Goal: Task Accomplishment & Management: Use online tool/utility

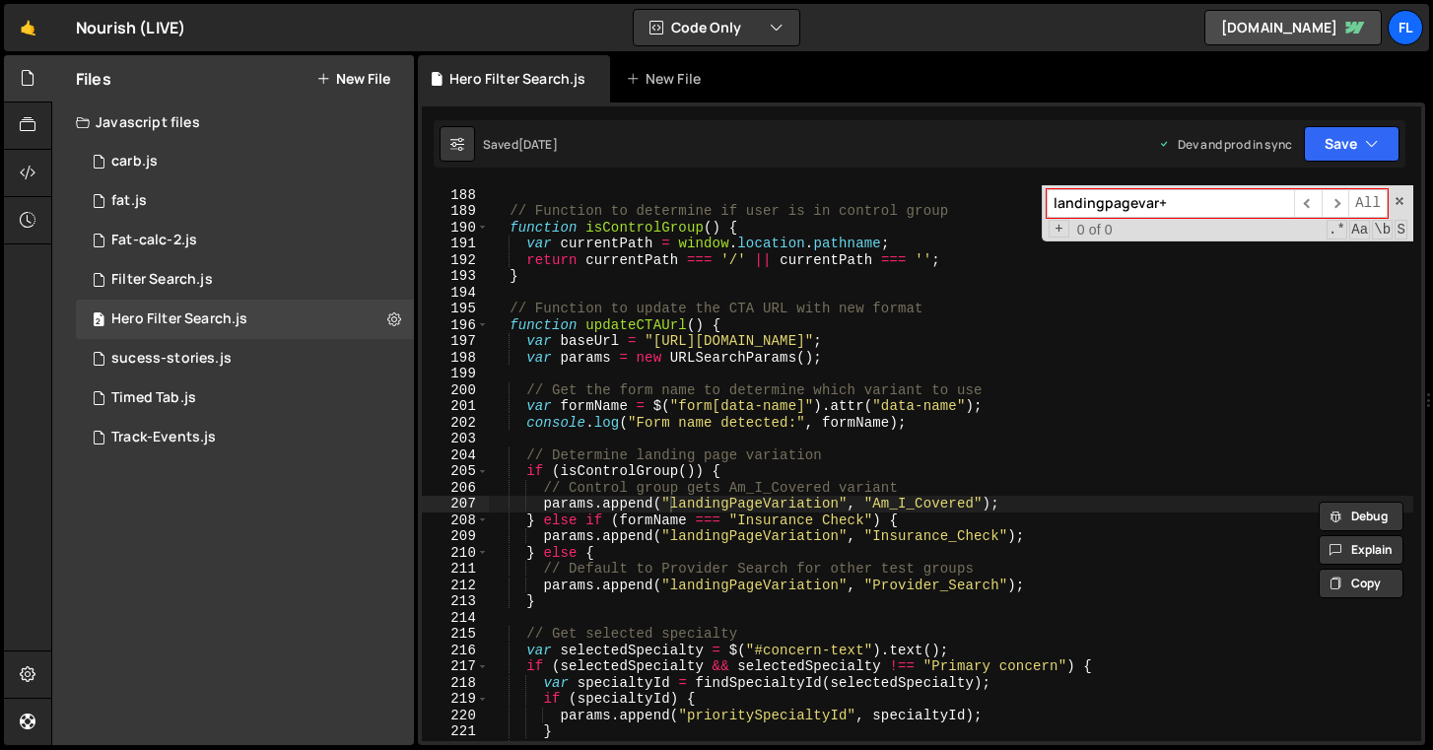
scroll to position [3039, 0]
click at [370, 89] on div "Files New File" at bounding box center [233, 78] width 362 height 47
click at [367, 80] on button "New File" at bounding box center [353, 79] width 74 height 16
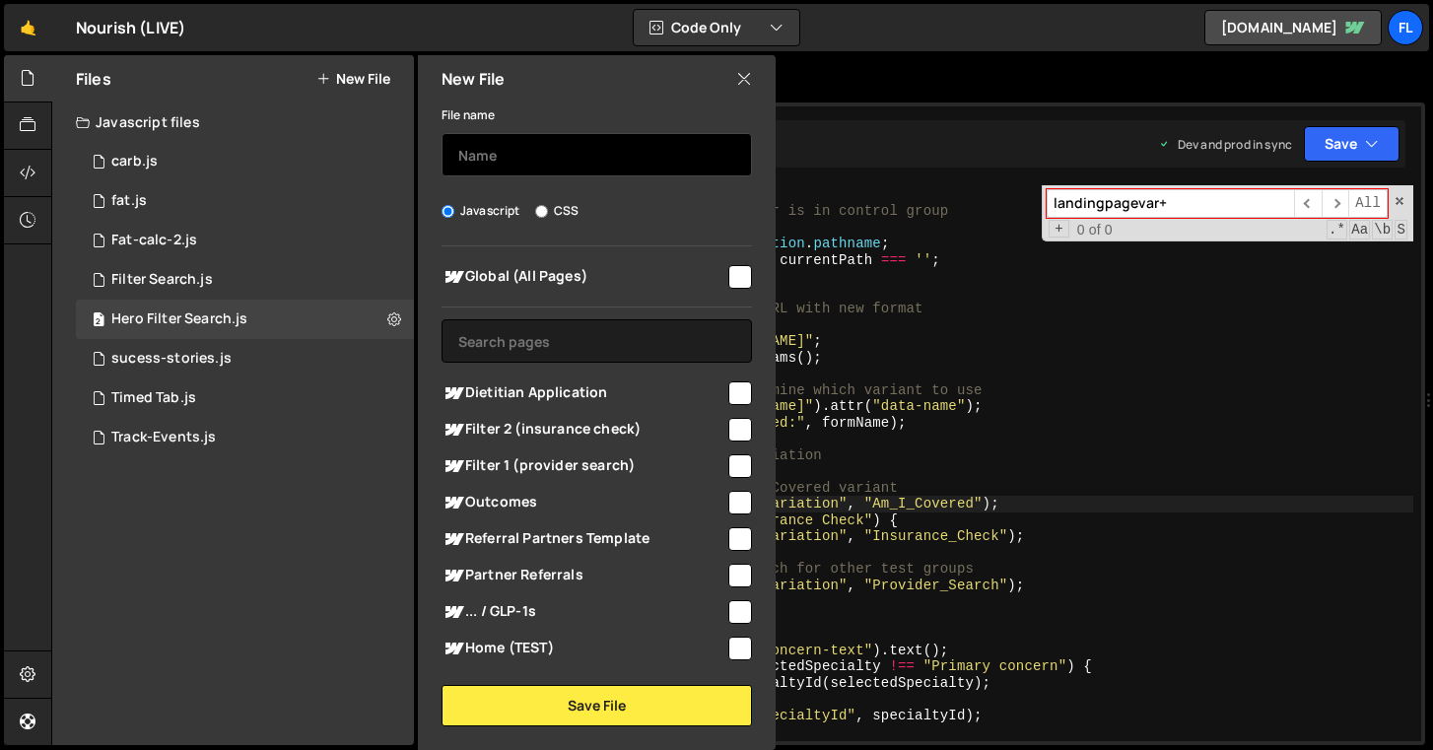
click at [569, 145] on input "text" at bounding box center [597, 154] width 310 height 43
type input "Dietitian Application"
click at [736, 386] on input "checkbox" at bounding box center [740, 393] width 24 height 24
checkbox input "true"
click at [698, 726] on div "New File File name Dietitian Application Javascript CSS Global (All Pages)" at bounding box center [595, 402] width 362 height 695
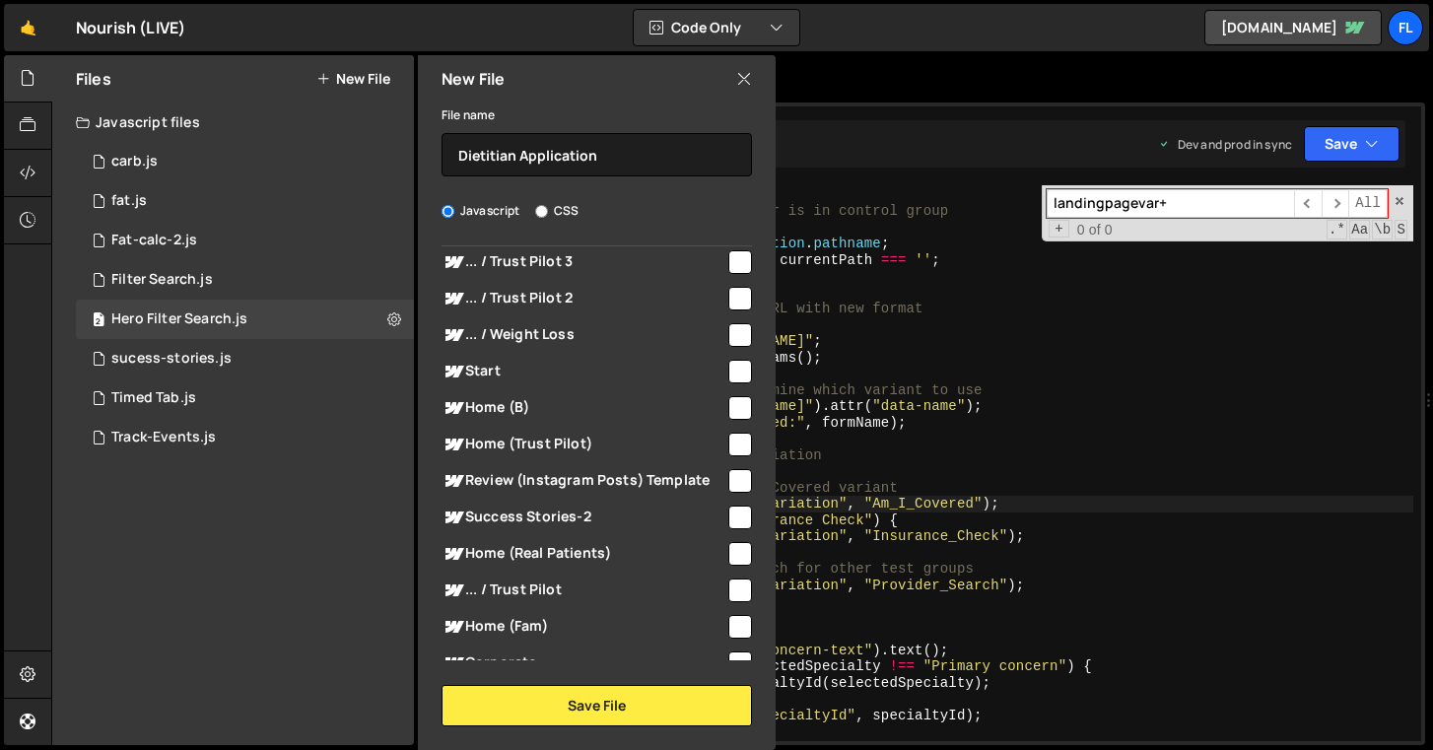
scroll to position [0, 0]
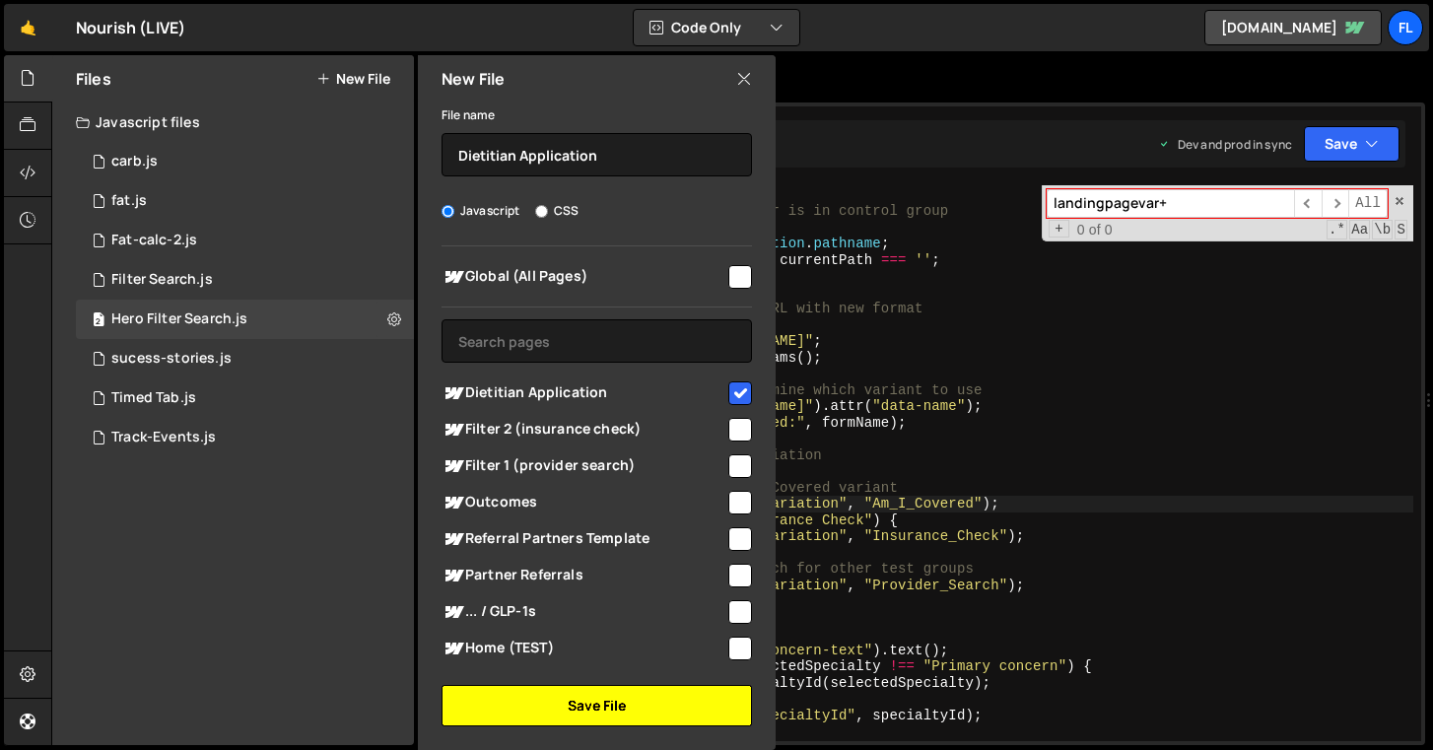
click at [638, 695] on button "Save File" at bounding box center [597, 705] width 310 height 41
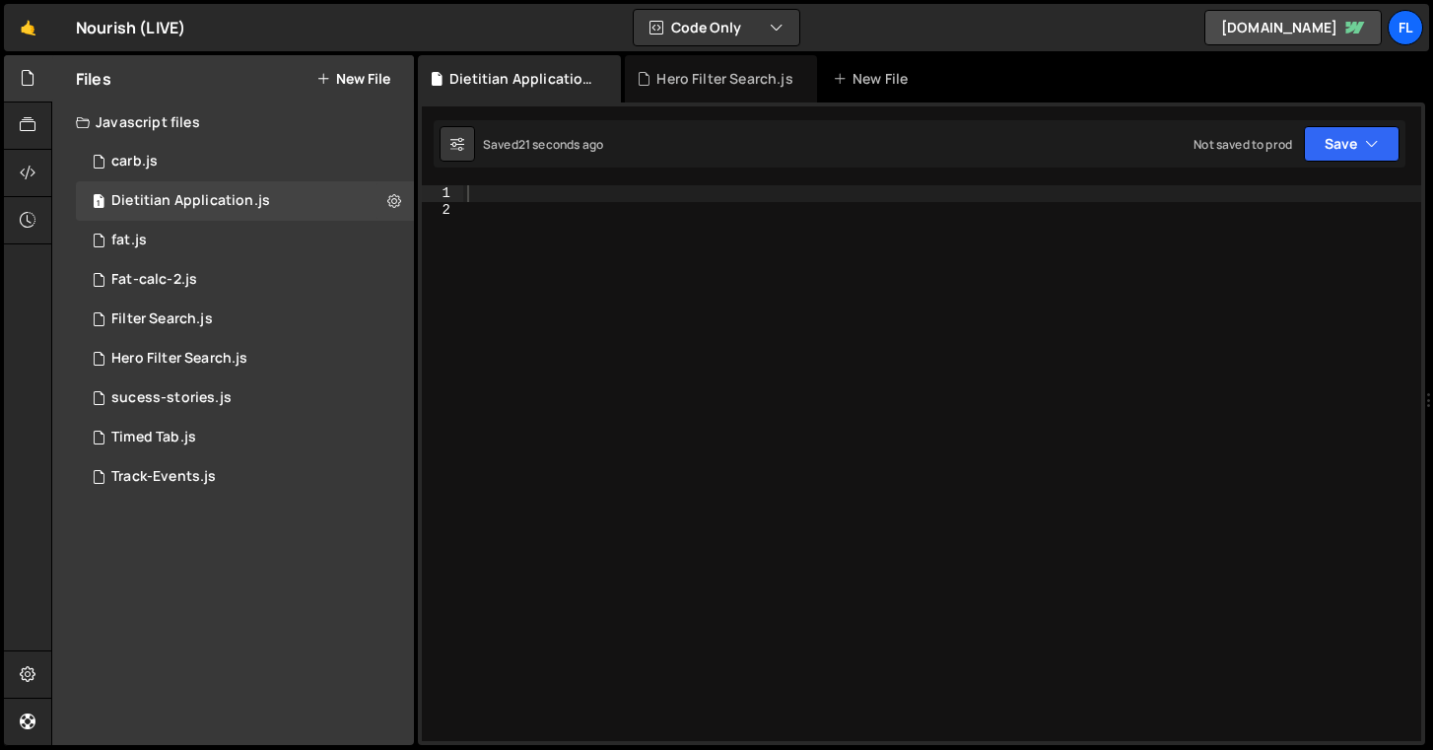
click at [831, 322] on div at bounding box center [942, 479] width 958 height 588
click at [732, 201] on div at bounding box center [942, 479] width 958 height 588
paste textarea "})();"
type textarea "})();"
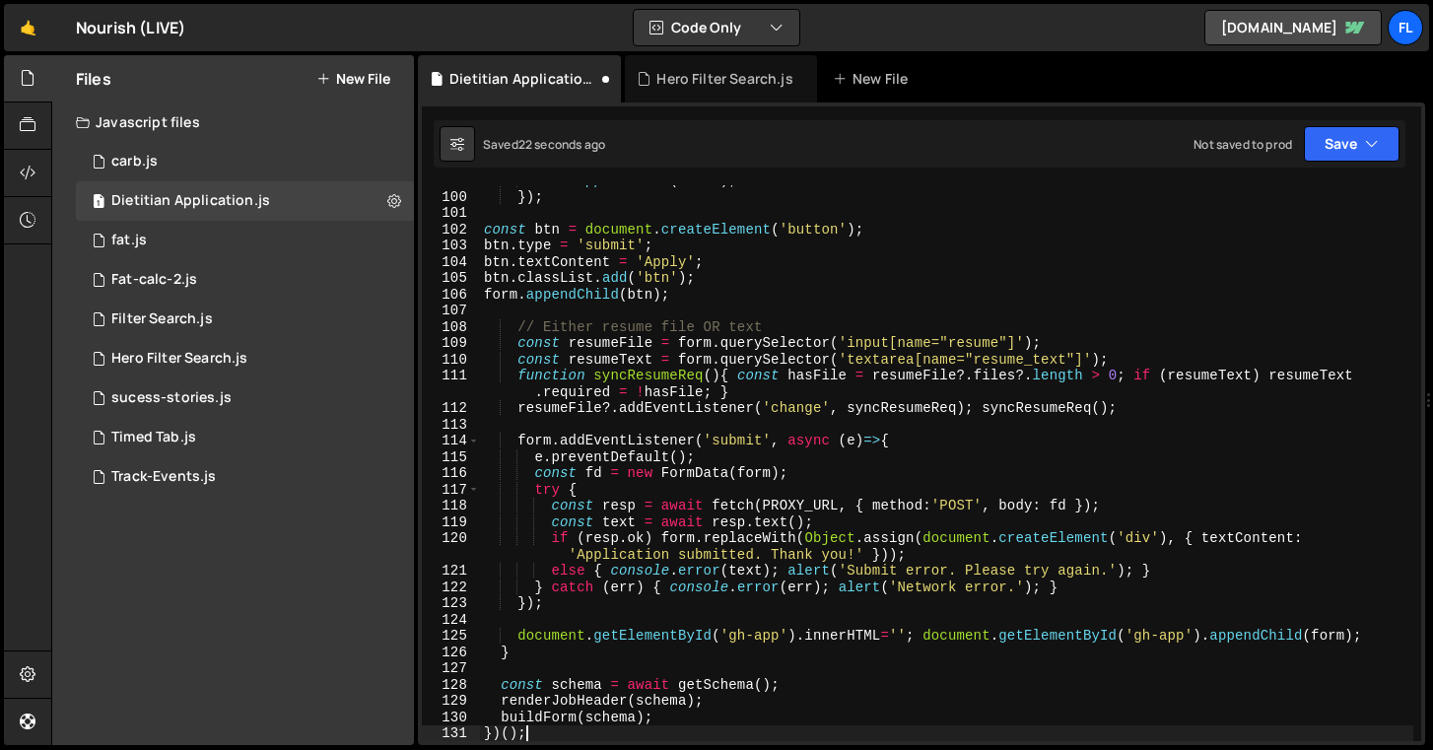
scroll to position [1606, 0]
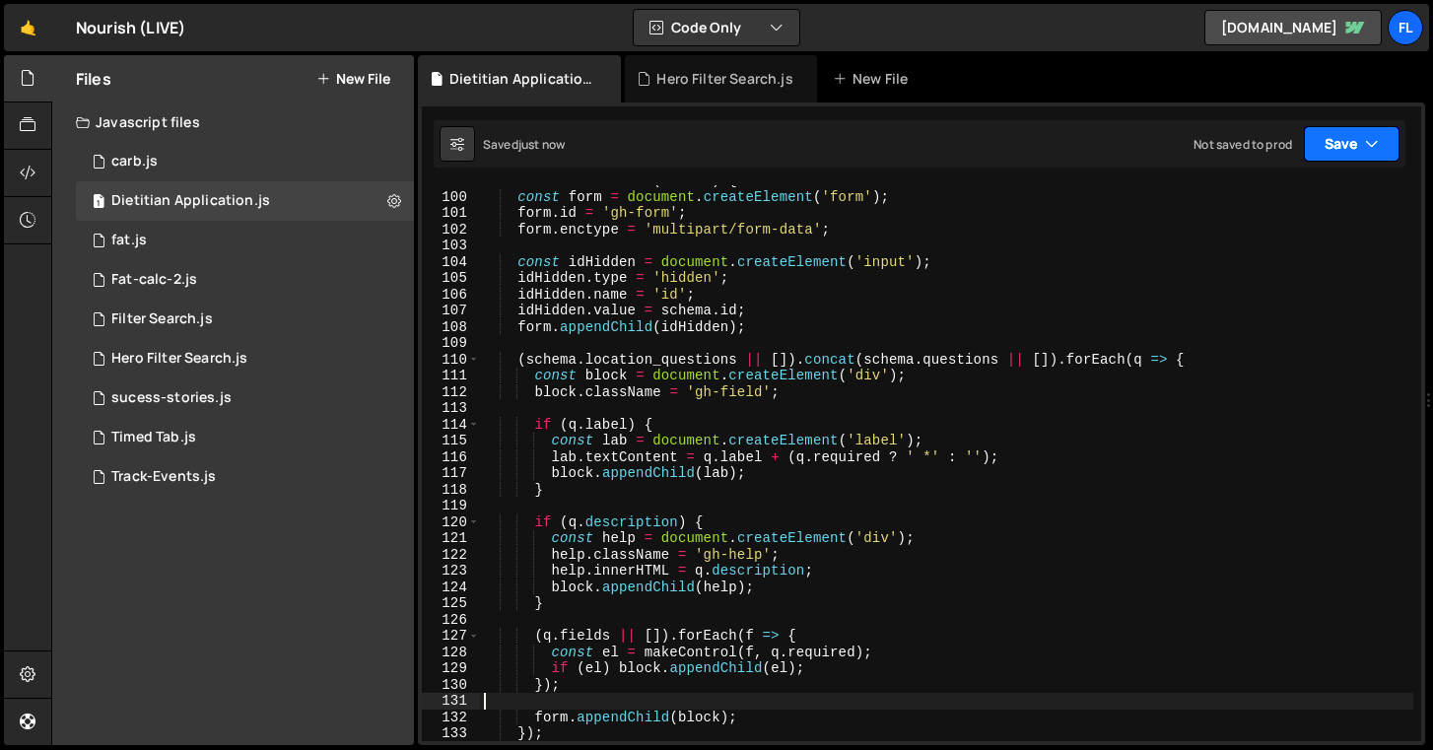
click at [1323, 151] on button "Save" at bounding box center [1352, 143] width 96 height 35
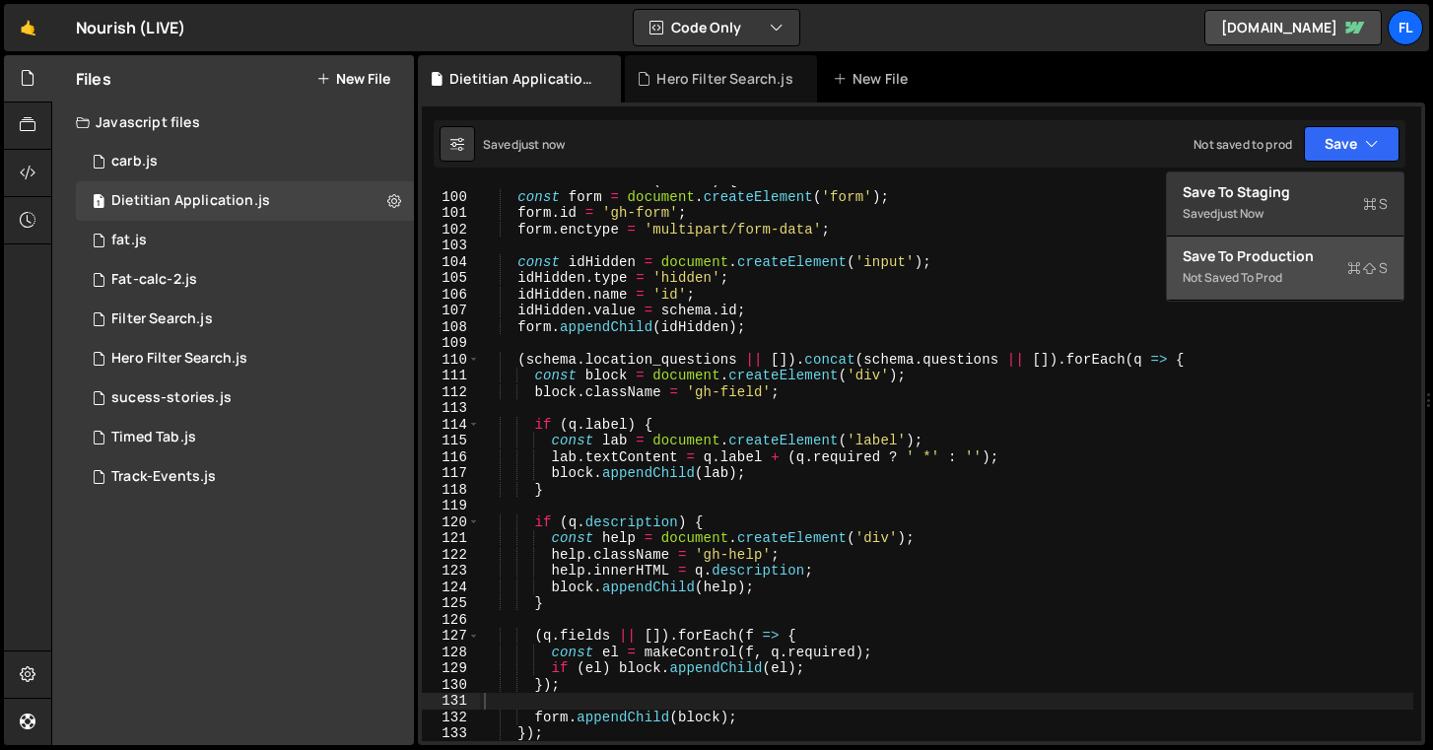
click at [1276, 263] on div "Save to Production S" at bounding box center [1285, 256] width 205 height 20
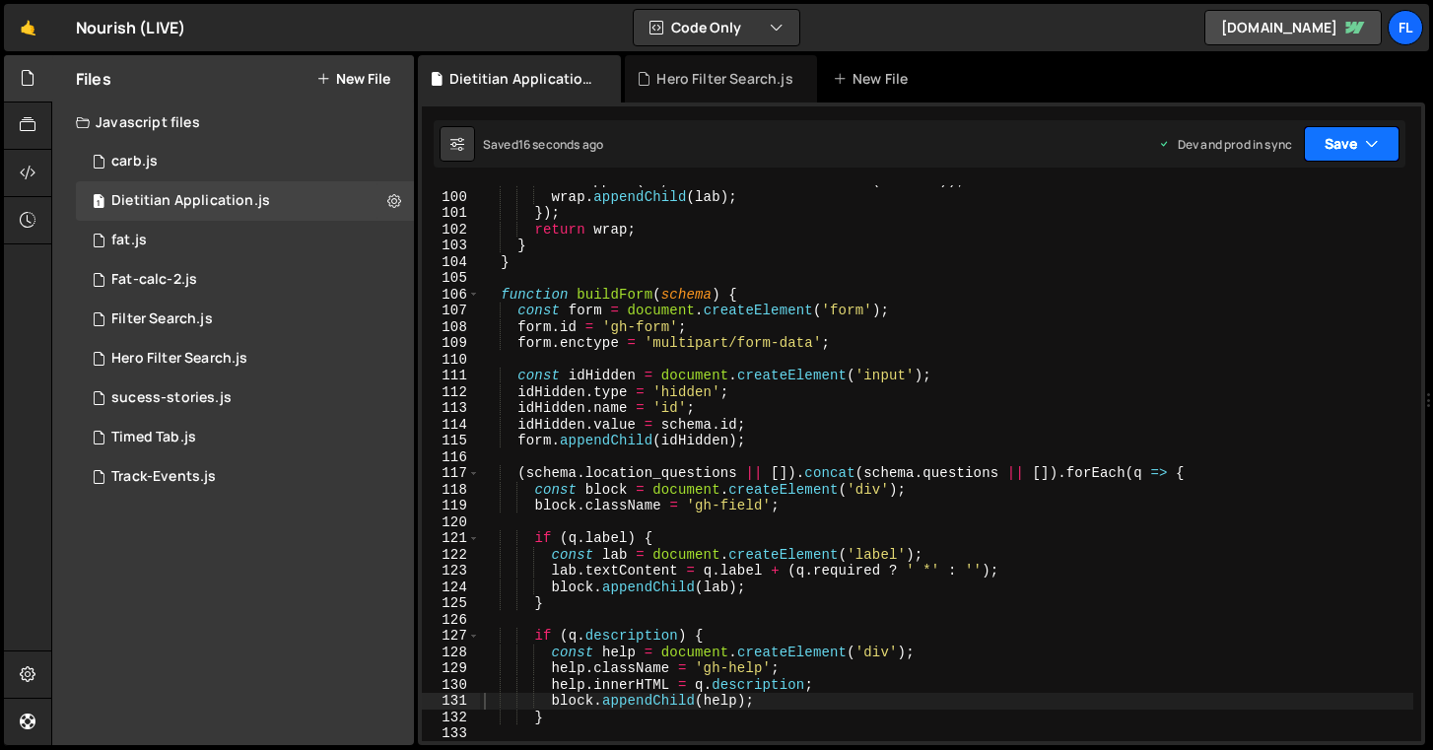
click at [1331, 150] on button "Save" at bounding box center [1352, 143] width 96 height 35
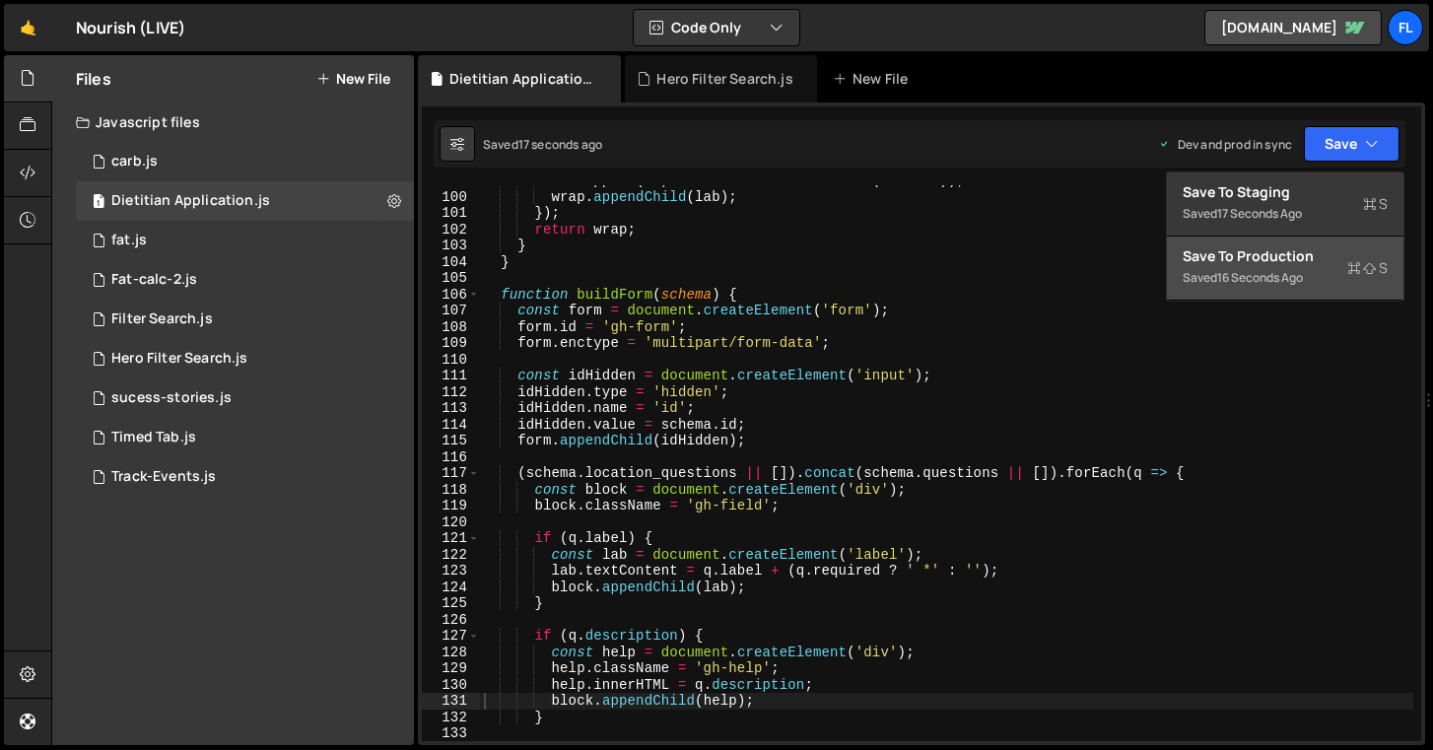
click at [1249, 268] on div "Saved 16 seconds ago" at bounding box center [1285, 278] width 205 height 24
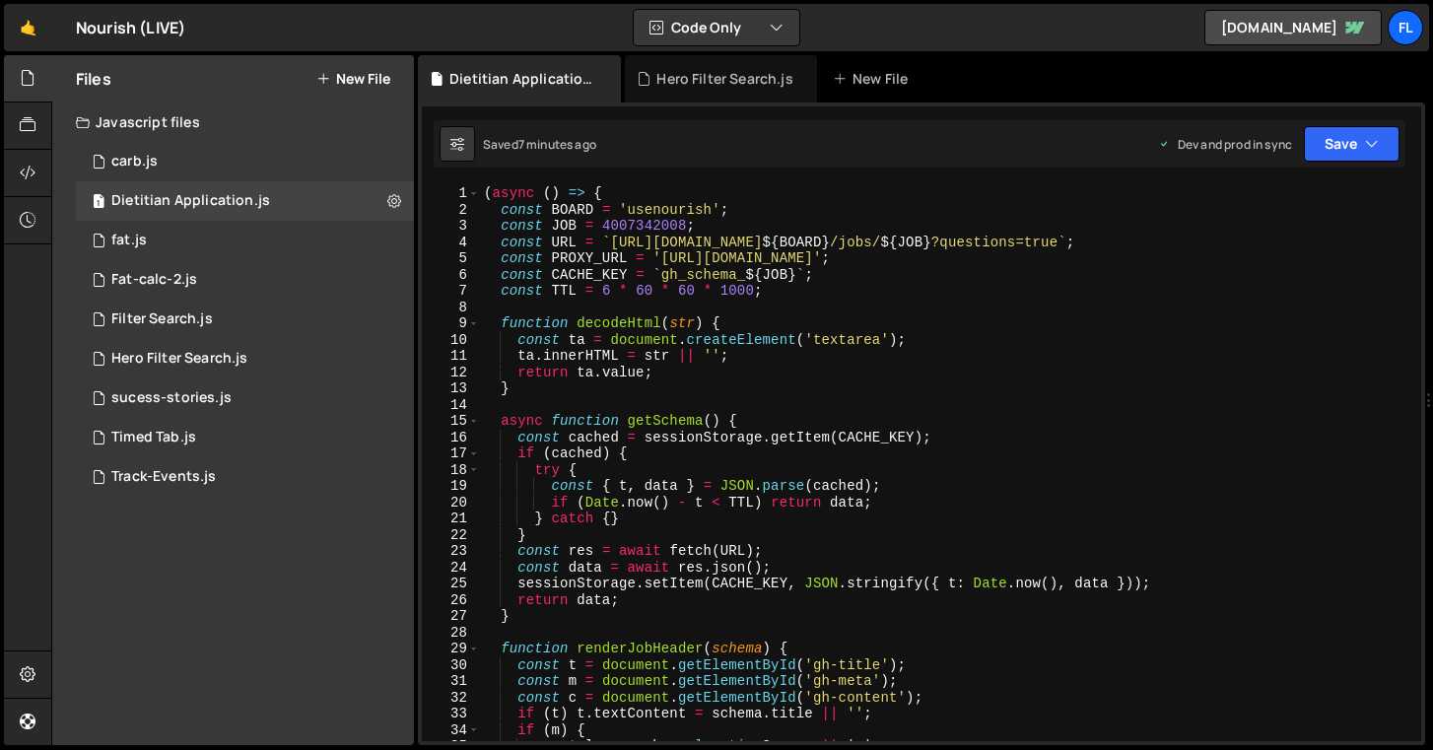
scroll to position [0, 0]
click at [888, 412] on div "( async ( ) => { const BOARD = 'usenourish' ; const JOB = 4007342008 ; const UR…" at bounding box center [946, 479] width 933 height 588
click at [1138, 362] on div "( async ( ) => { const BOARD = 'usenourish' ; const JOB = 4007342008 ; const UR…" at bounding box center [946, 479] width 933 height 588
paste textarea "</script>"
type textarea "</script>"
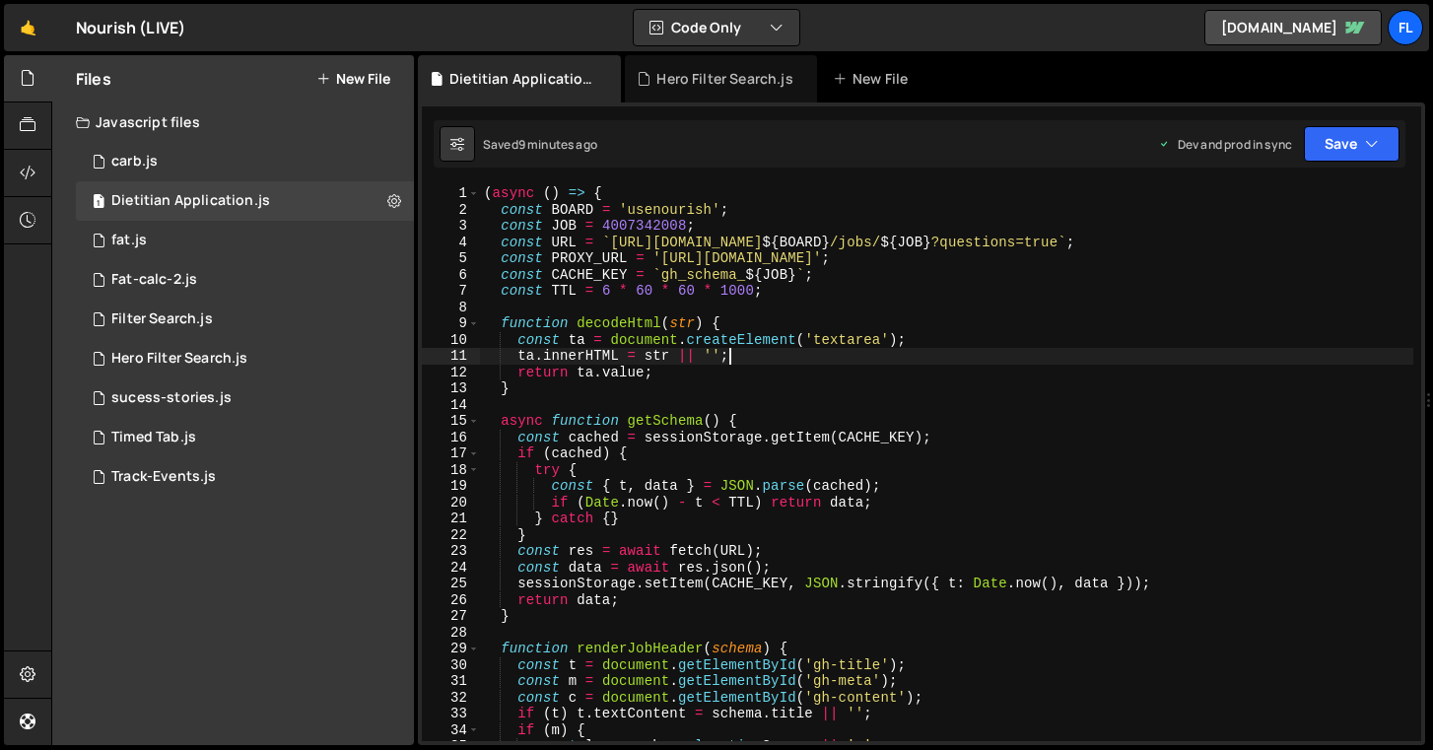
scroll to position [3314, 0]
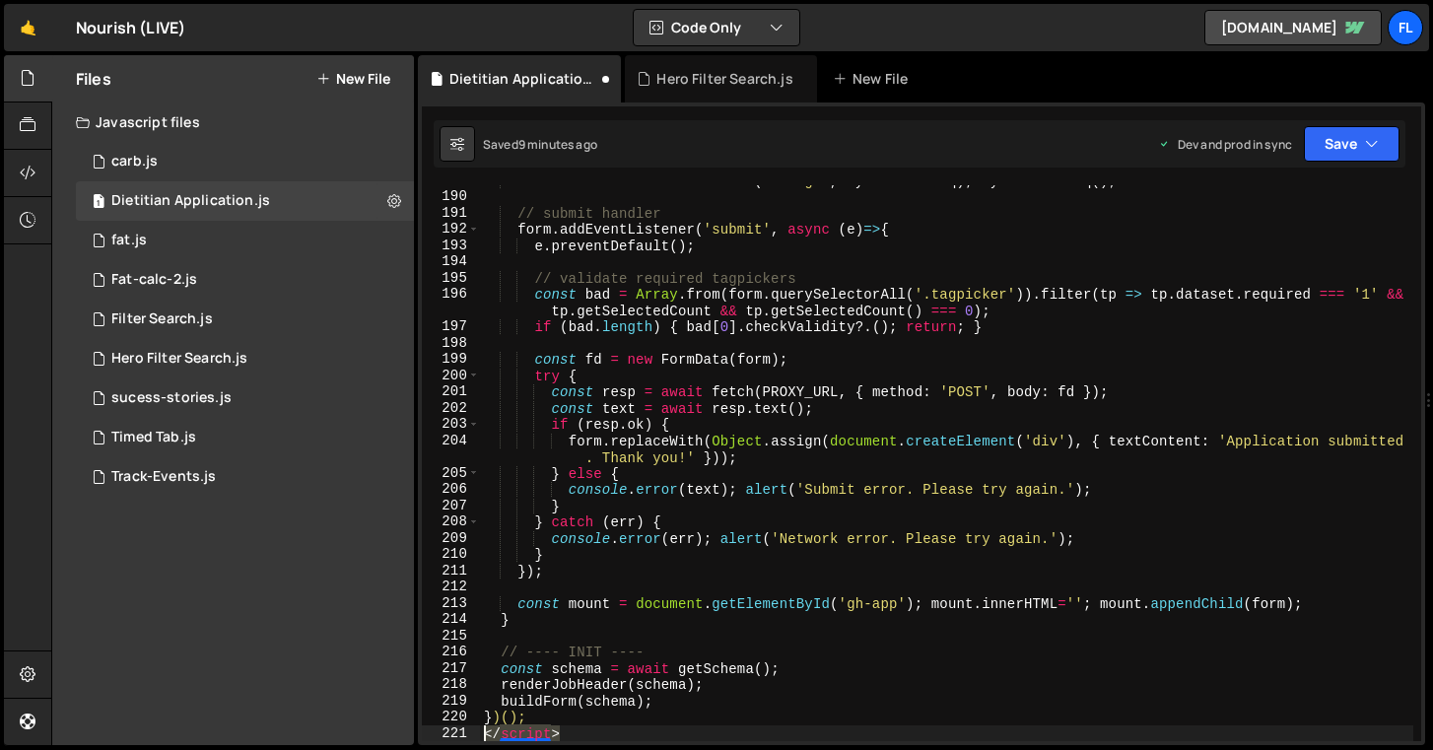
drag, startPoint x: 597, startPoint y: 724, endPoint x: 378, endPoint y: 733, distance: 219.0
click at [378, 733] on div "Files New File Javascript files 1 carb.js 0 1 Dietitian Application.js 0 1 fat.…" at bounding box center [742, 400] width 1382 height 691
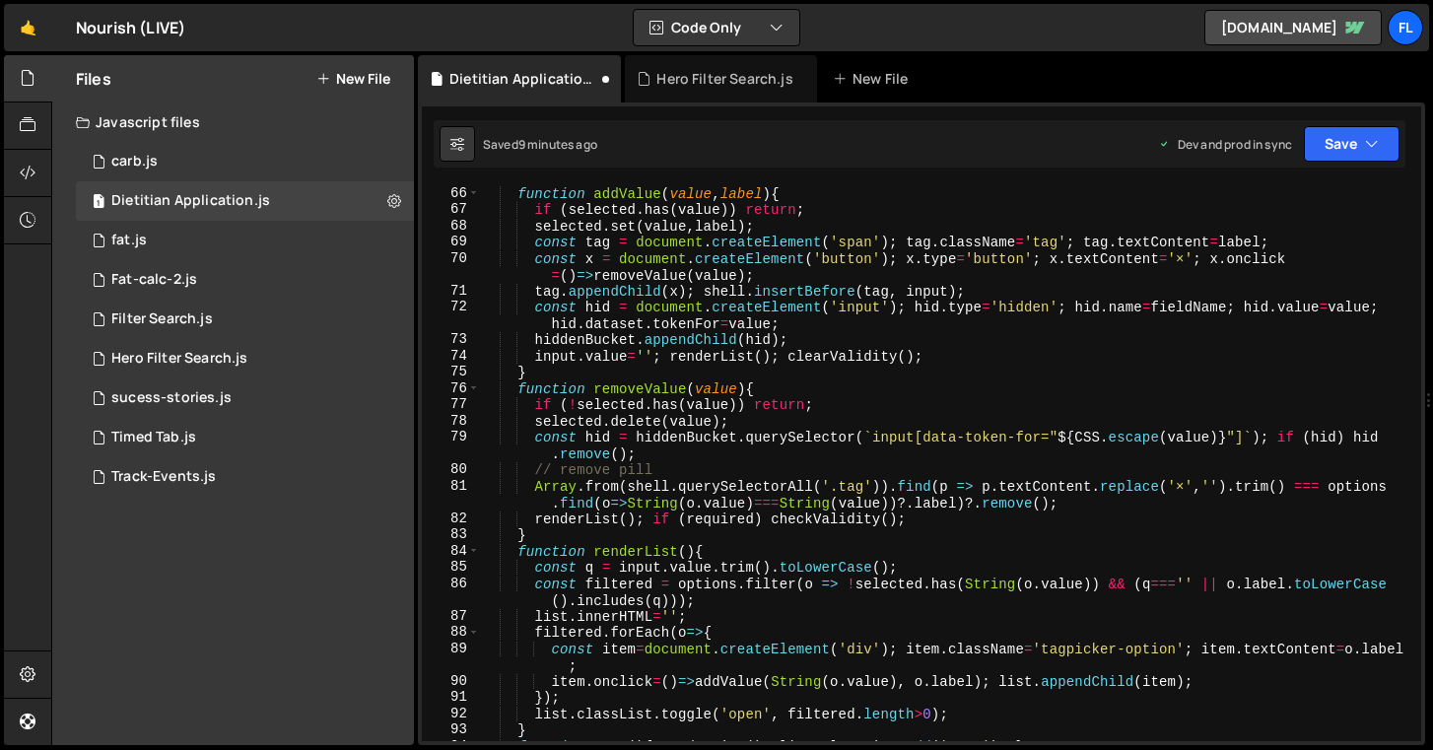
scroll to position [0, 0]
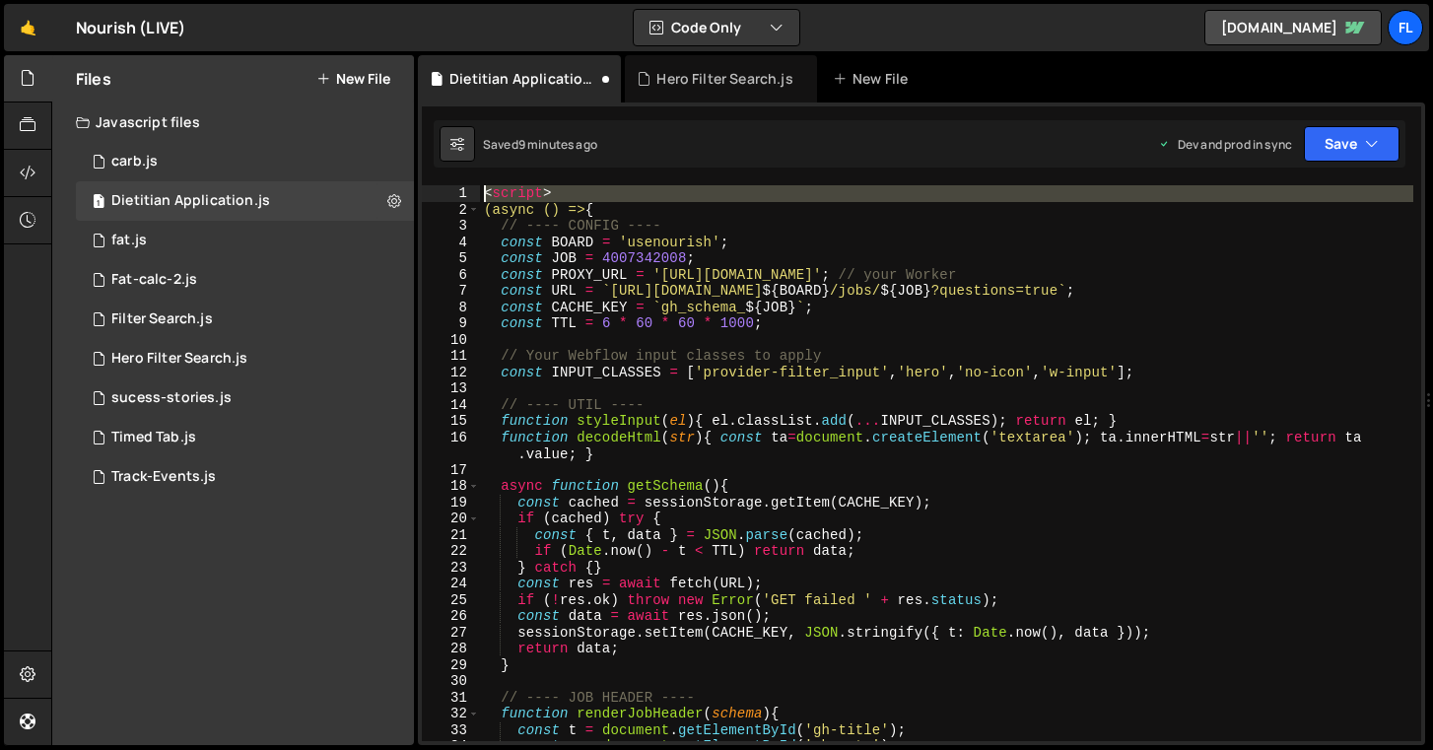
drag, startPoint x: 482, startPoint y: 212, endPoint x: 479, endPoint y: 187, distance: 24.8
click at [479, 187] on div "1 2 3 4 5 6 7 8 9 10 11 12 13 14 15 16 17 18 19 20 21 22 23 24 25 26 27 28 29 3…" at bounding box center [921, 463] width 999 height 556
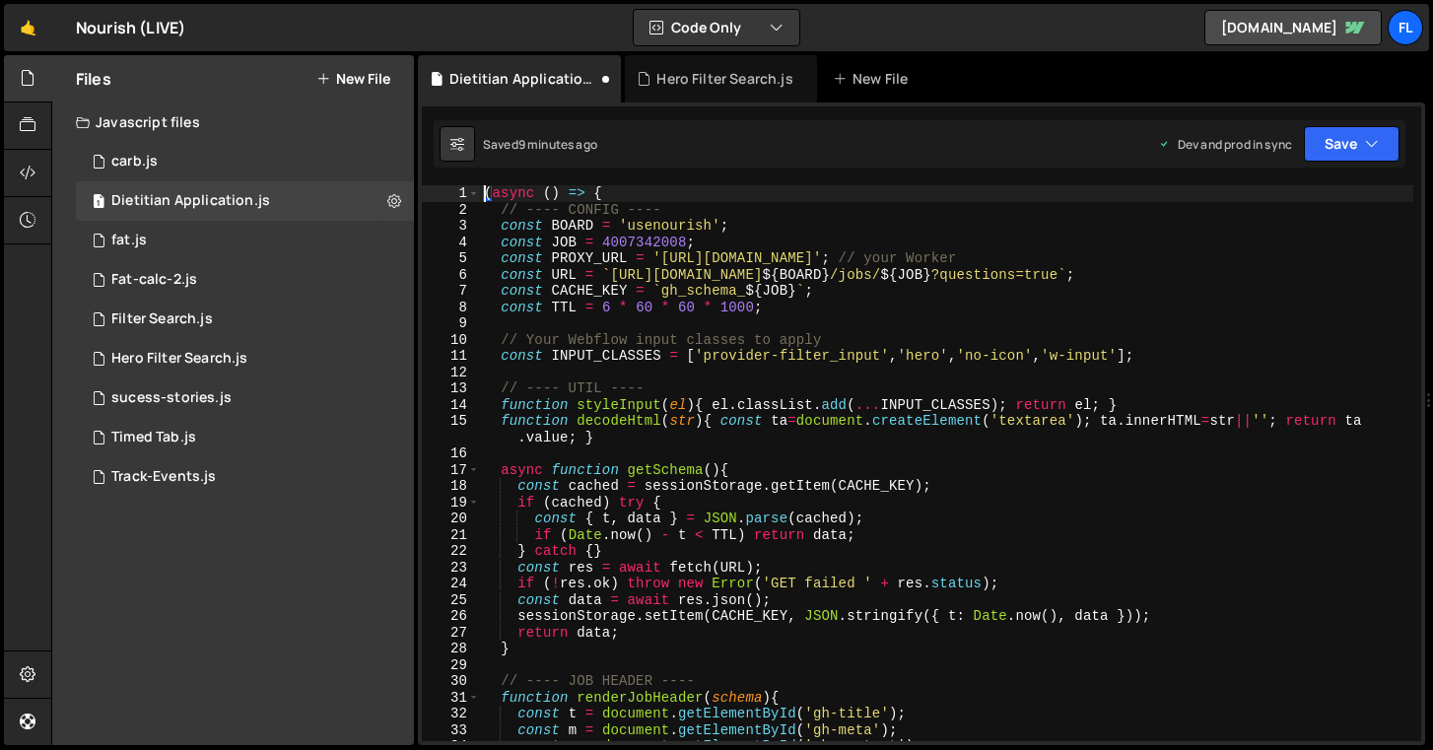
click at [1357, 123] on div "Saved 9 minutes ago Dev and prod in sync Upgrade to Edit Save Save to Staging S…" at bounding box center [920, 143] width 972 height 47
click at [1360, 129] on button "Save" at bounding box center [1352, 143] width 96 height 35
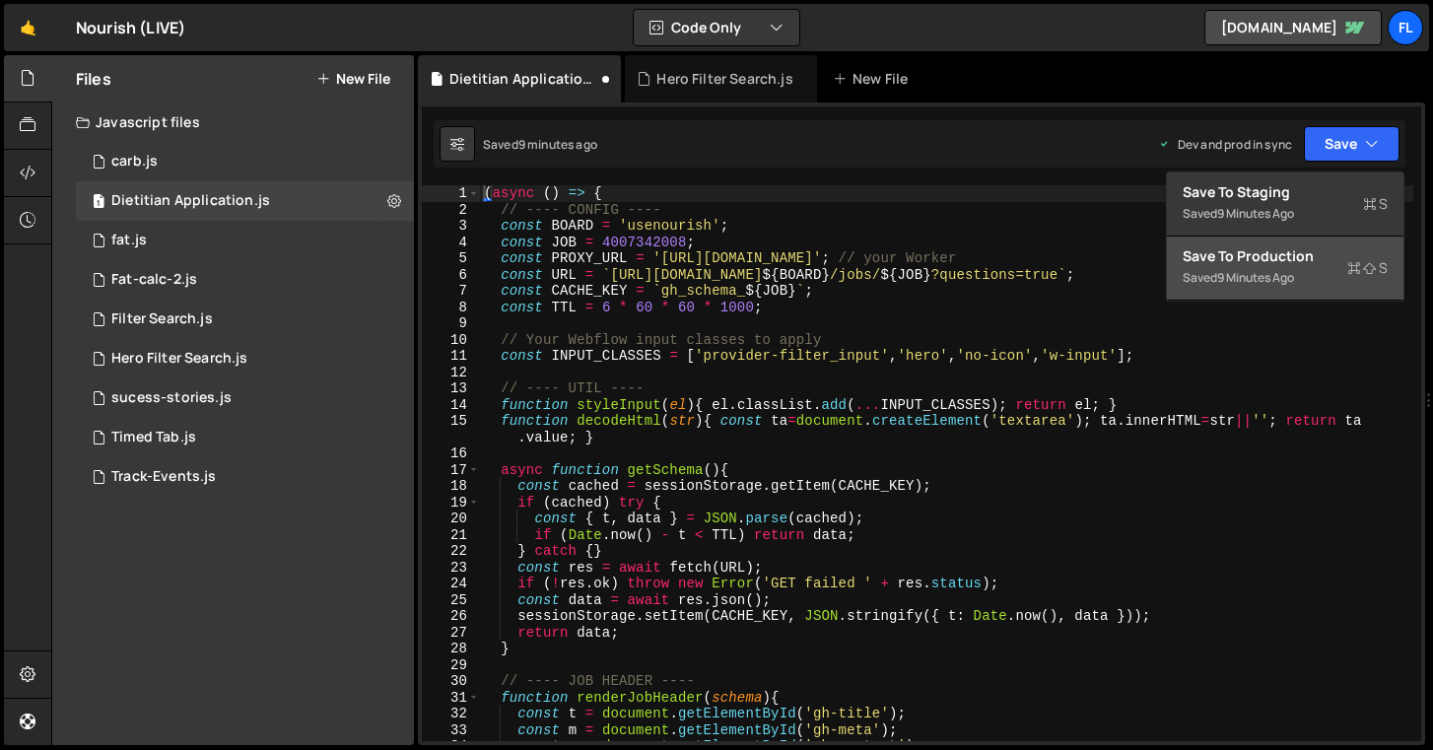
click at [1321, 257] on div "Save to Production S" at bounding box center [1285, 256] width 205 height 20
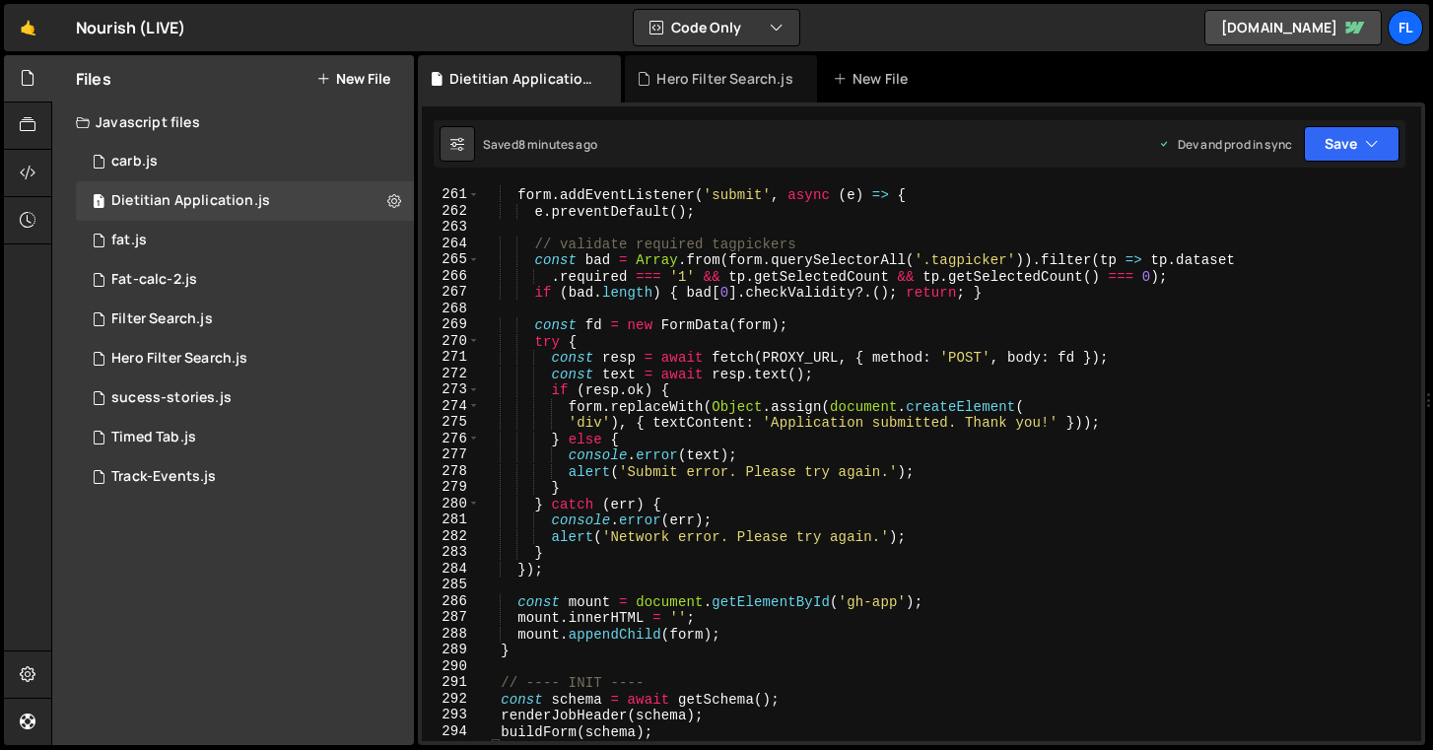
scroll to position [4166, 0]
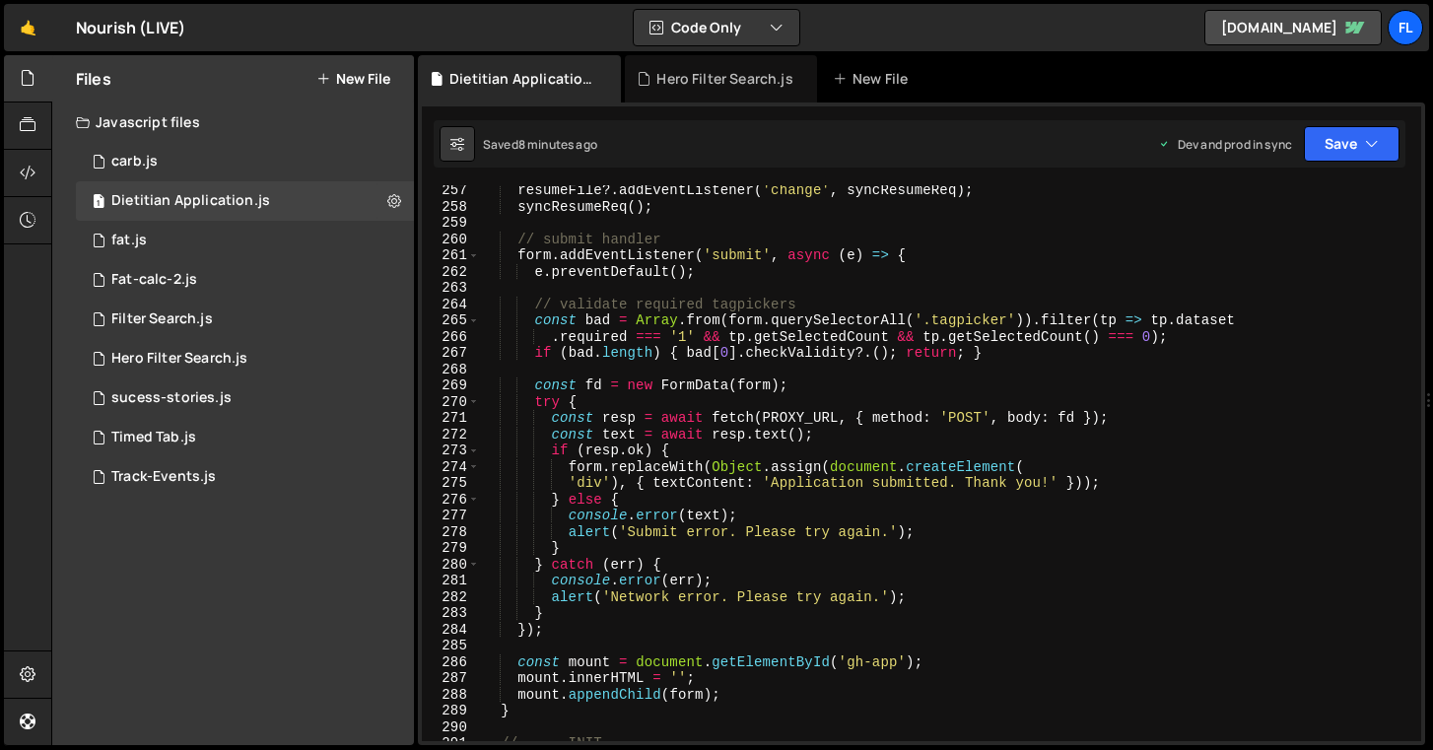
type textarea "try {"
click at [927, 402] on div "resumeFile ?. addEventListener ( 'change' , syncResumeReq ) ; syncResumeReq ( )…" at bounding box center [946, 476] width 933 height 588
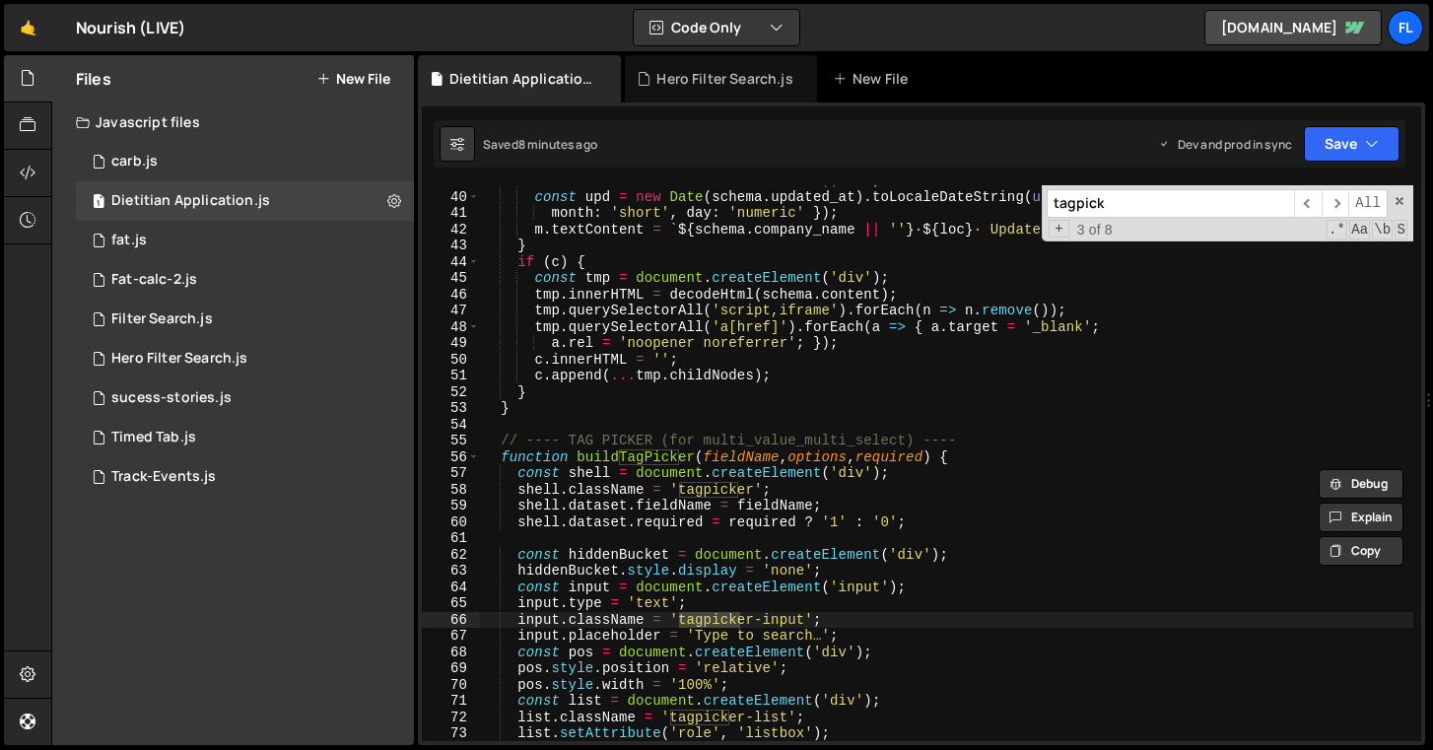
scroll to position [639, 0]
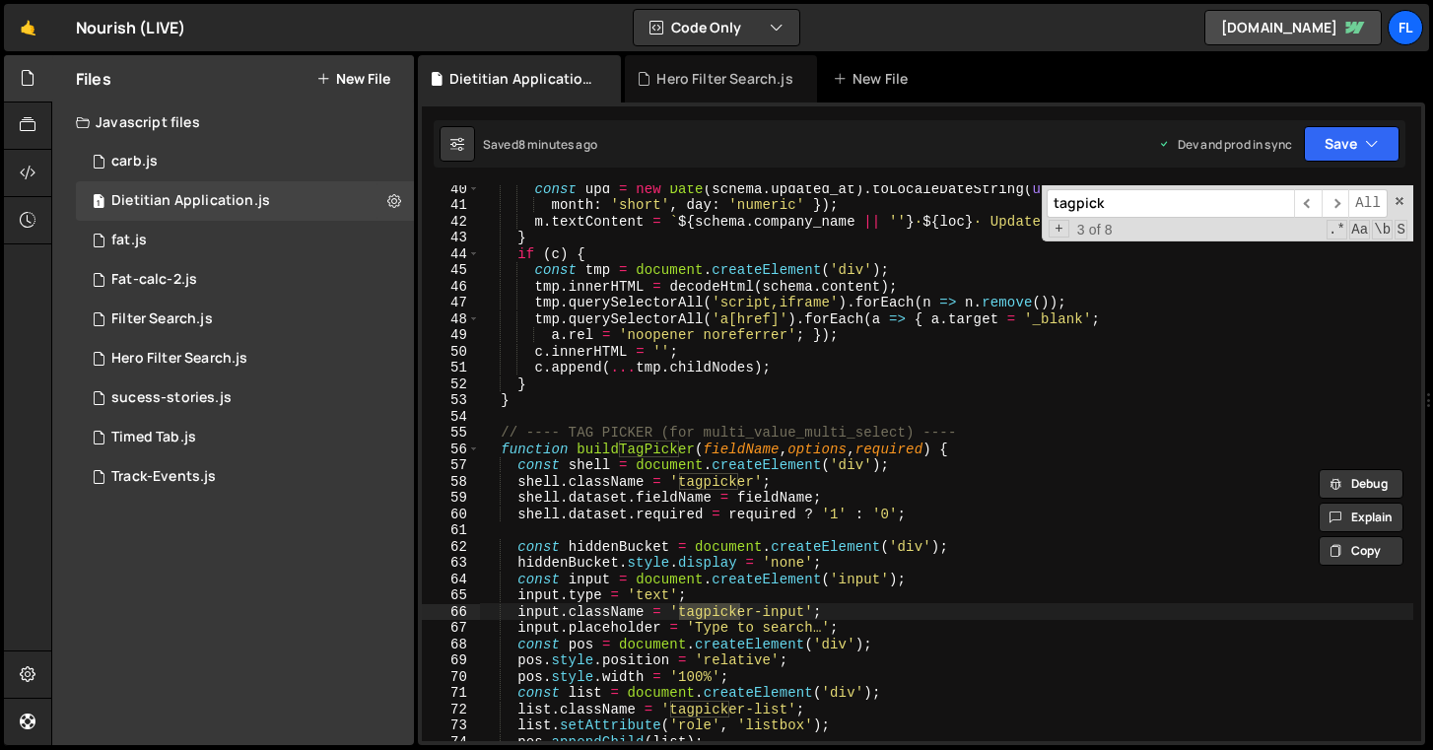
type input "tagpick"
type textarea "input.placeholder = 'Type to search…';"
click at [868, 632] on div "const upd = new Date ( schema . updated_at ) . toLocaleDateString ( undefined ,…" at bounding box center [946, 474] width 933 height 588
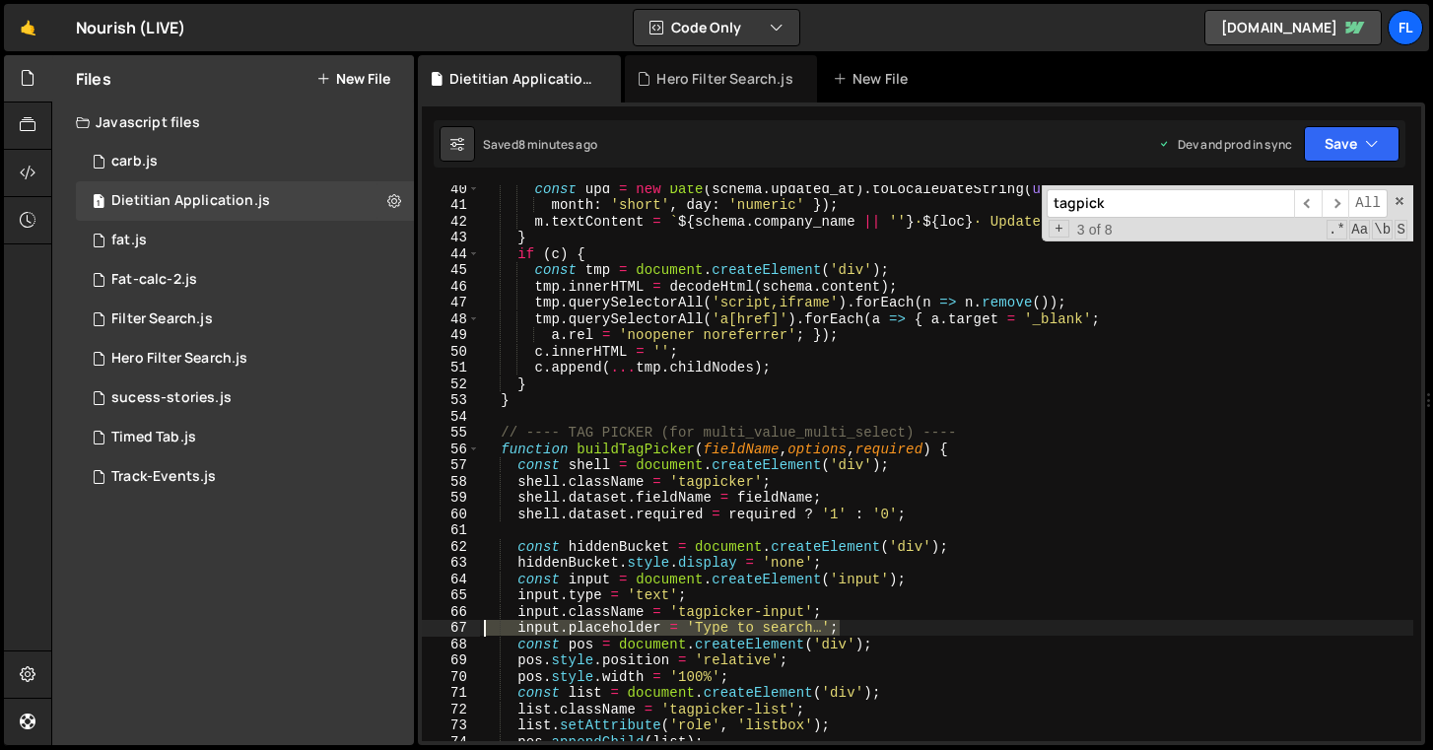
drag, startPoint x: 856, startPoint y: 629, endPoint x: 23, endPoint y: 631, distance: 833.7
click at [23, 631] on div "Hold on a sec... Are you certain you wish to leave this page? Any changes you'v…" at bounding box center [716, 375] width 1433 height 750
type textarea "input.className = 'tagpicker-input';"
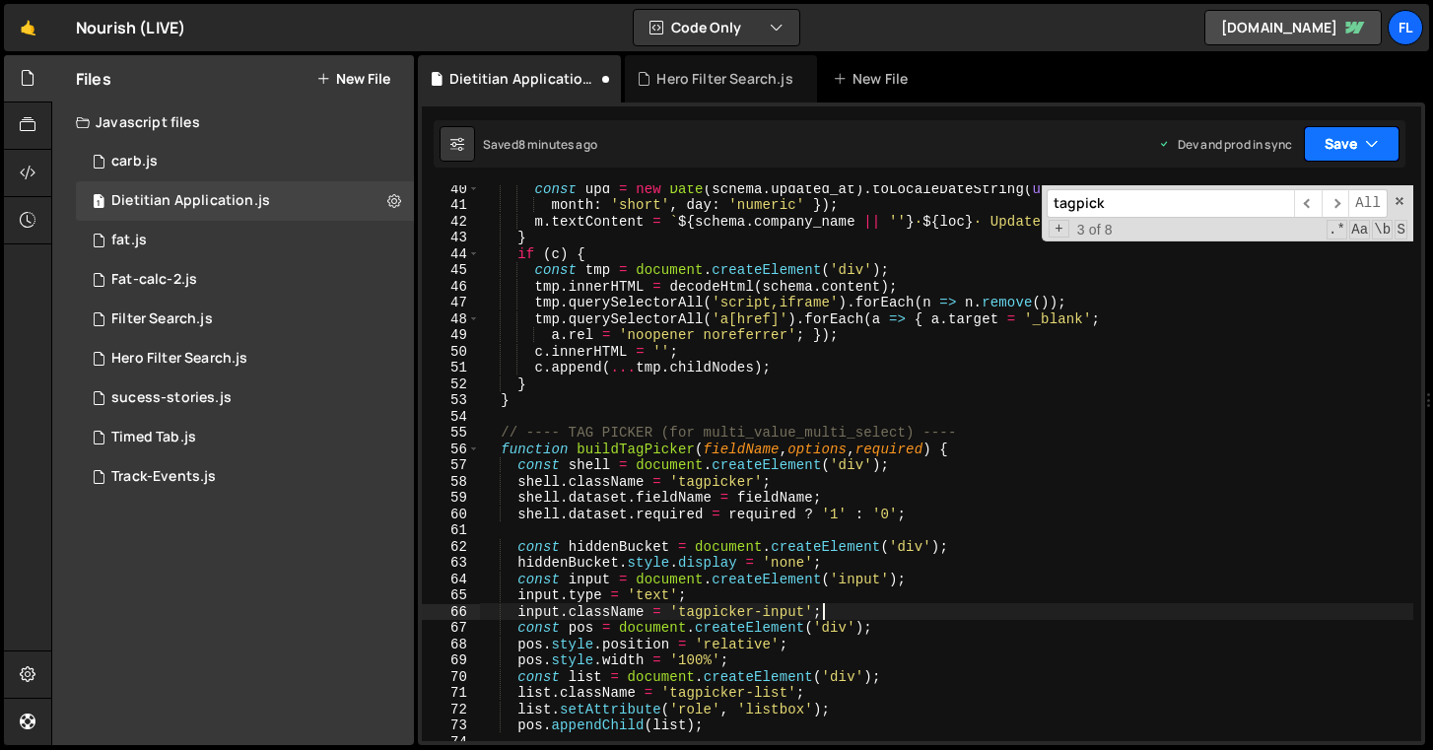
click at [1355, 141] on button "Save" at bounding box center [1352, 143] width 96 height 35
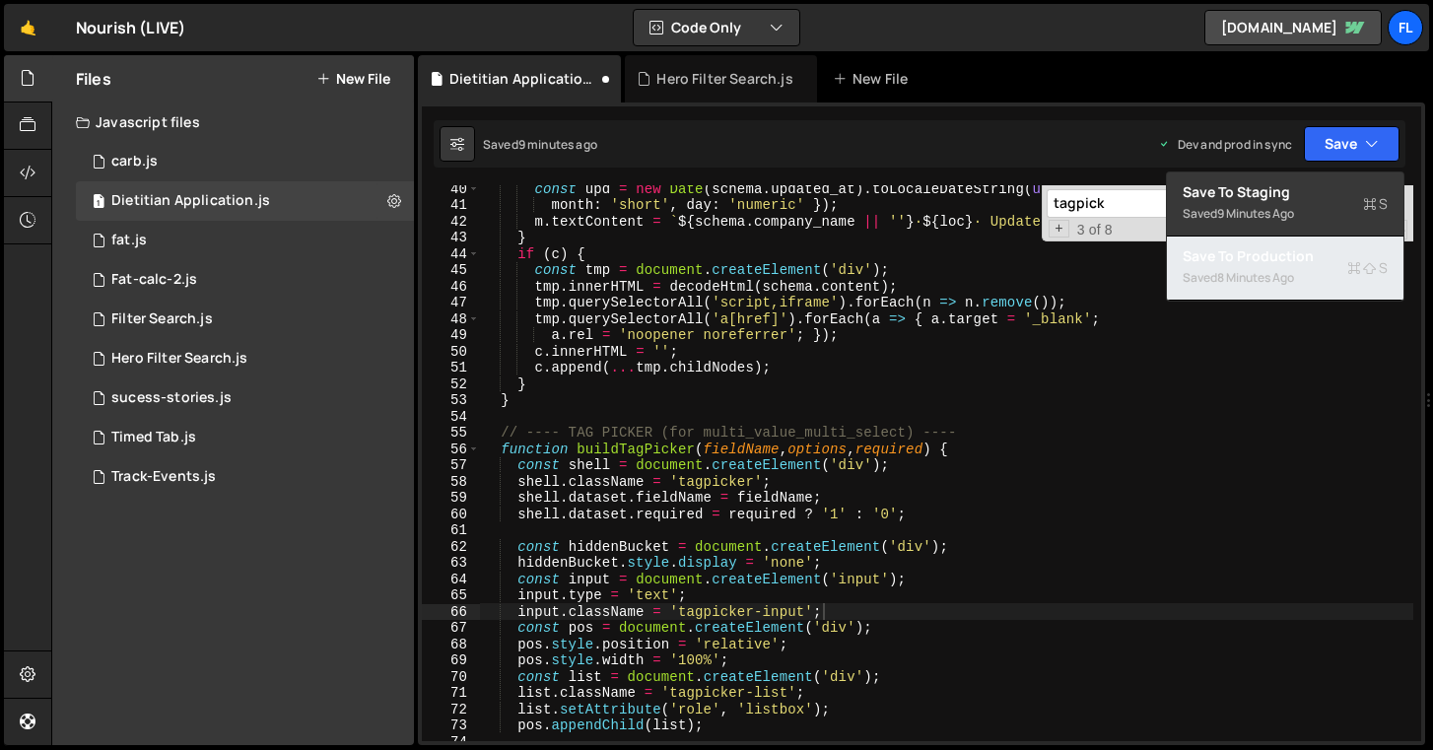
click at [1242, 287] on div "Saved 8 minutes ago" at bounding box center [1285, 278] width 205 height 24
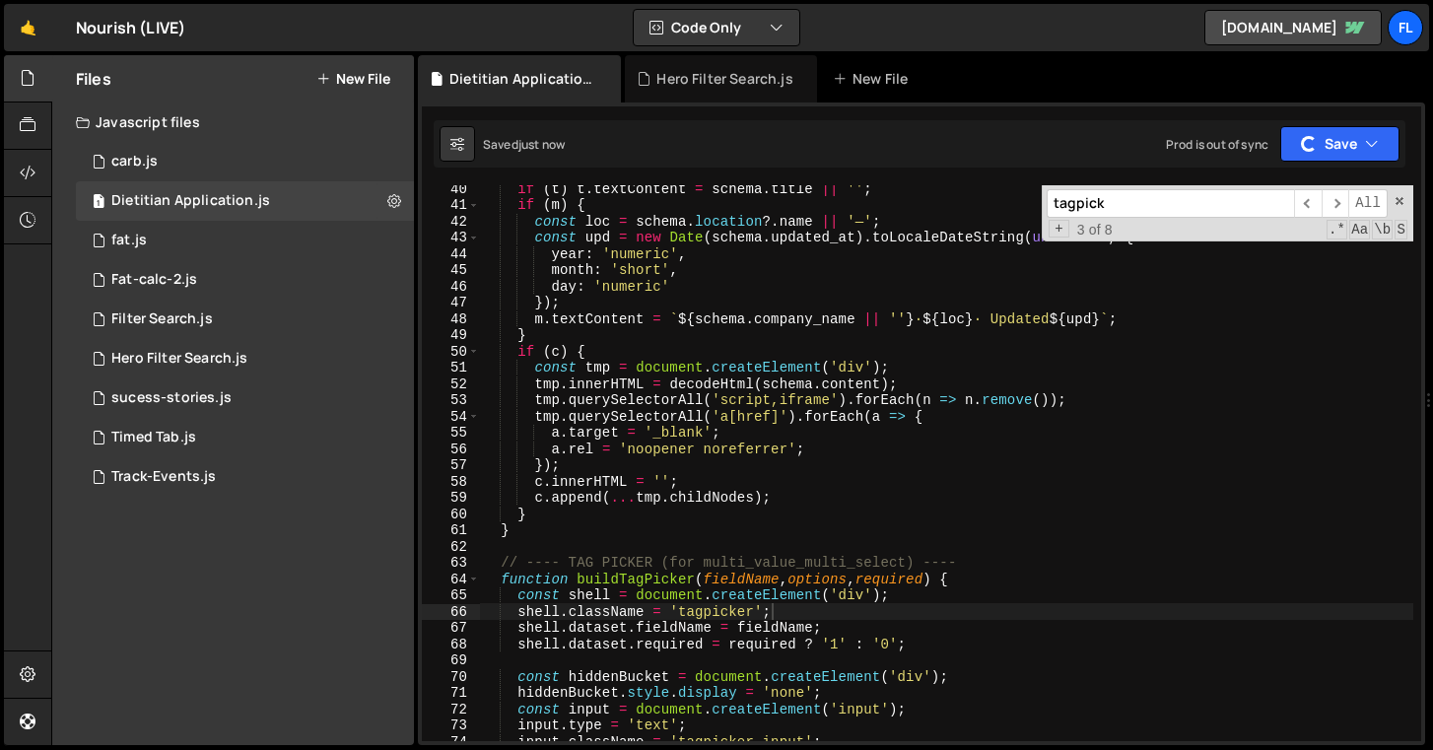
scroll to position [693, 0]
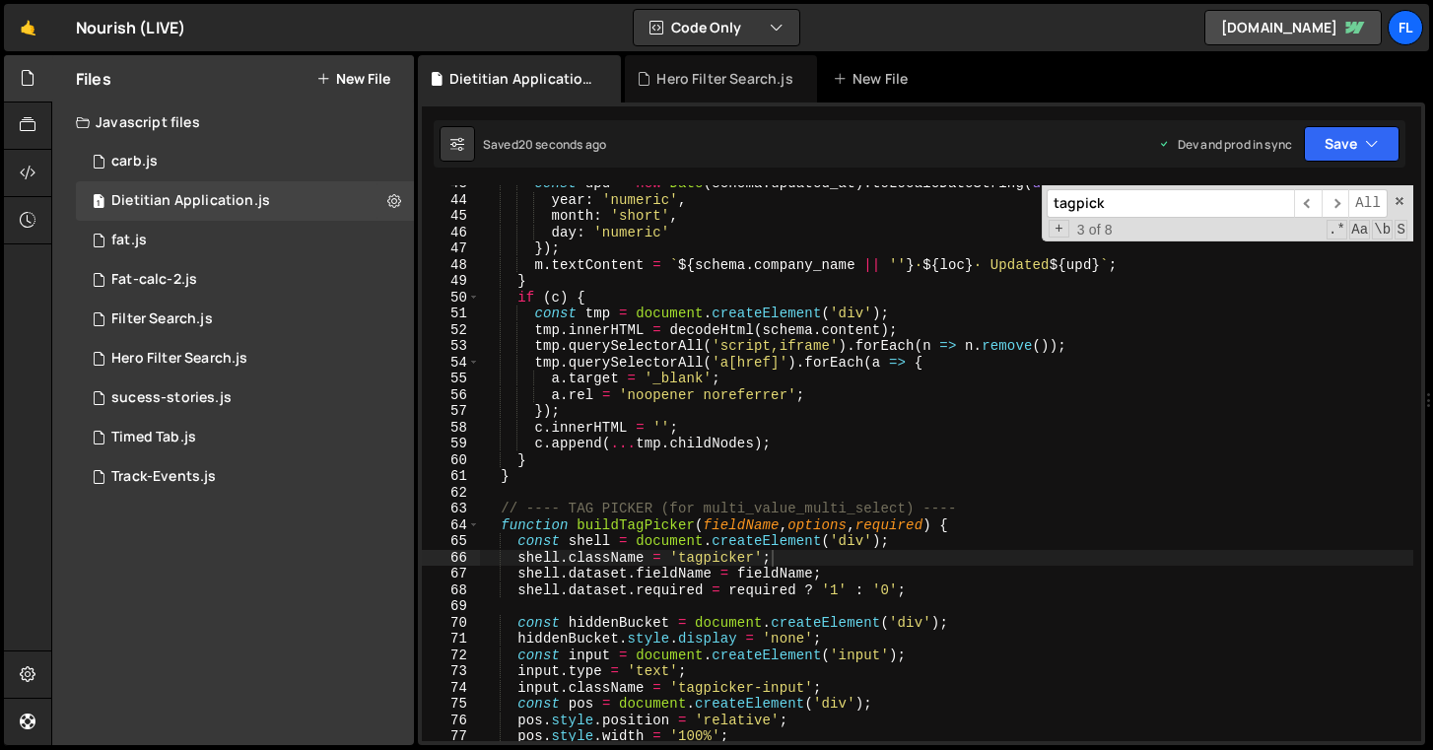
click at [1131, 205] on input "tagpick" at bounding box center [1170, 203] width 247 height 29
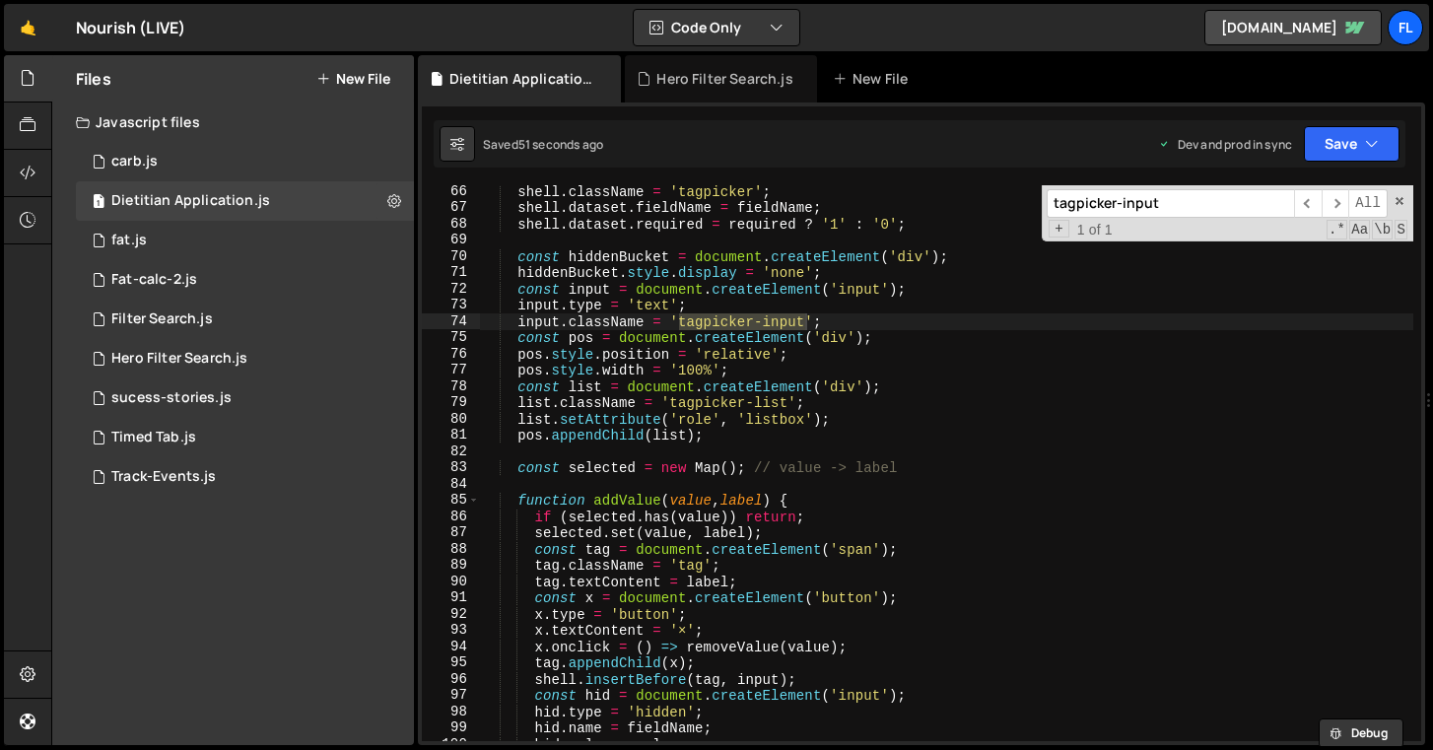
scroll to position [1204, 0]
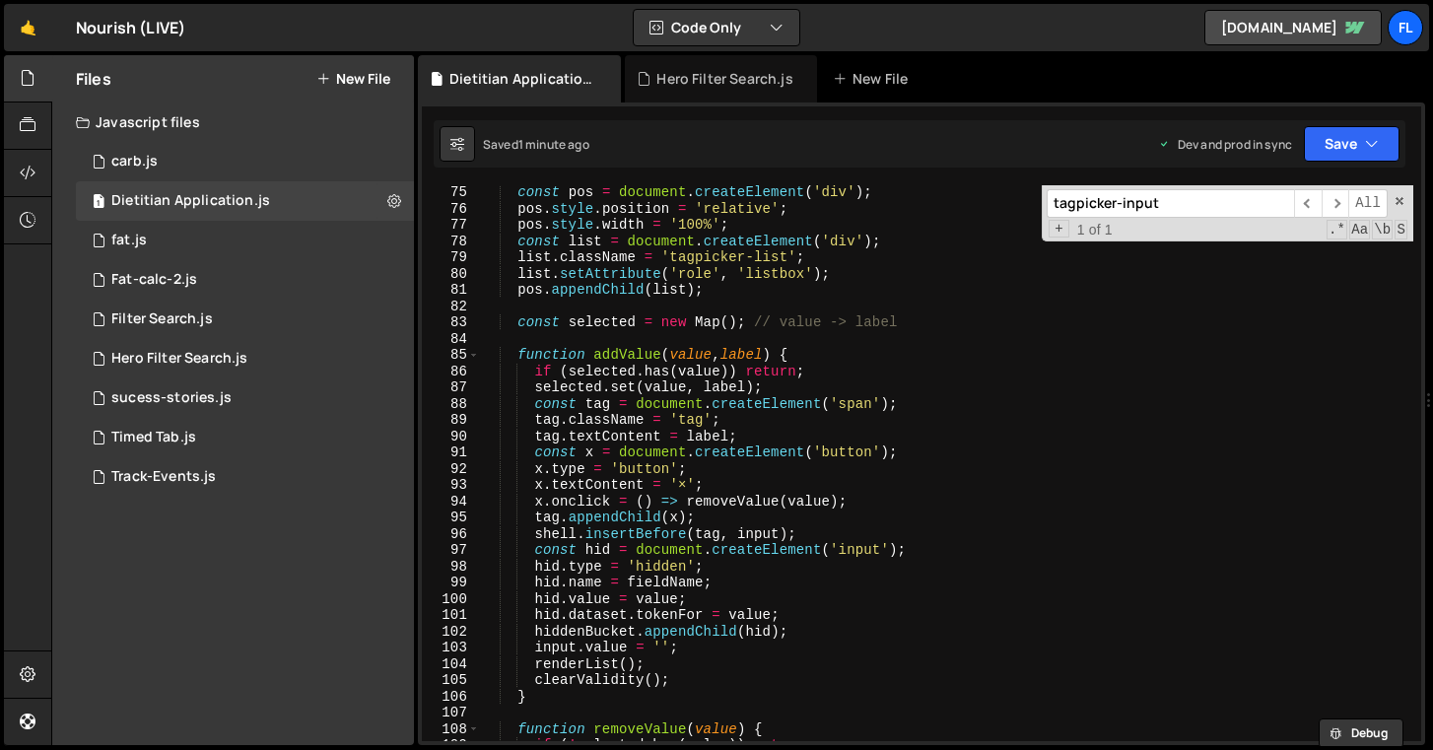
click at [1183, 209] on input "tagpicker-input" at bounding box center [1170, 203] width 247 height 29
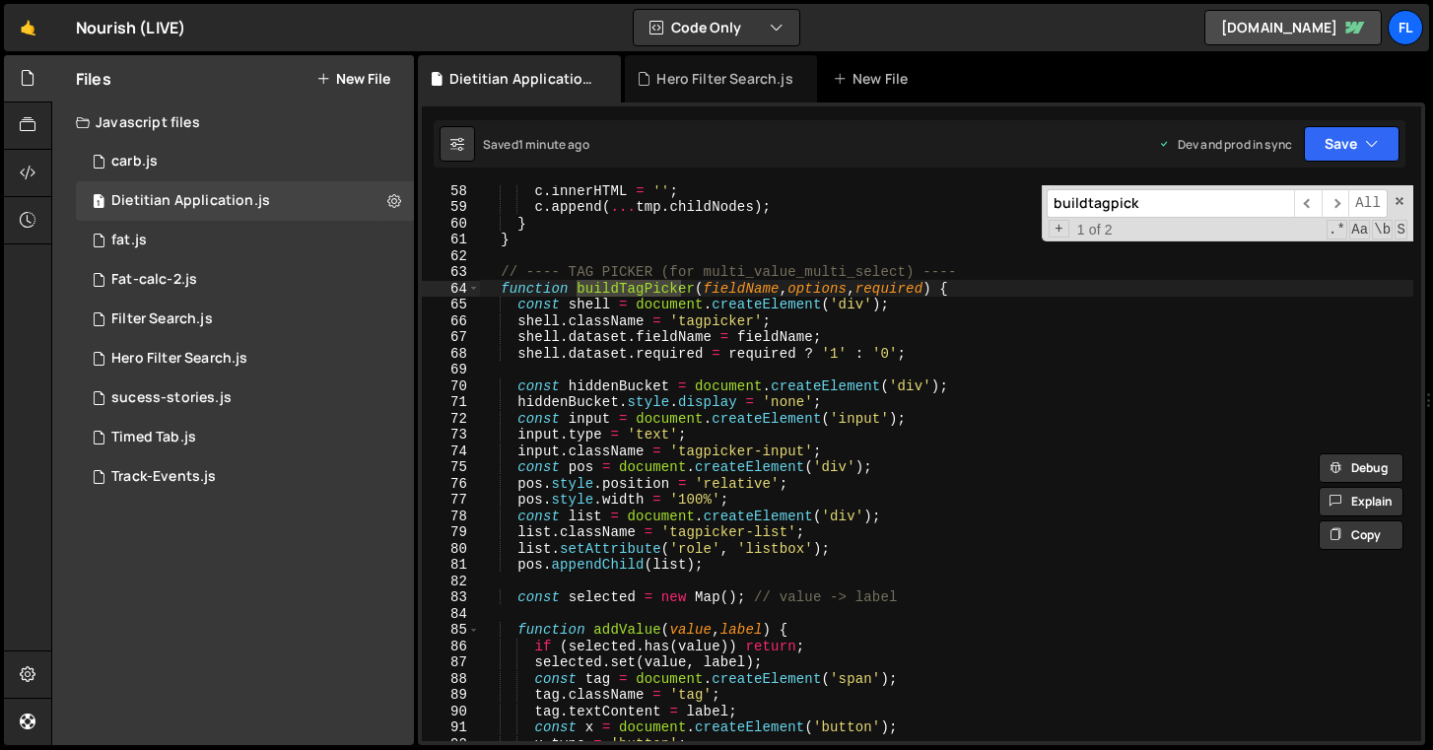
scroll to position [929, 0]
type input "buildtagpick"
click at [989, 280] on div "c . innerHTML = '' ; c . append ( ... tmp . childNodes ) ; } } // ---- TAG PICK…" at bounding box center [946, 476] width 933 height 588
click at [468, 291] on span at bounding box center [473, 289] width 11 height 17
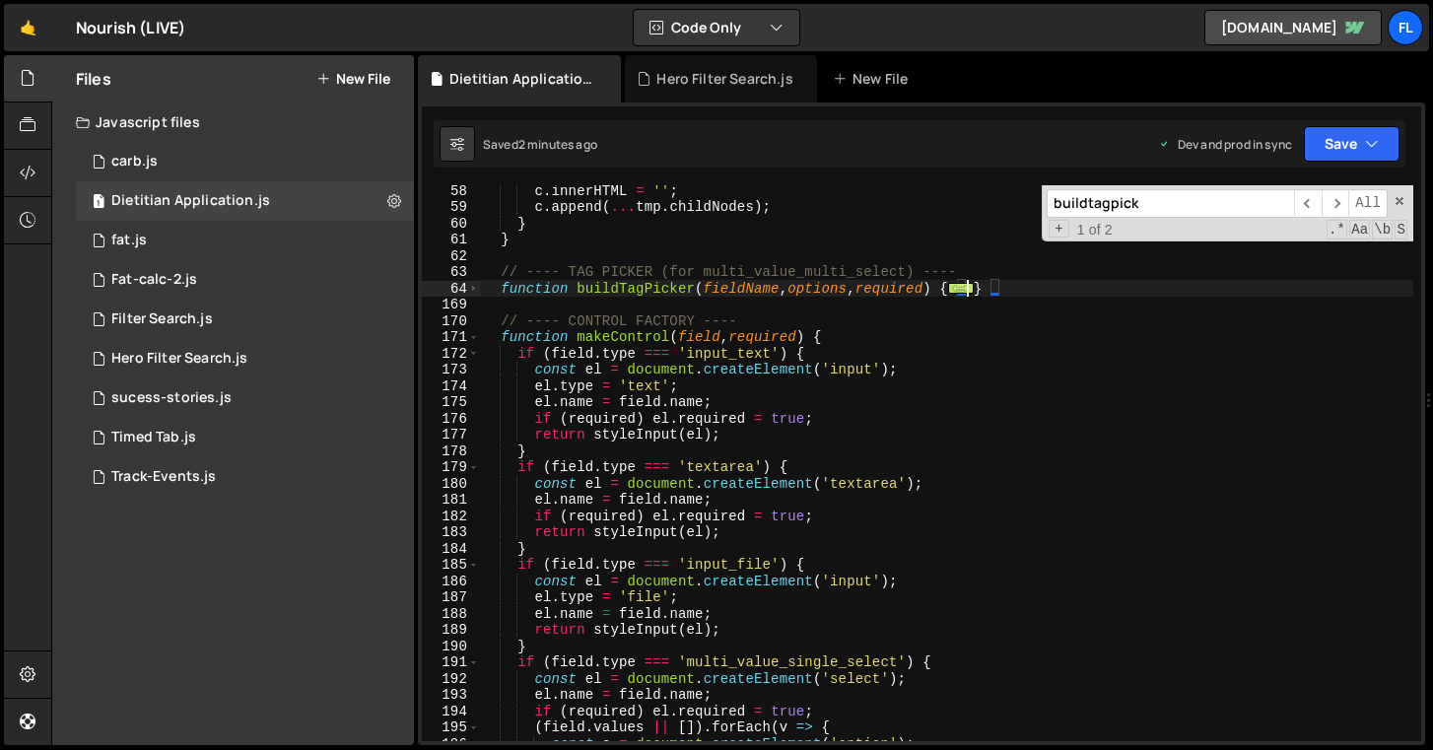
click at [527, 312] on div "c . innerHTML = '' ; c . append ( ... tmp . childNodes ) ; } } // ---- TAG PICK…" at bounding box center [946, 476] width 933 height 588
type textarea "// ---- CONTROL FACTORY ----"
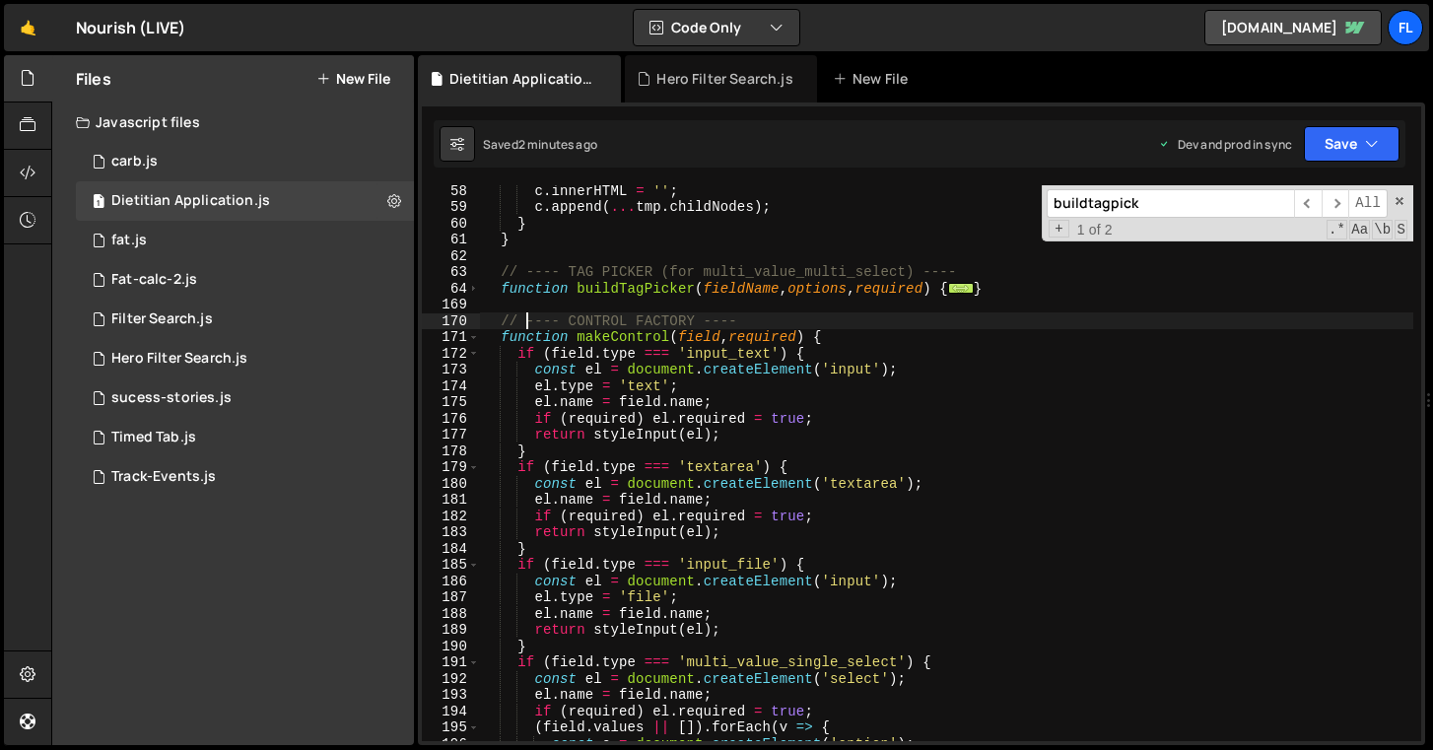
click at [543, 302] on div "c . innerHTML = '' ; c . append ( ... tmp . childNodes ) ; } } // ---- TAG PICK…" at bounding box center [946, 476] width 933 height 588
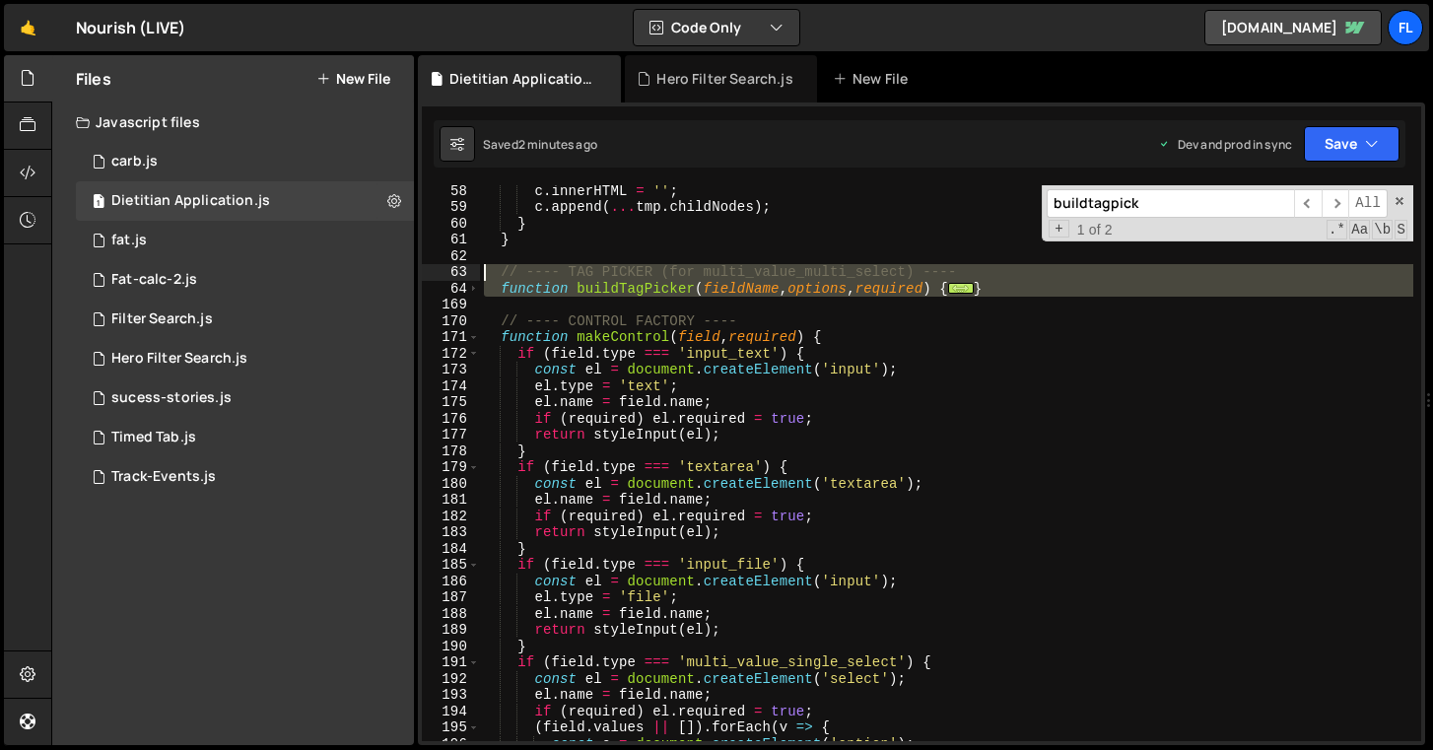
drag, startPoint x: 542, startPoint y: 305, endPoint x: 476, endPoint y: 268, distance: 75.4
click at [476, 268] on div "58 59 60 61 62 63 64 169 170 171 172 173 174 175 176 177 178 179 180 181 182 18…" at bounding box center [921, 463] width 999 height 556
type textarea "// ---- TAG PICKER (for multi_value_multi_select) ---- function buildTagPicker(…"
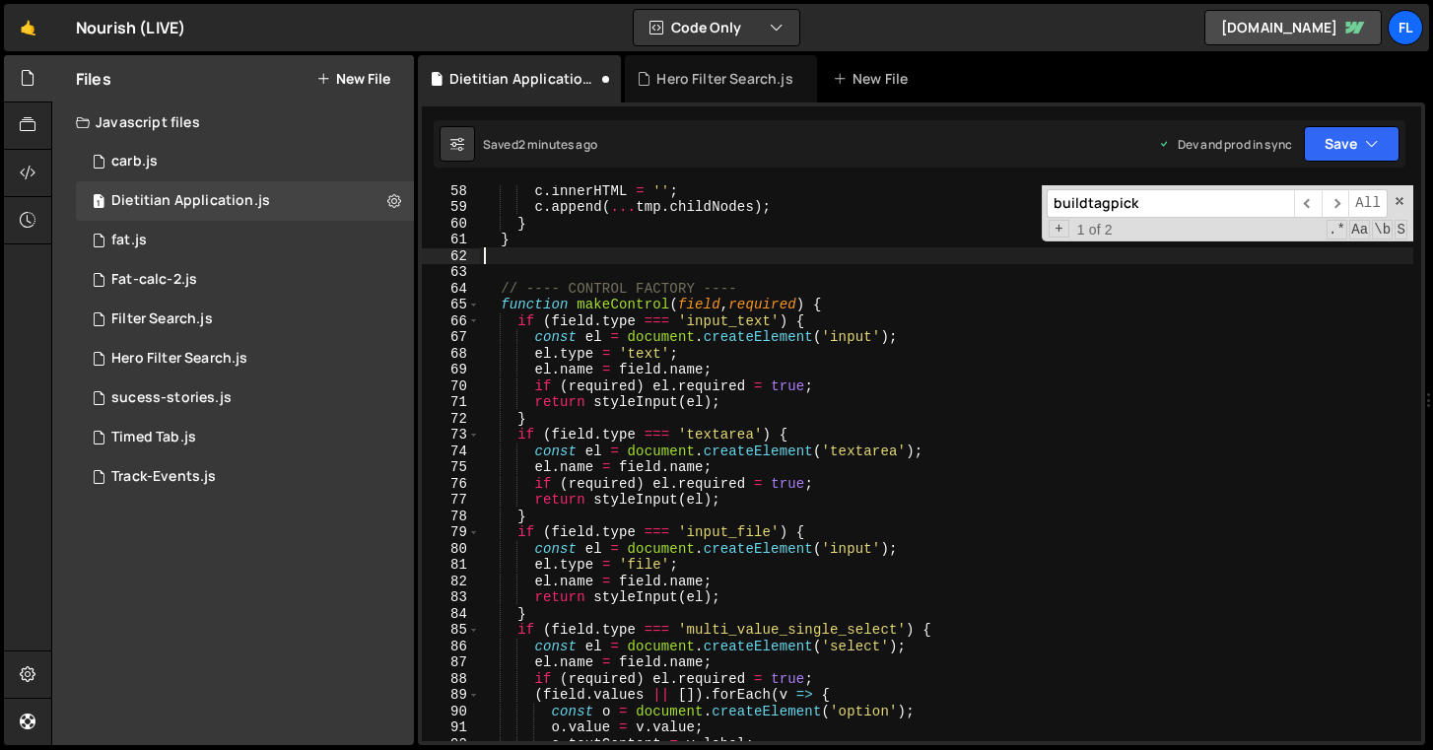
click at [527, 259] on div "c . innerHTML = '' ; c . append ( ... tmp . childNodes ) ; } } // ---- CONTROL …" at bounding box center [946, 476] width 933 height 588
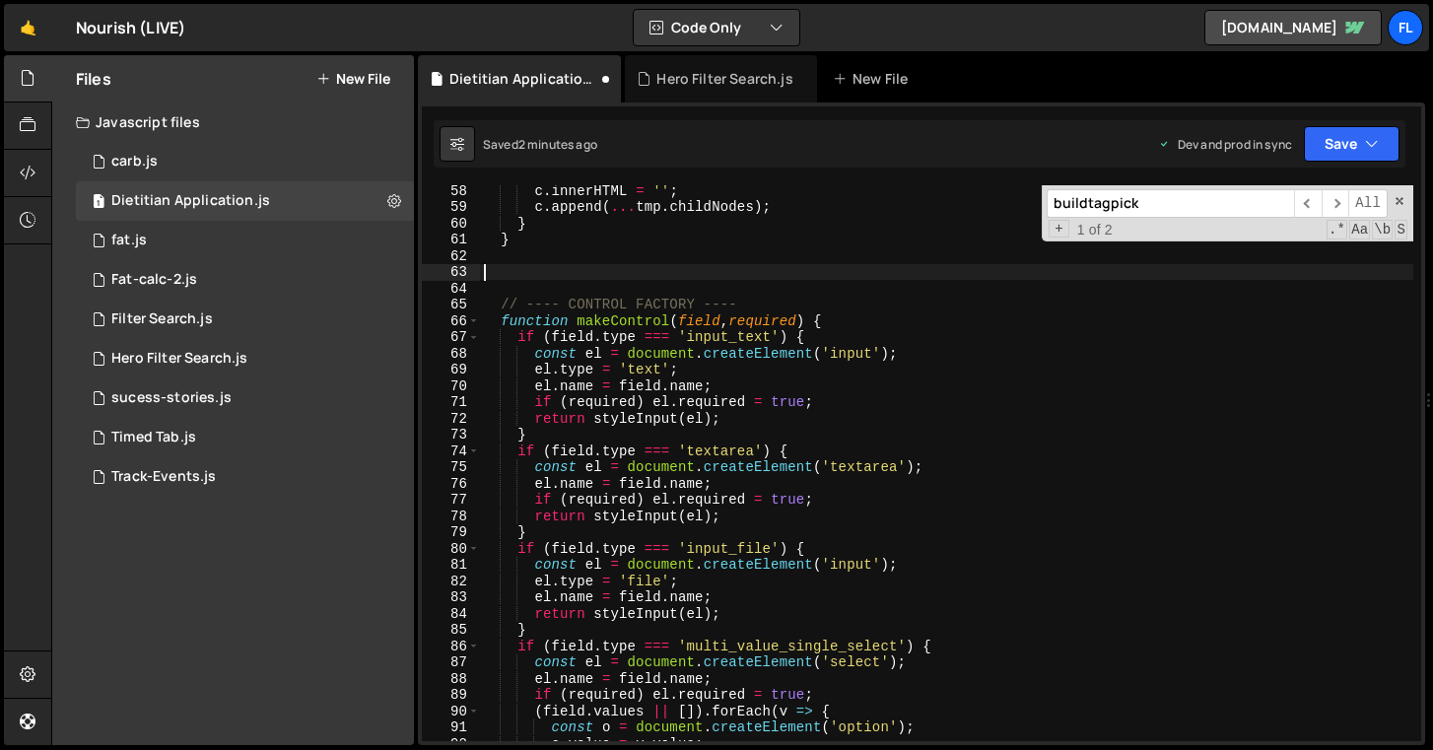
paste textarea "}"
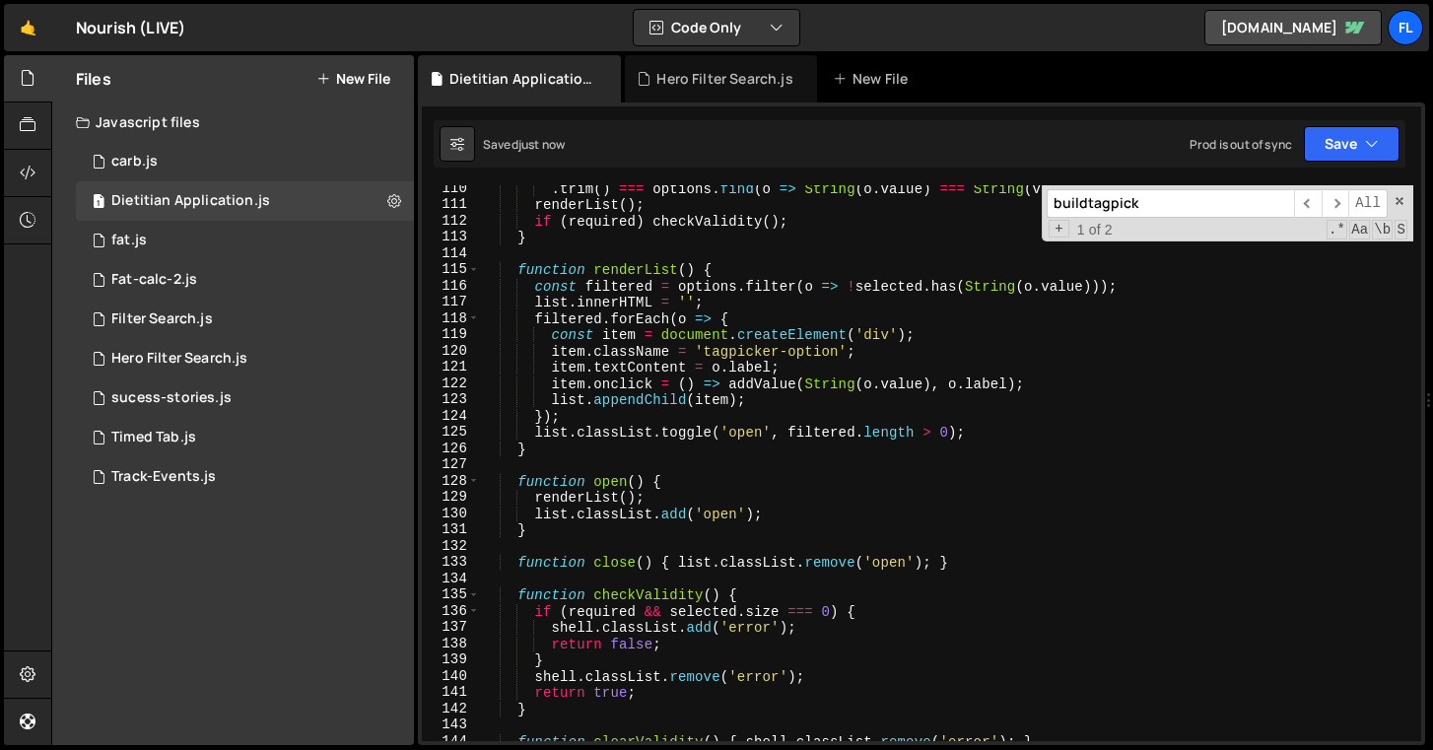
scroll to position [1770, 0]
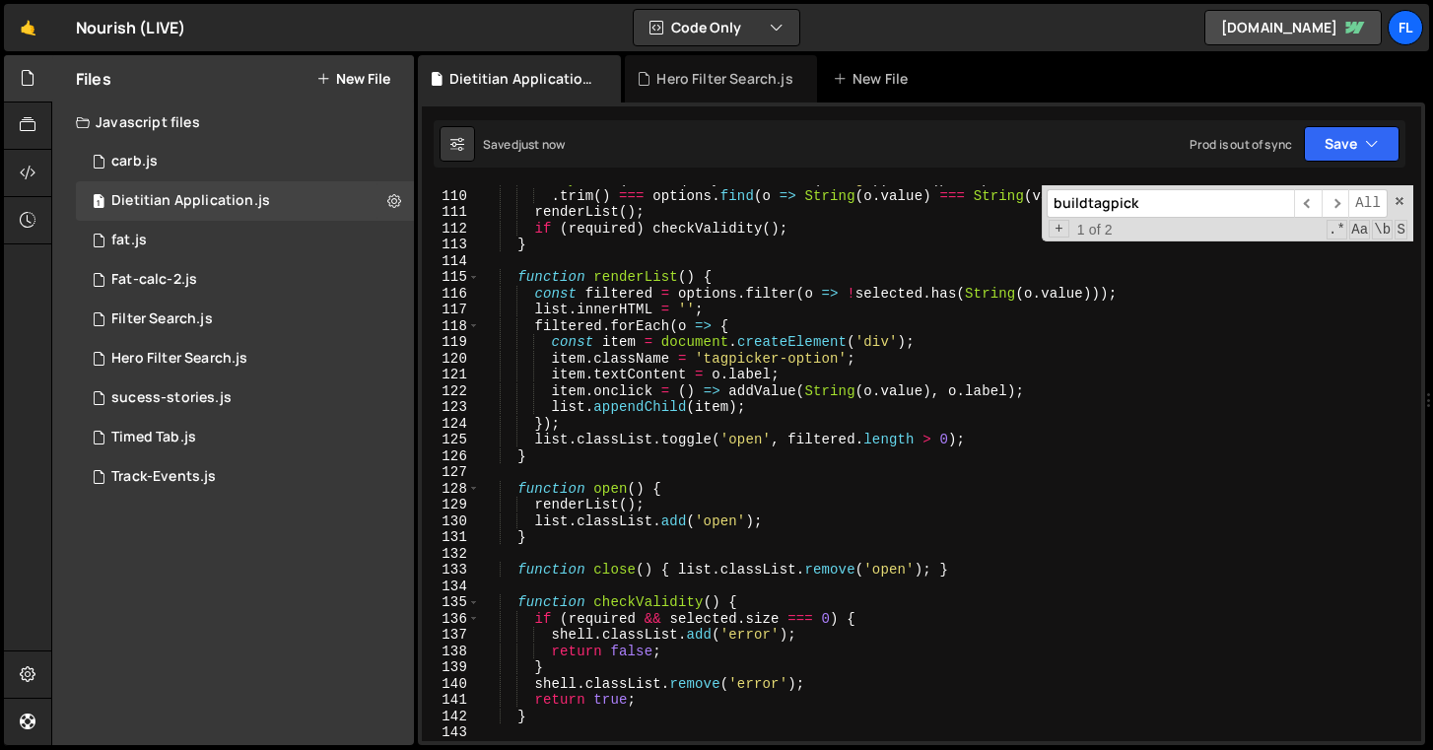
click at [1113, 202] on input "buildtagpick" at bounding box center [1170, 203] width 247 height 29
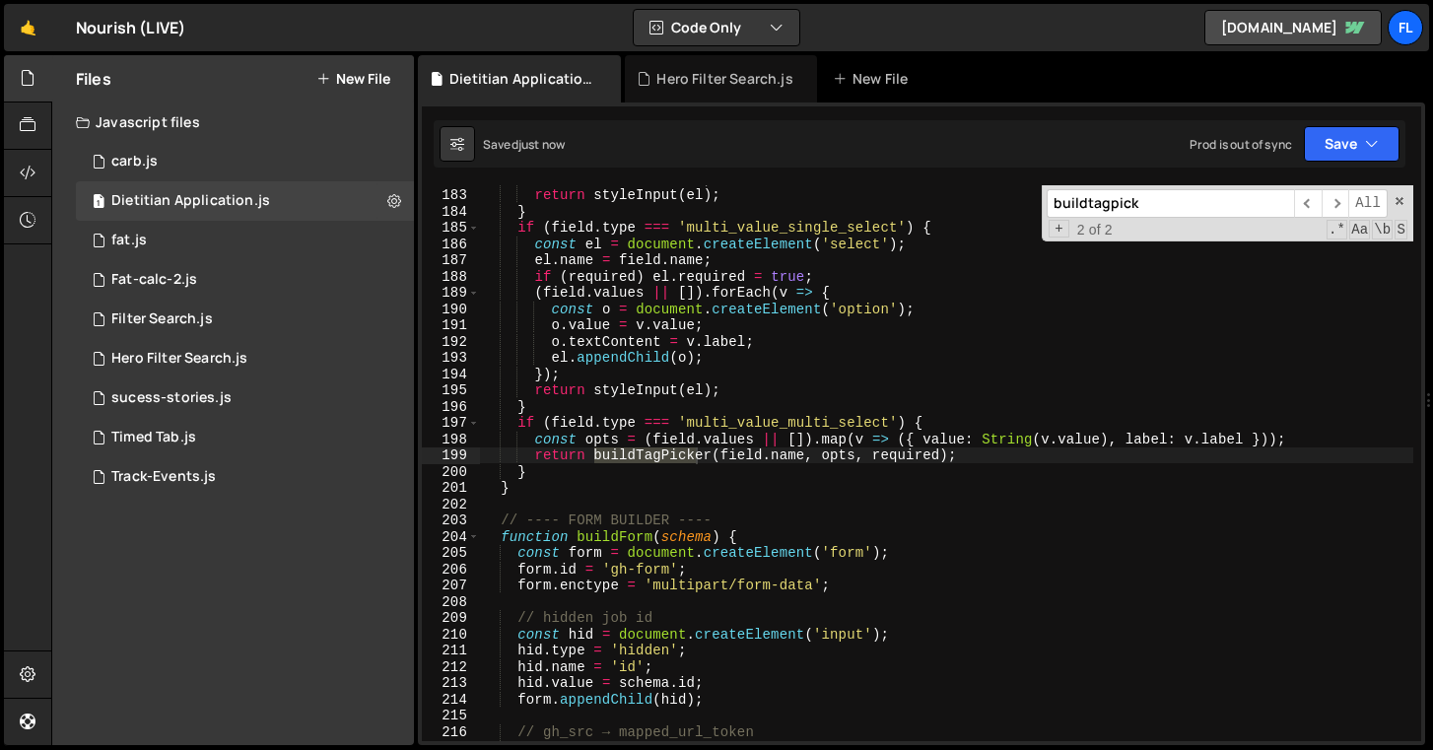
scroll to position [730, 0]
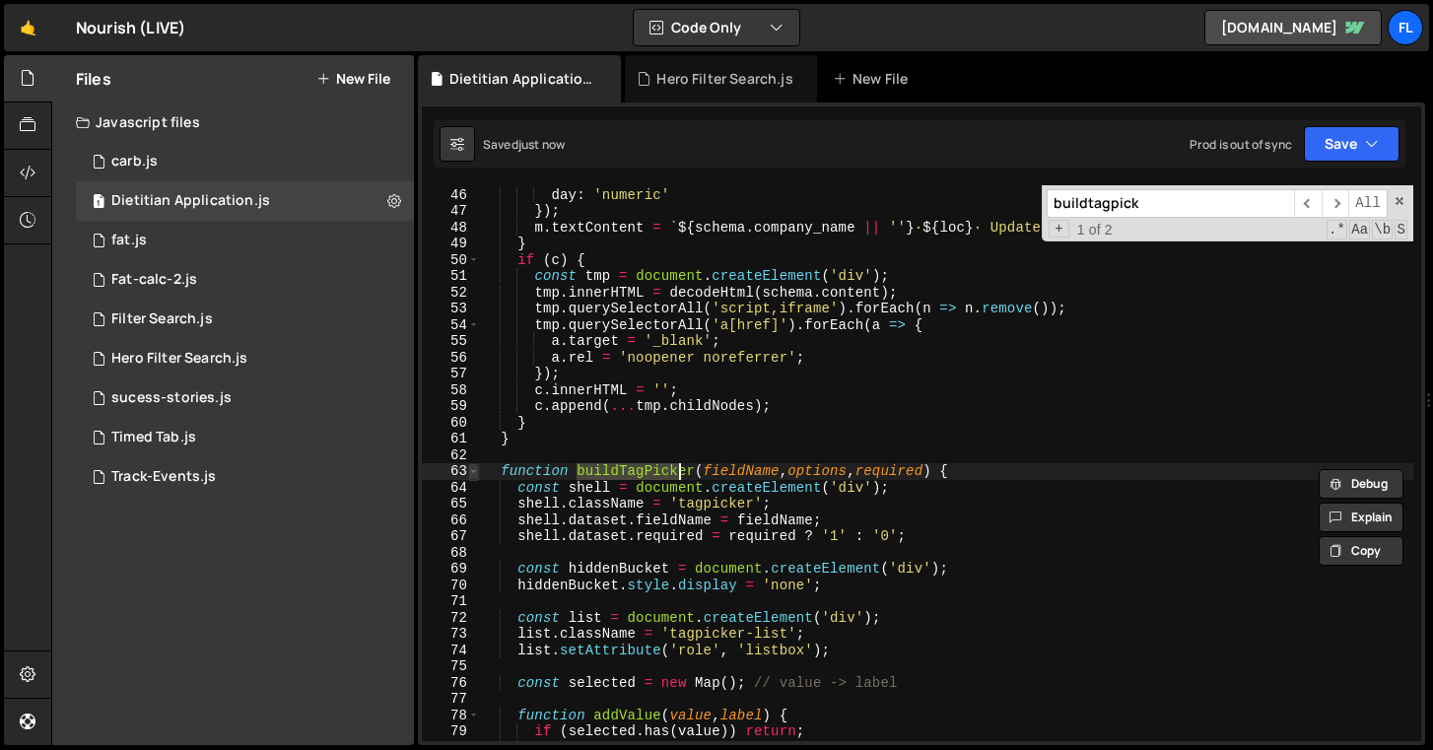
click at [477, 470] on span at bounding box center [473, 471] width 11 height 17
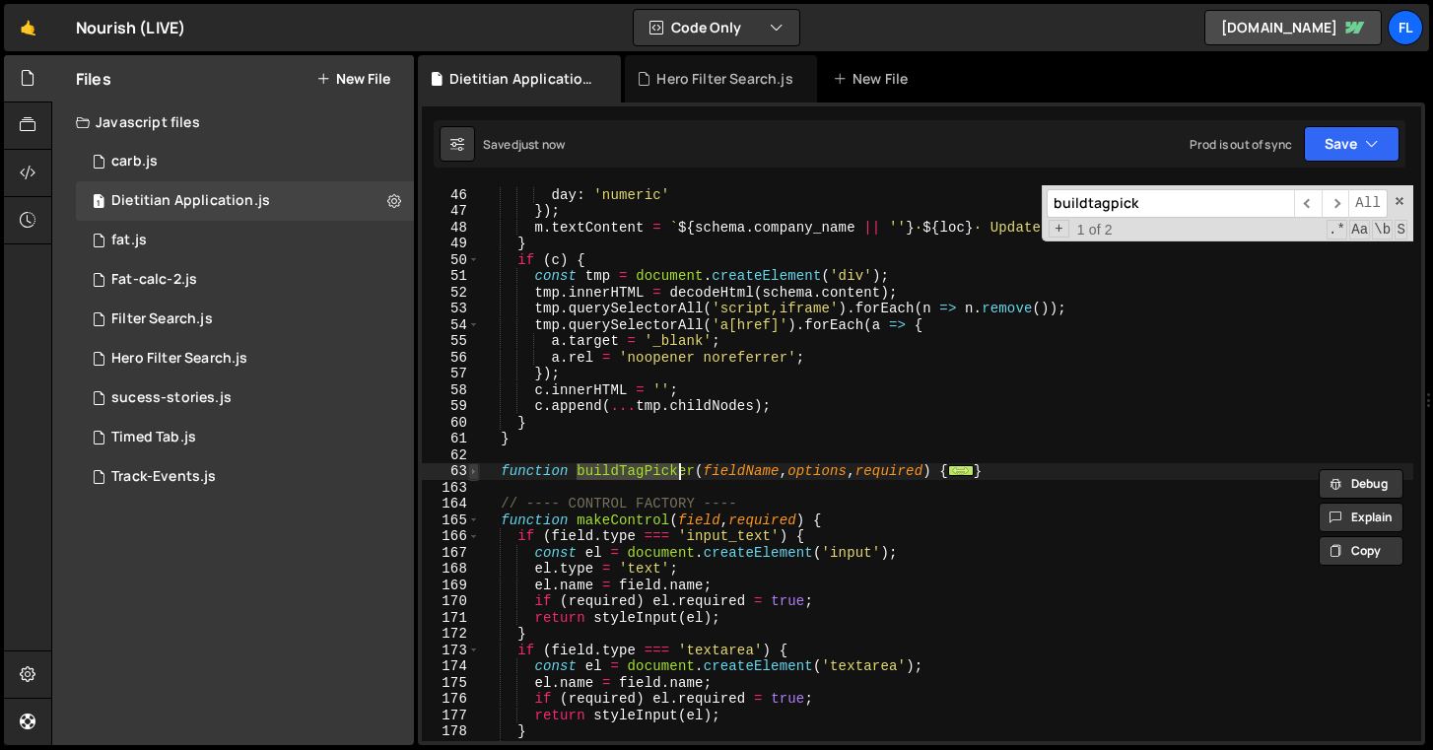
click at [478, 470] on span at bounding box center [473, 471] width 11 height 17
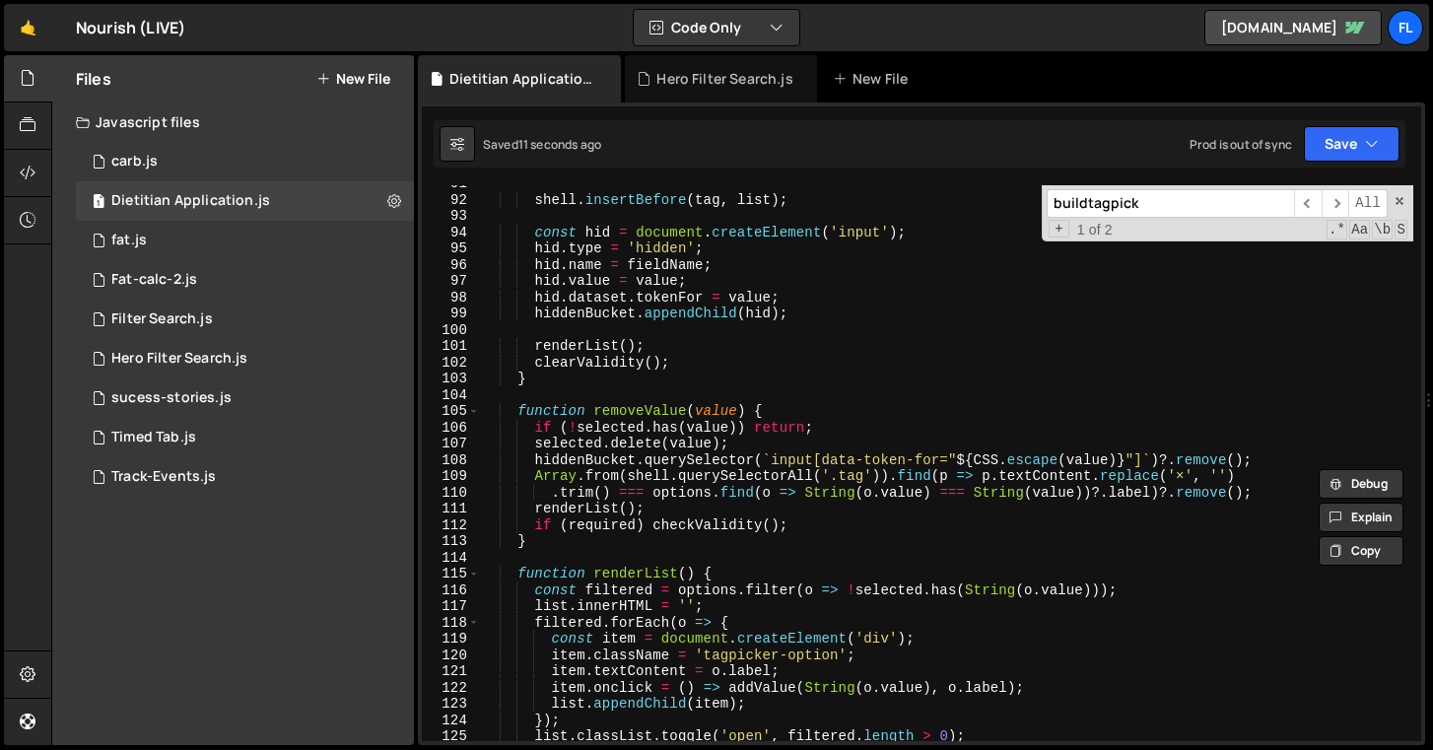
scroll to position [1404, 0]
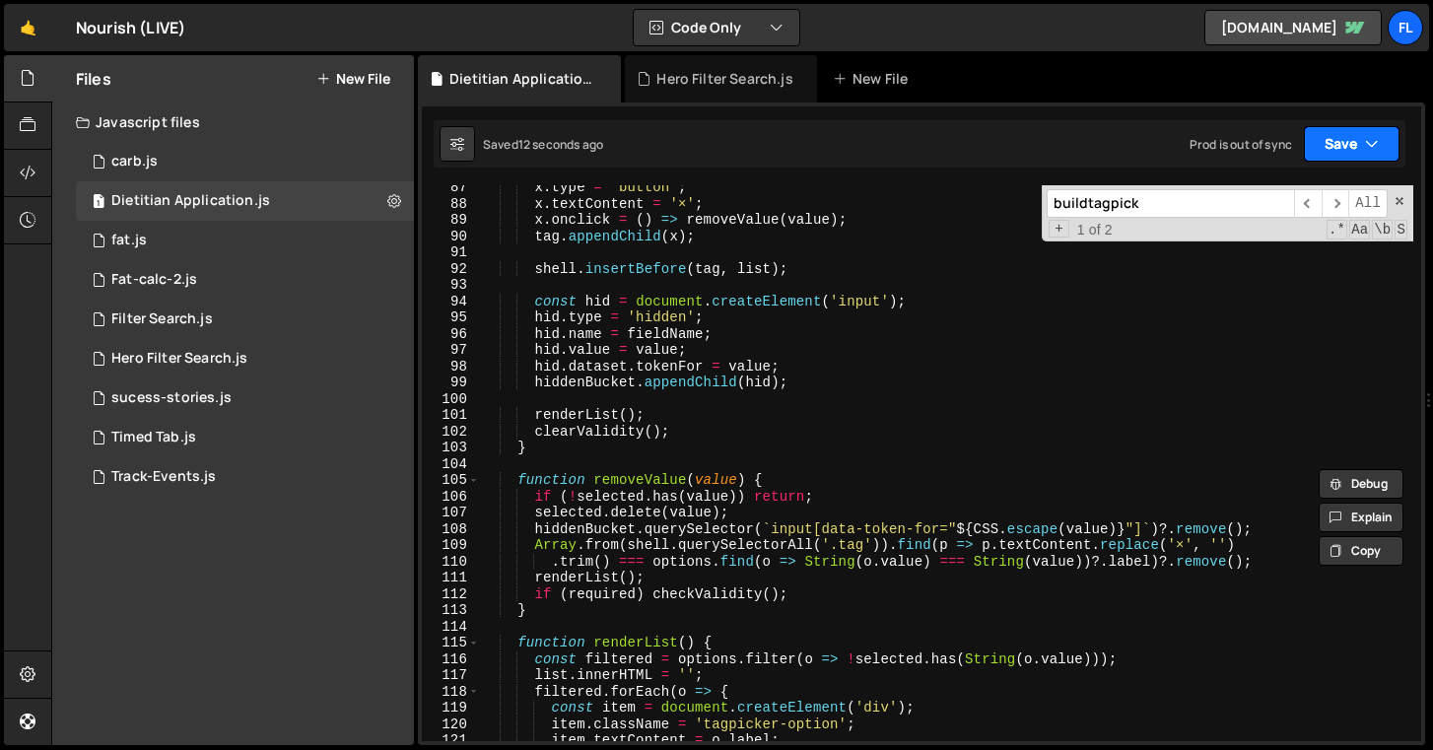
click at [1346, 139] on button "Save" at bounding box center [1352, 143] width 96 height 35
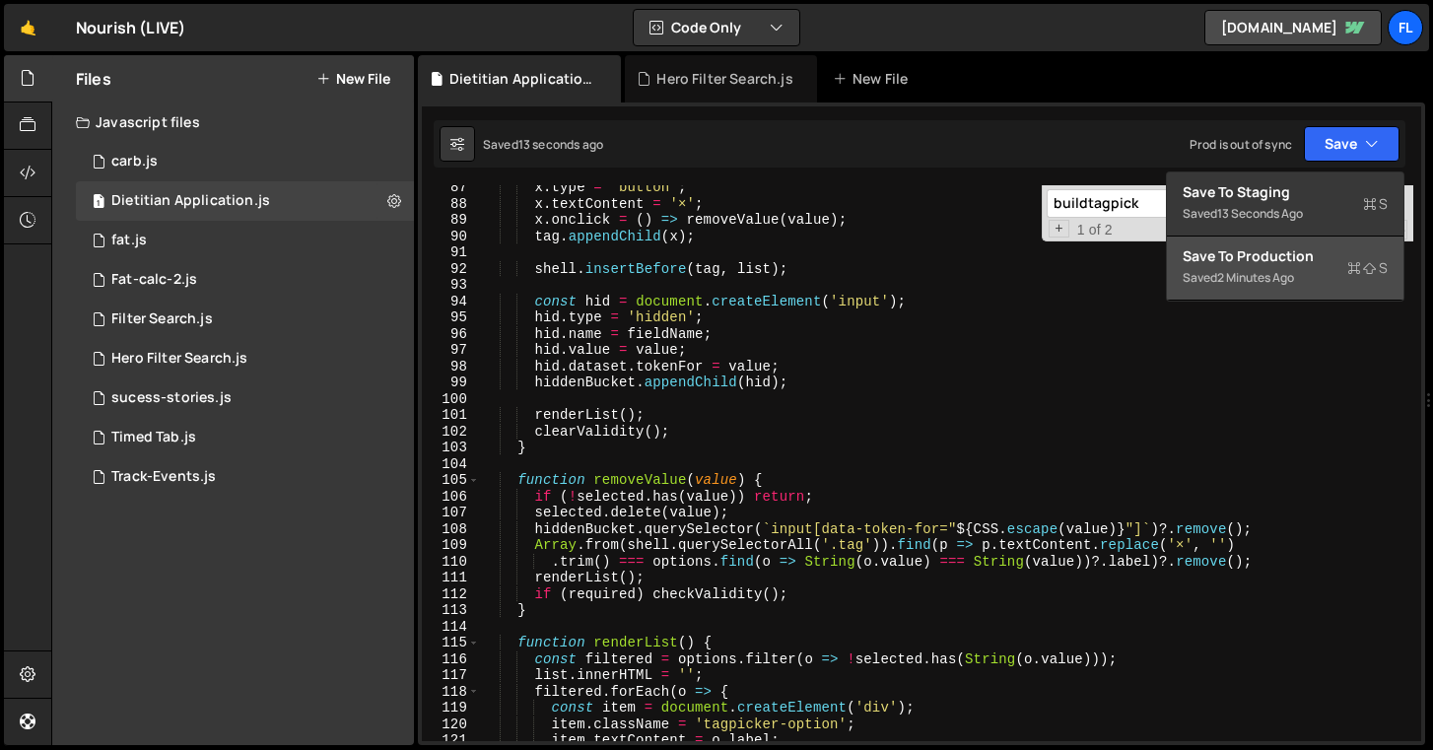
click at [1263, 282] on div "2 minutes ago" at bounding box center [1255, 277] width 77 height 17
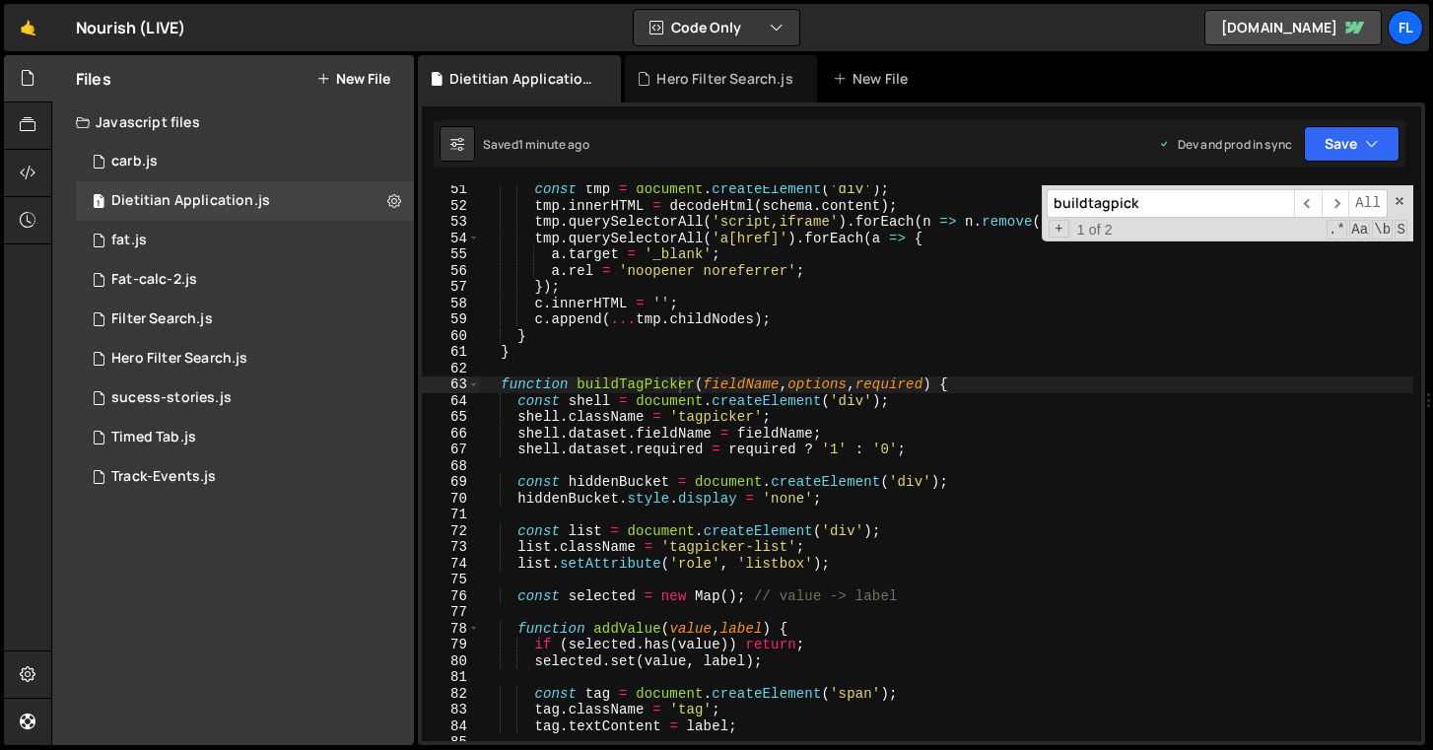
scroll to position [816, 0]
click at [471, 383] on span at bounding box center [473, 384] width 11 height 17
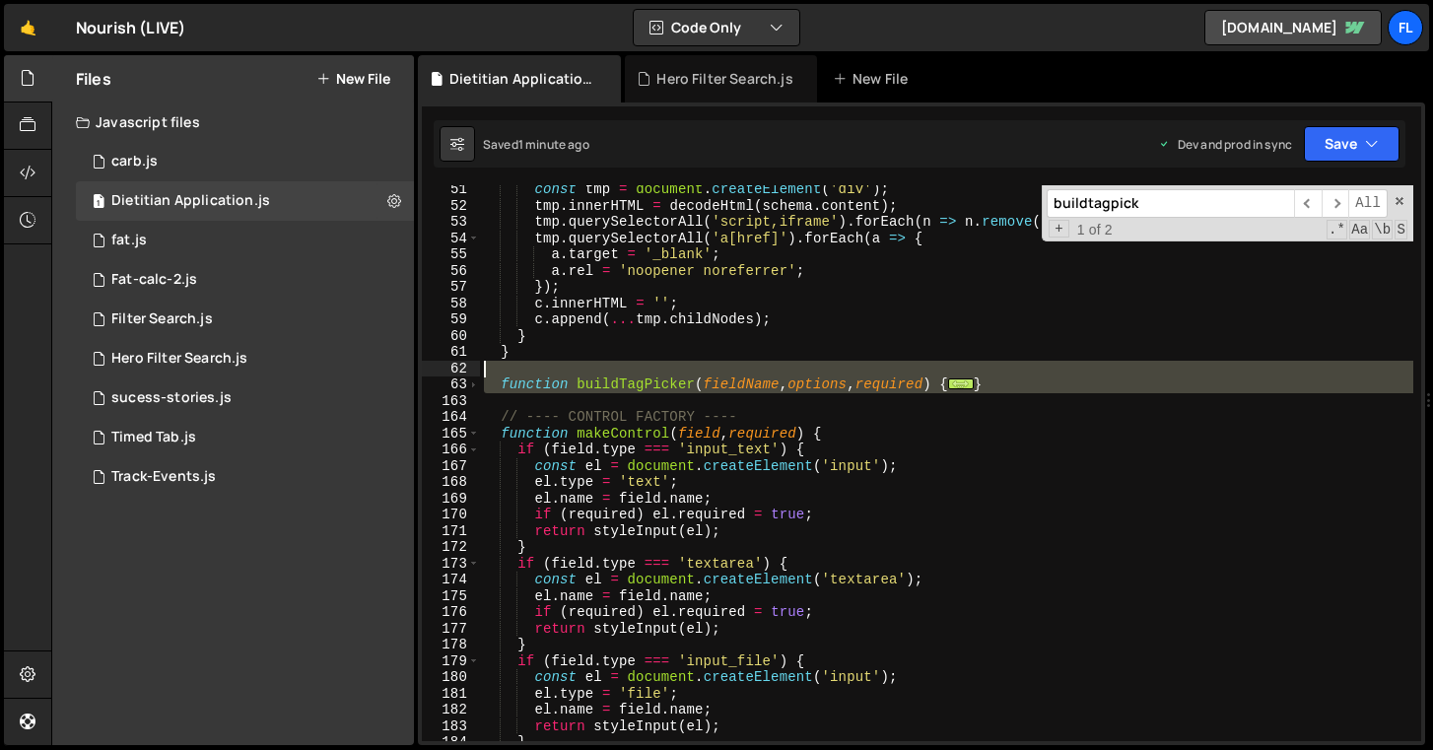
drag, startPoint x: 649, startPoint y: 402, endPoint x: 428, endPoint y: 375, distance: 223.3
click at [428, 375] on div "function buildTagPicker(fieldName, options, required) { 51 52 53 54 55 56 57 58…" at bounding box center [921, 463] width 999 height 556
type textarea "function buildTagPicker(fieldName, options, required) {"
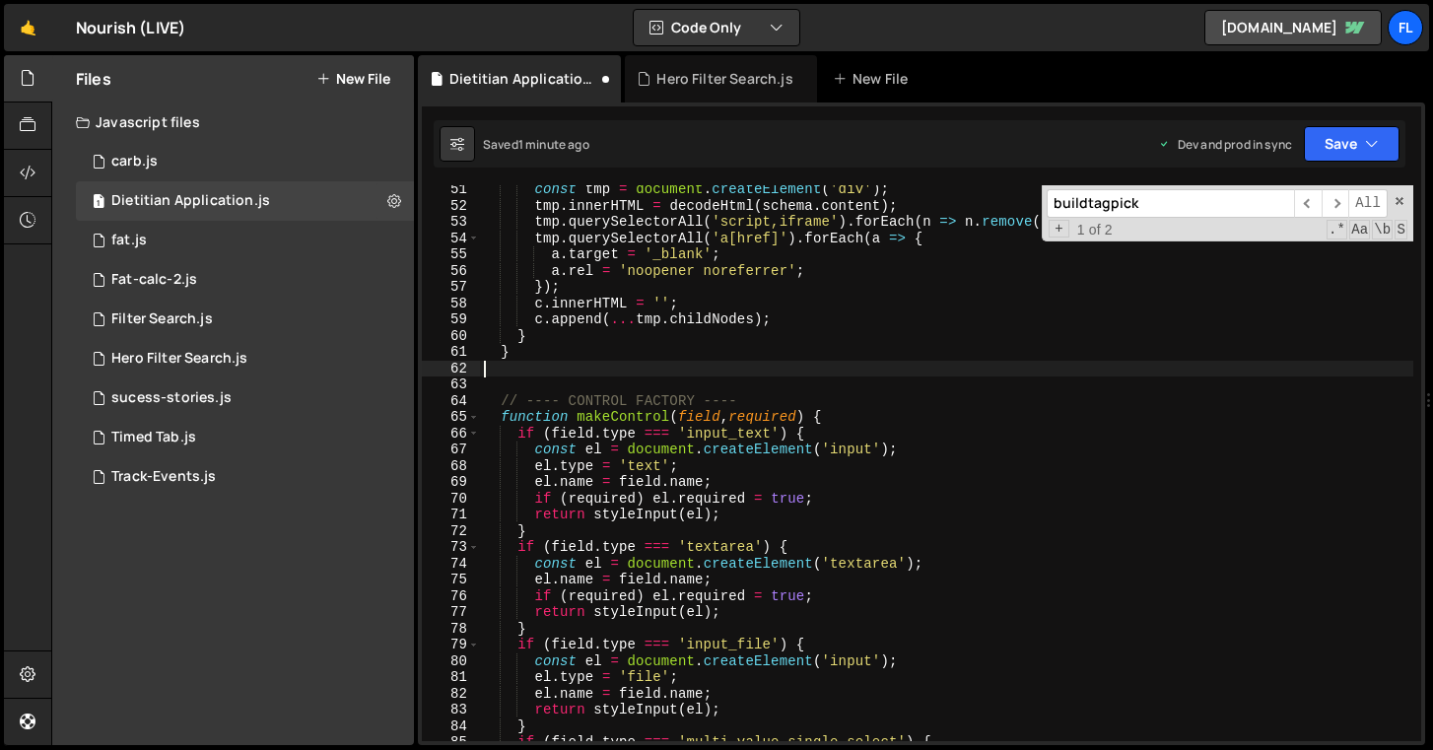
click at [544, 370] on div "const tmp = document . createElement ( 'div' ) ; tmp . innerHTML = decodeHtml (…" at bounding box center [946, 475] width 933 height 588
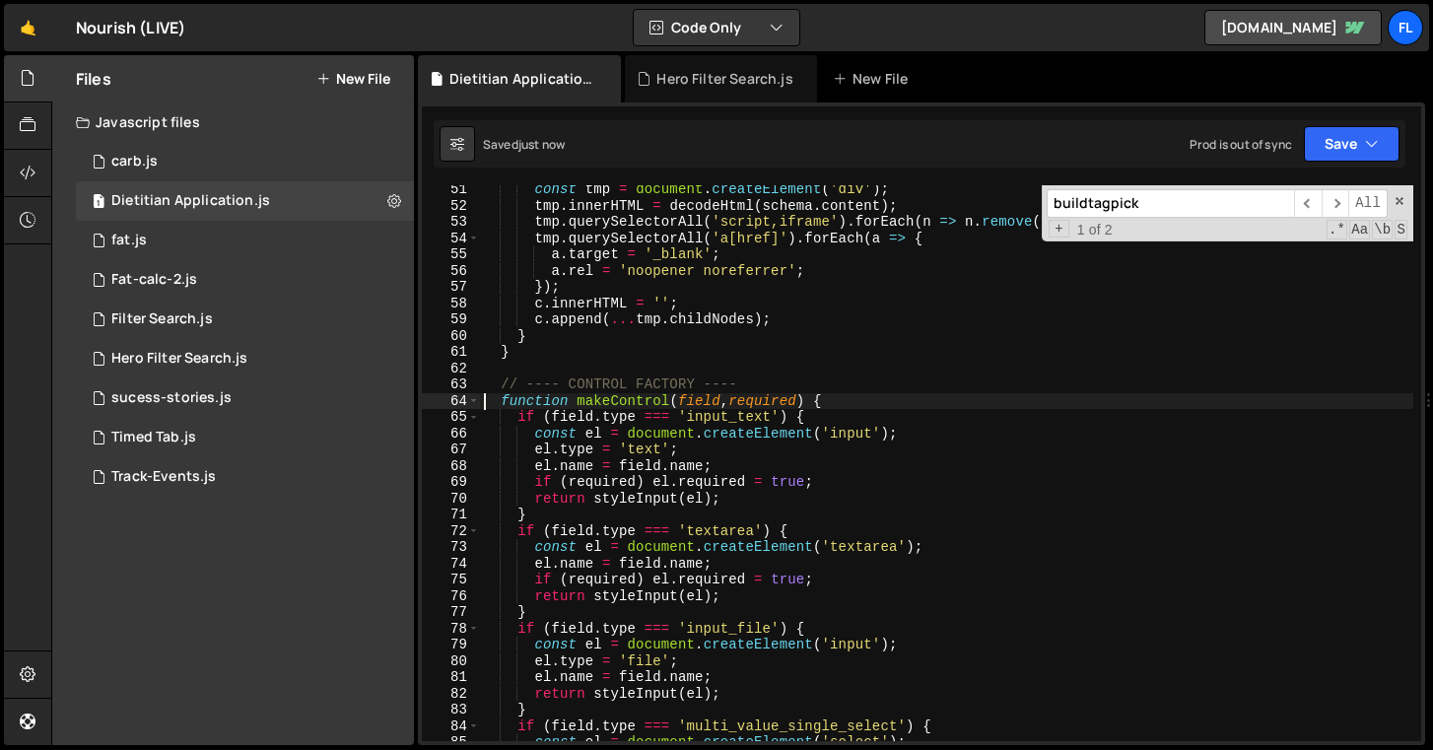
type textarea "// ---- CONTROL FACTORY ----"
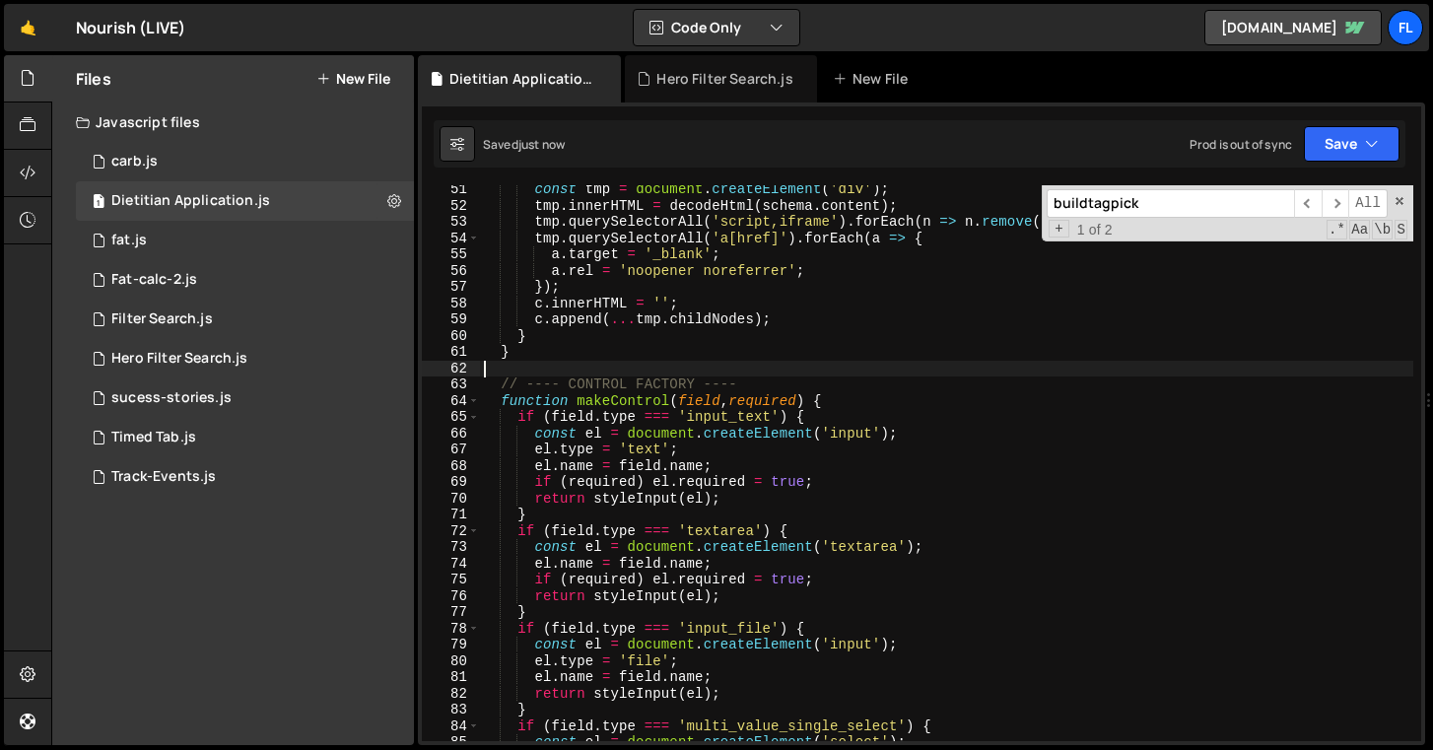
type textarea "}"
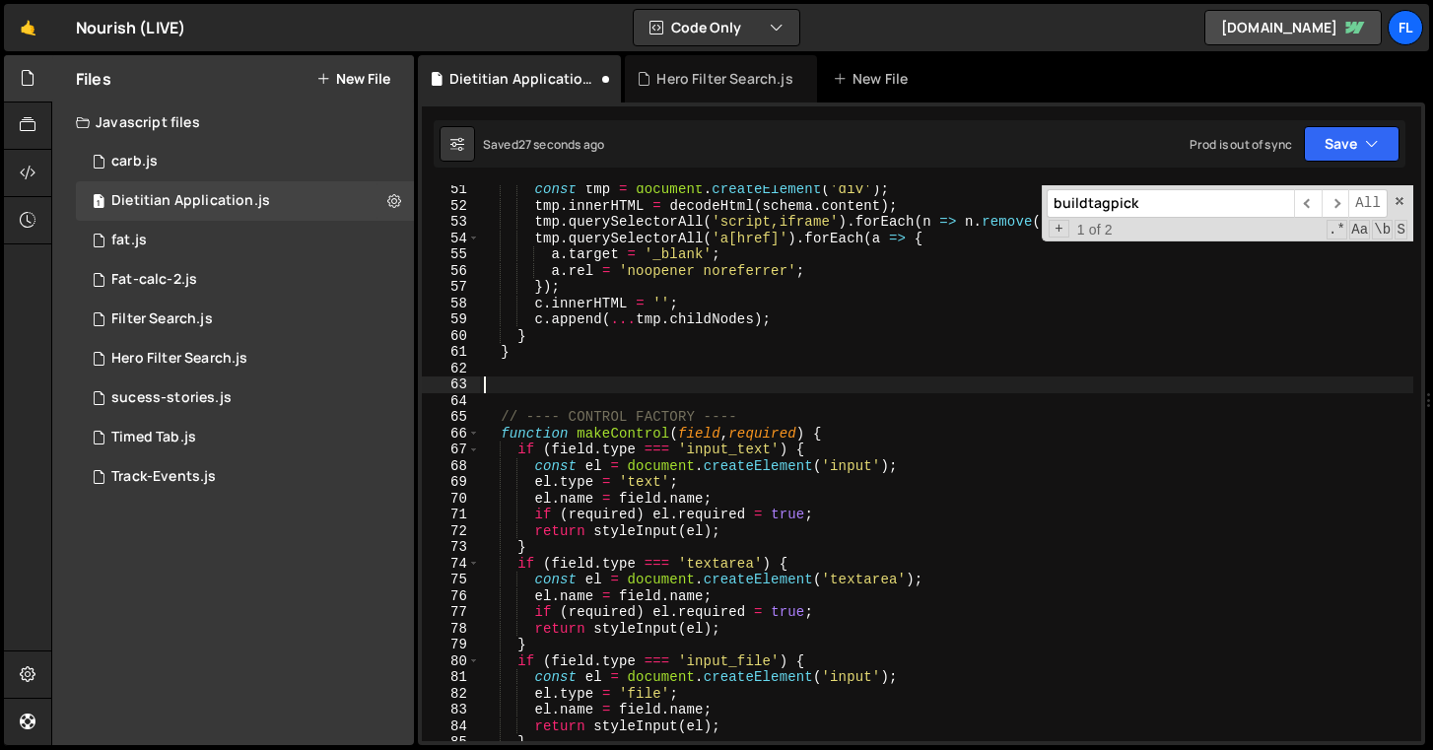
paste textarea "}"
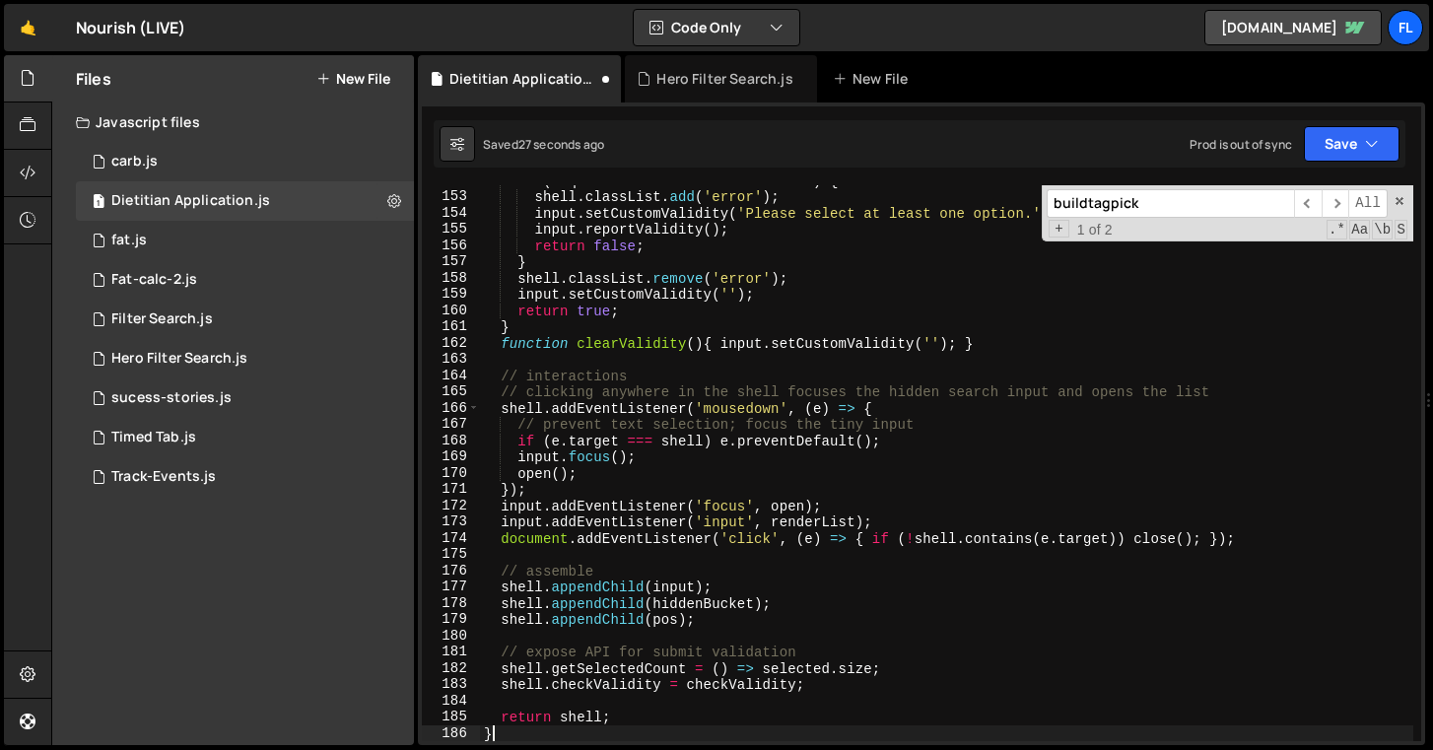
scroll to position [2469, 0]
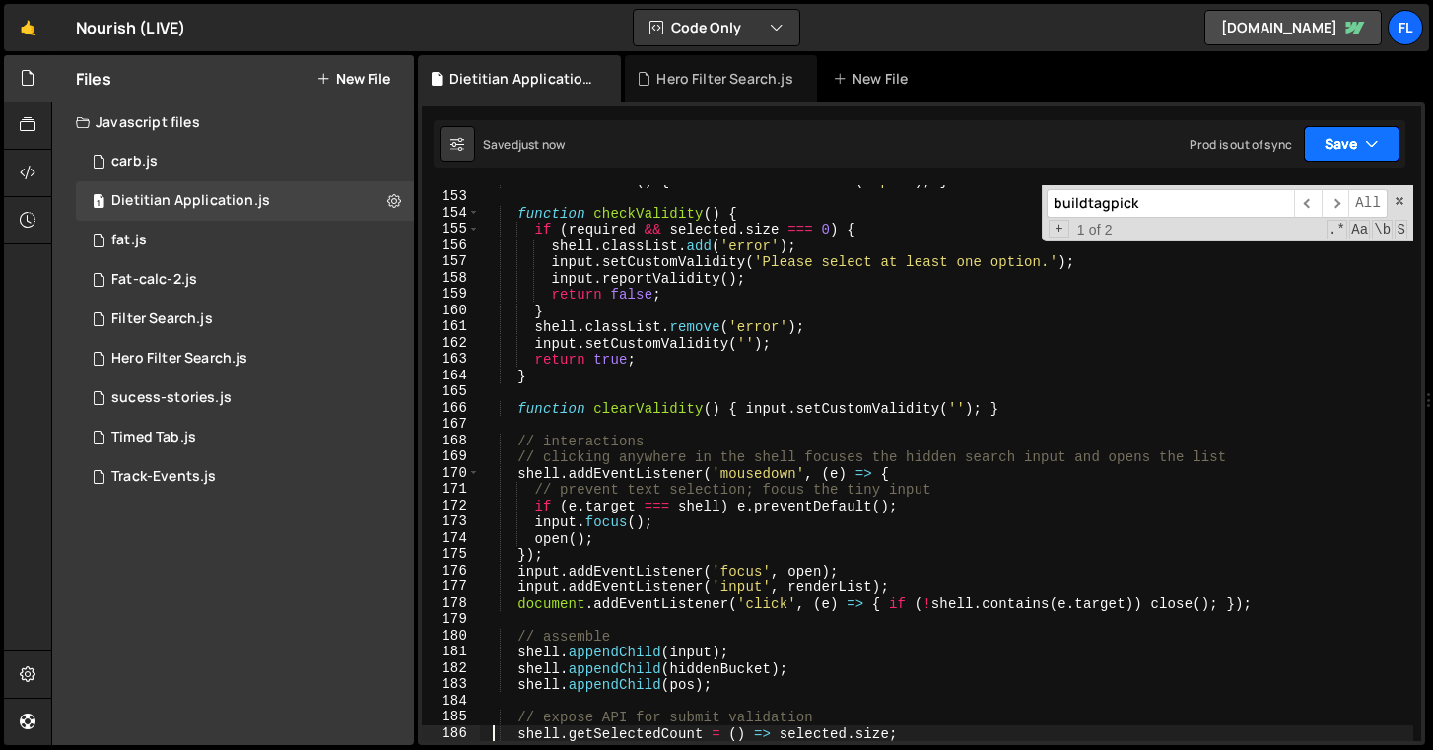
click at [1354, 131] on button "Save" at bounding box center [1352, 143] width 96 height 35
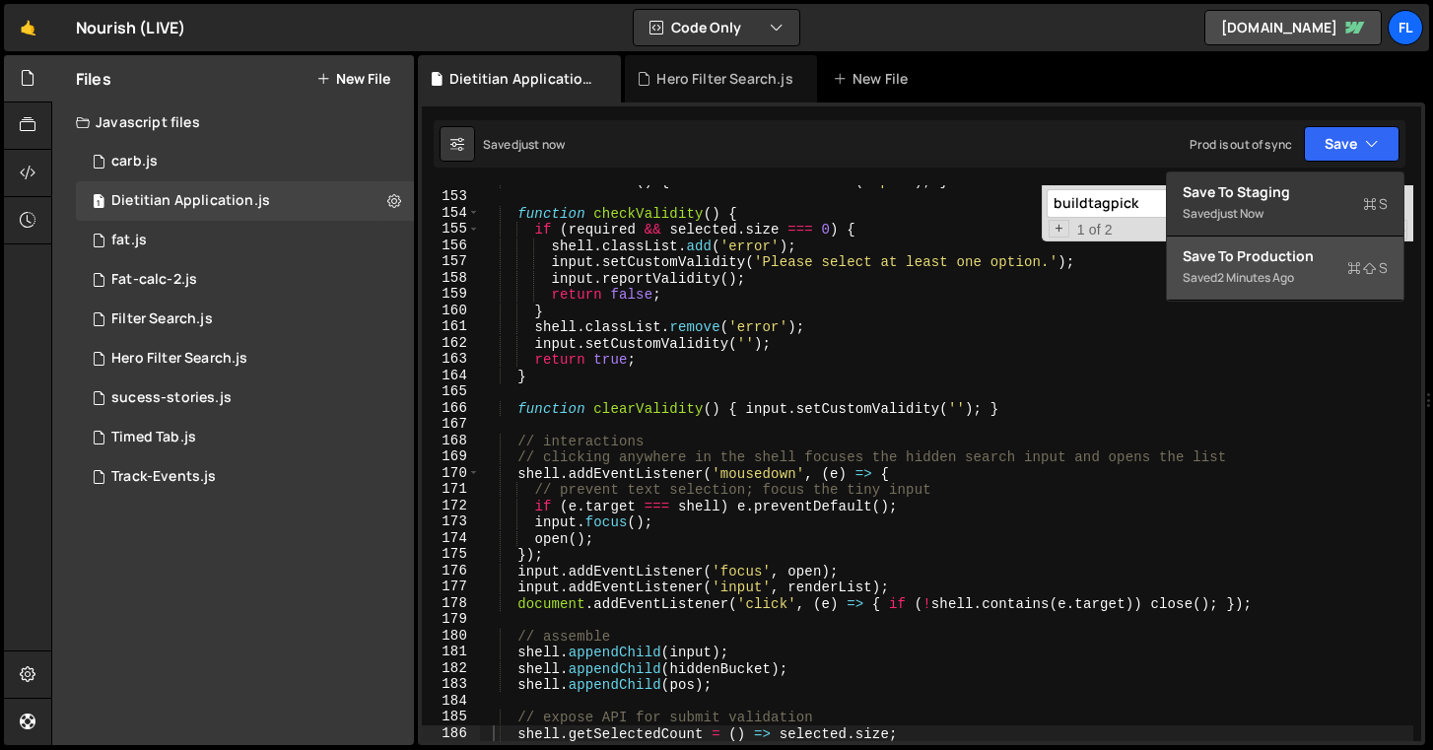
click at [1230, 279] on div "2 minutes ago" at bounding box center [1255, 277] width 77 height 17
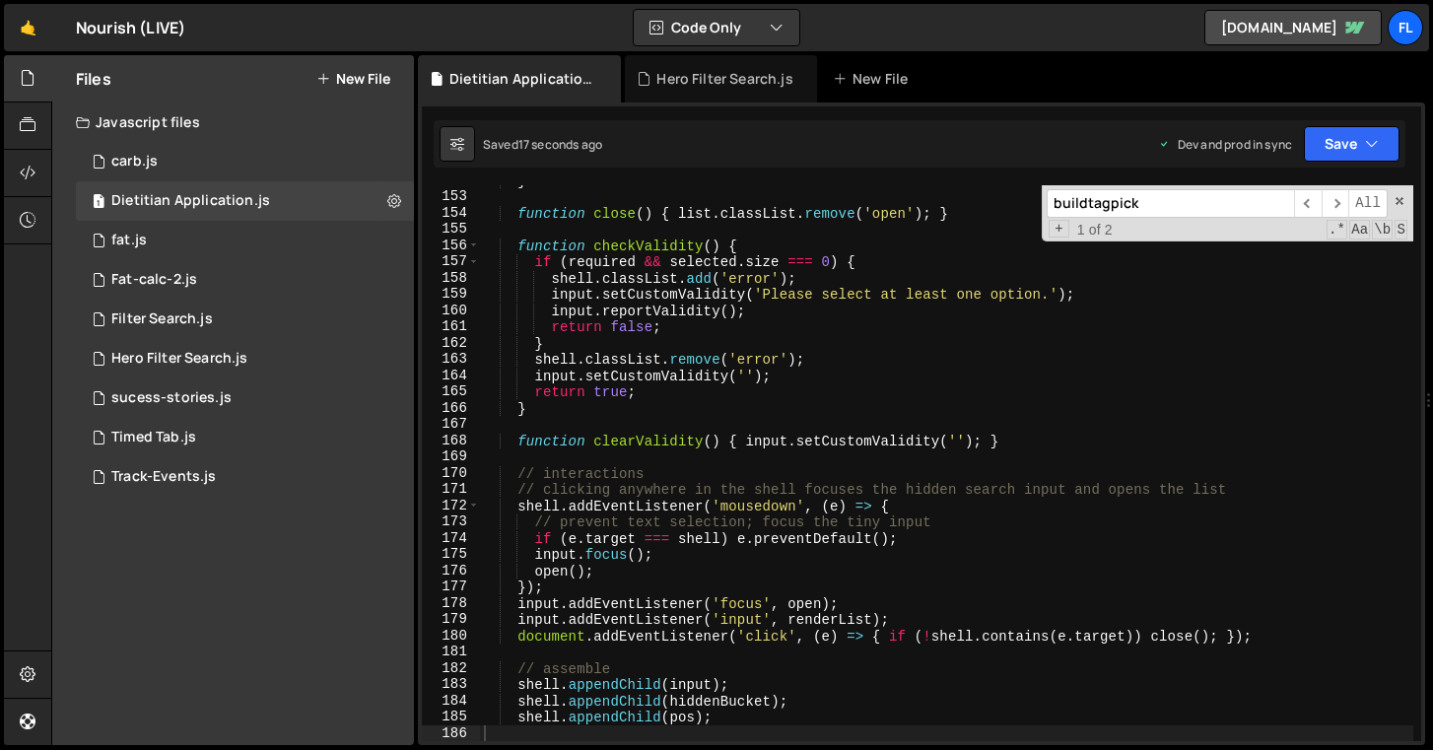
click at [894, 385] on div "} function close ( ) { list . classList . remove ( 'open' ) ; } function checkV…" at bounding box center [946, 466] width 933 height 588
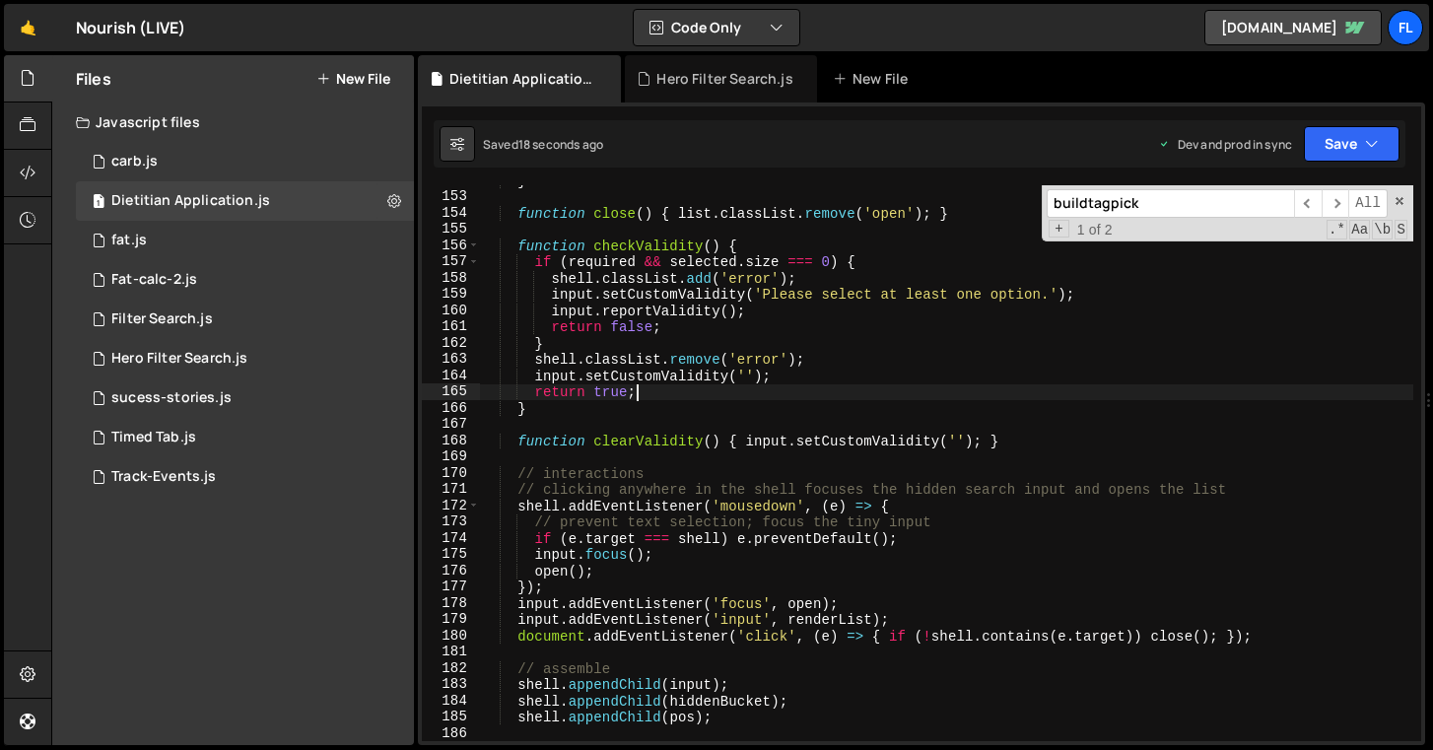
type textarea "})();"
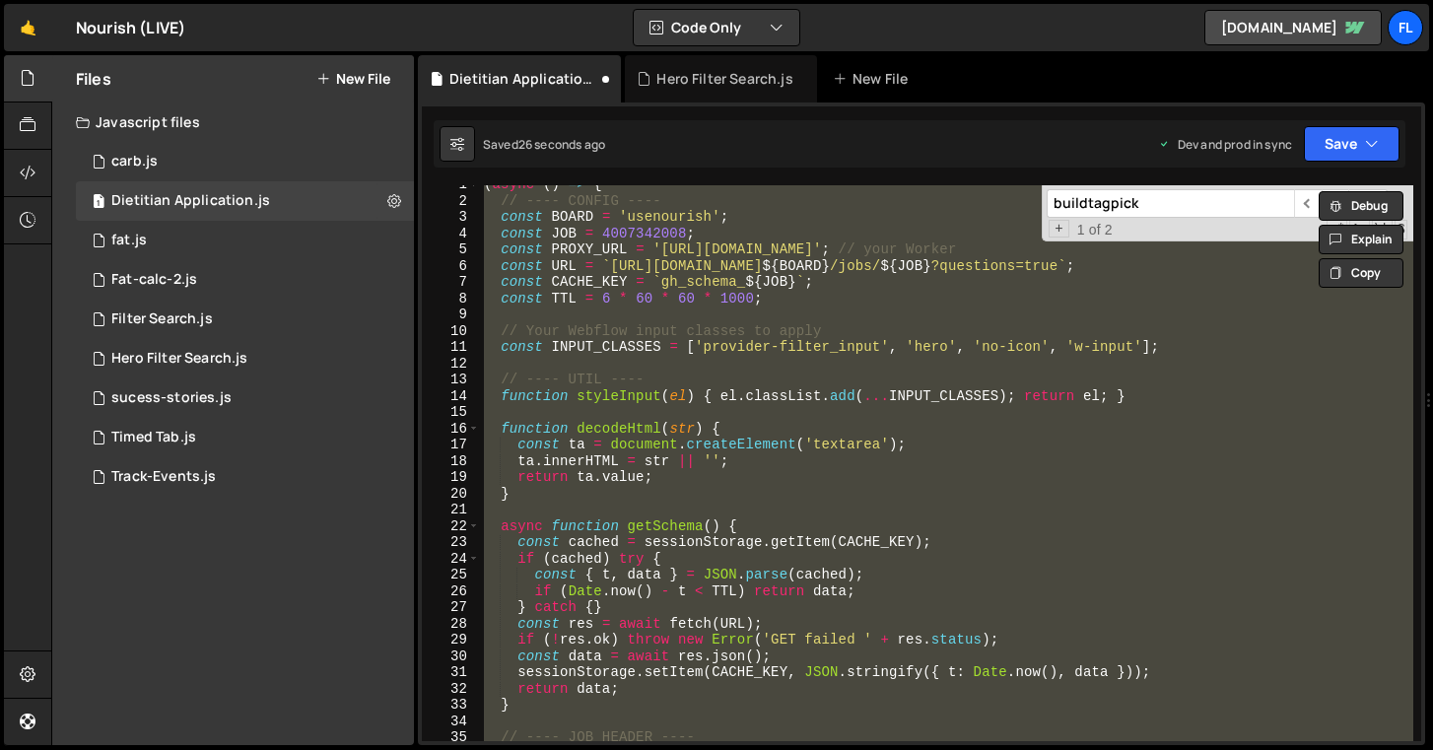
scroll to position [0, 0]
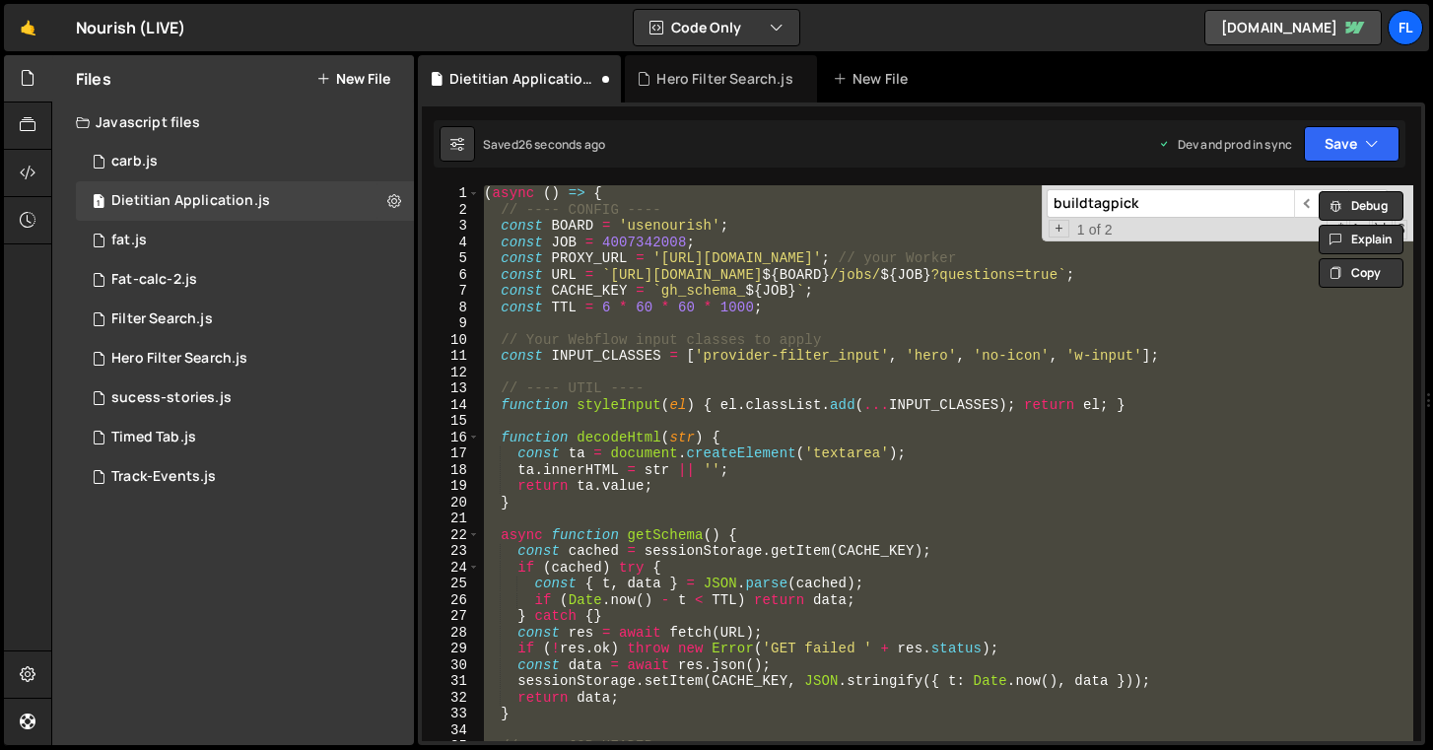
click at [924, 411] on div "( async ( ) => { // ---- CONFIG ---- const BOARD = 'usenourish' ; const JOB = 4…" at bounding box center [946, 463] width 933 height 556
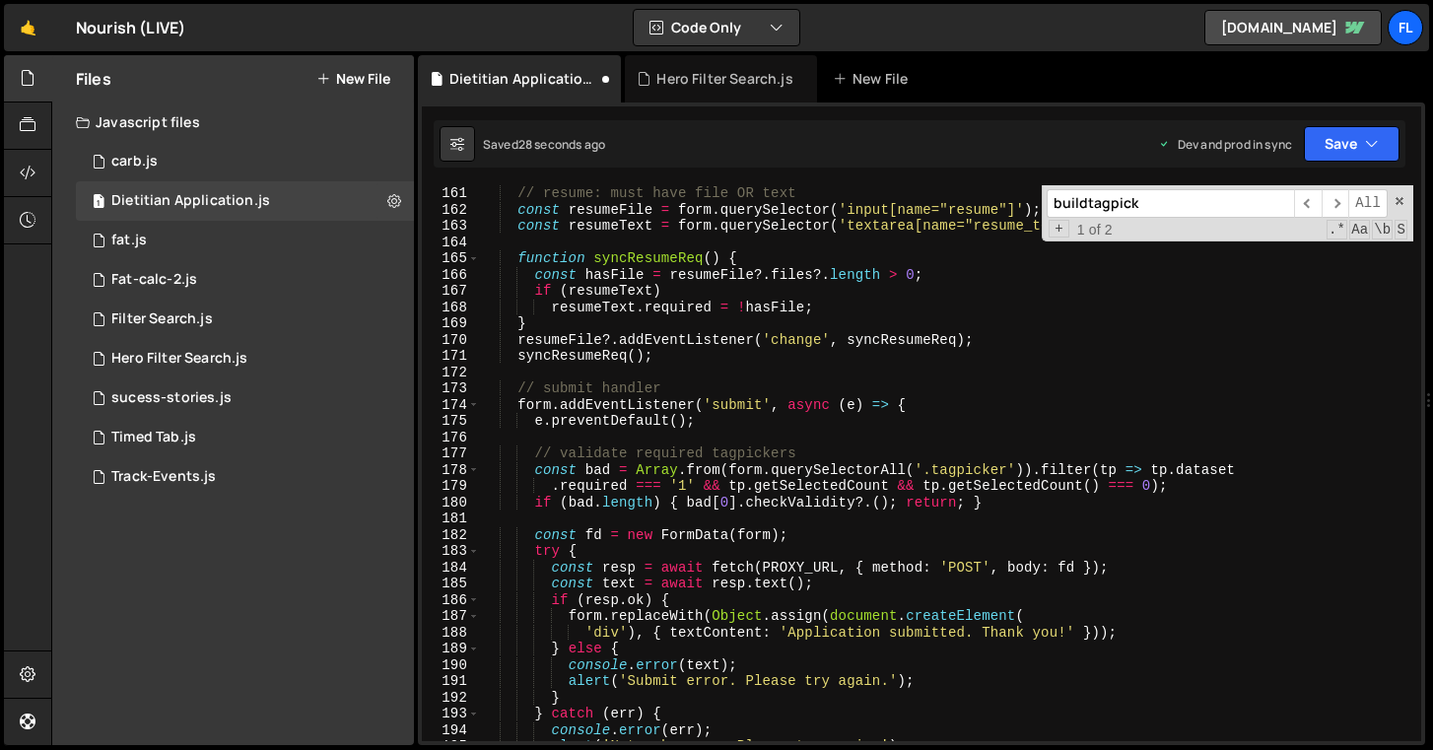
scroll to position [2791, 0]
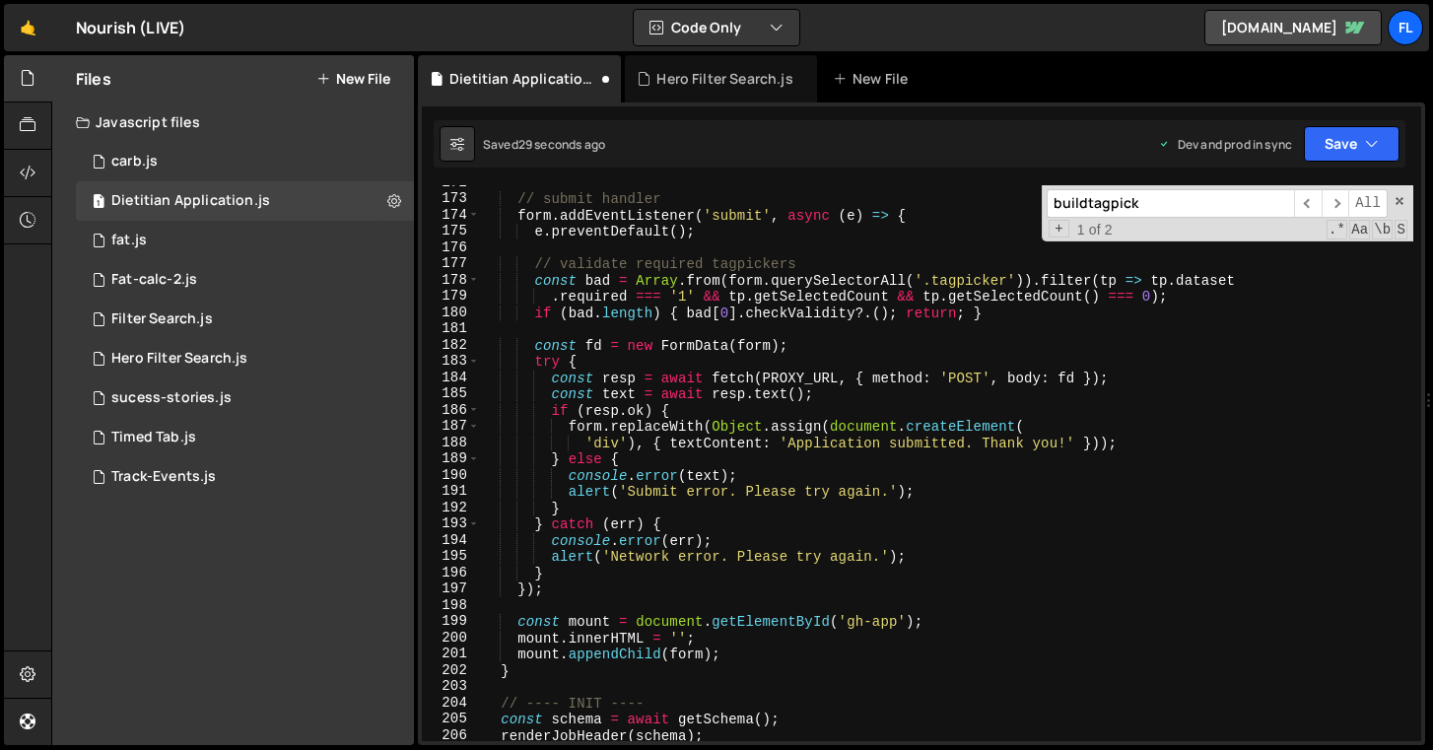
click at [1143, 208] on input "buildtagpick" at bounding box center [1170, 203] width 247 height 29
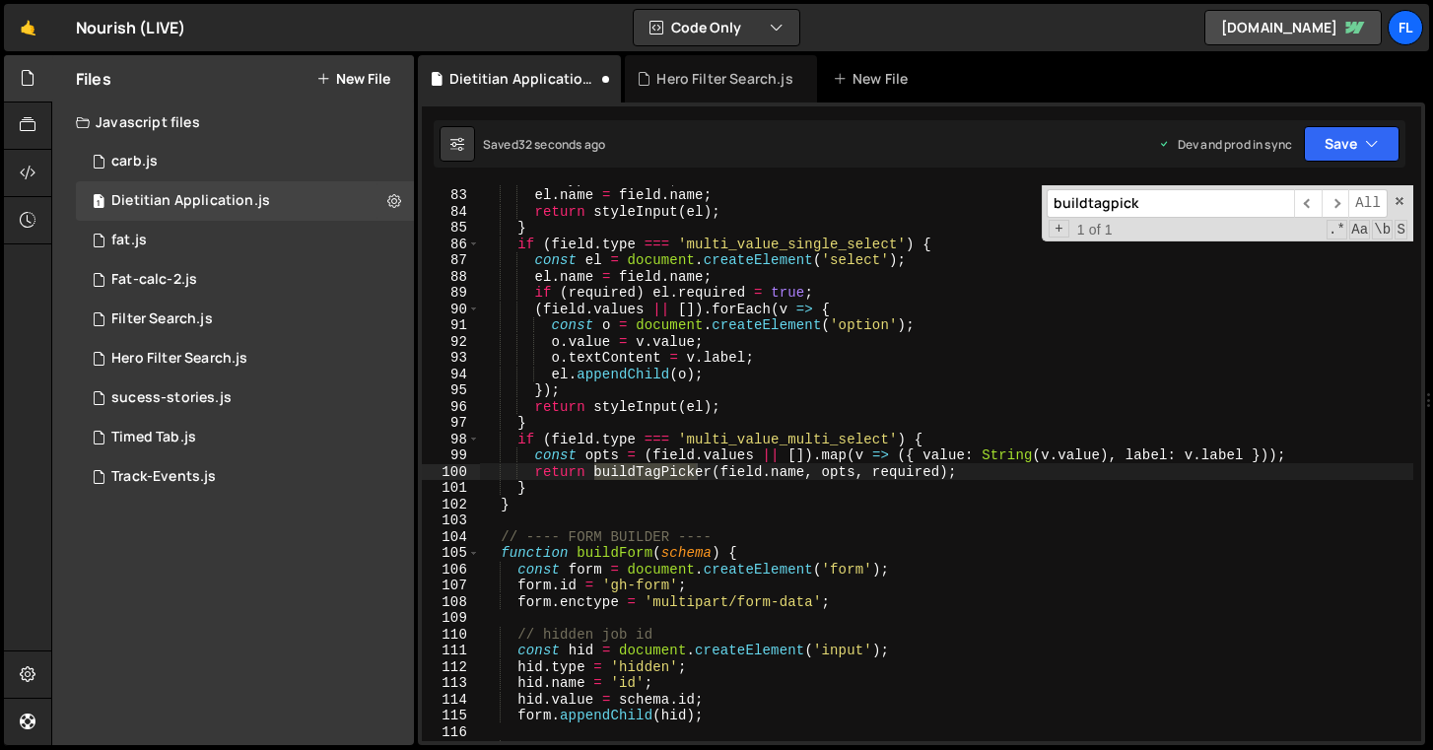
type textarea "});"
click at [1070, 383] on div "el . type = 'file' ; el . name = field . name ; return styleInput ( el ) ; } if…" at bounding box center [946, 464] width 933 height 588
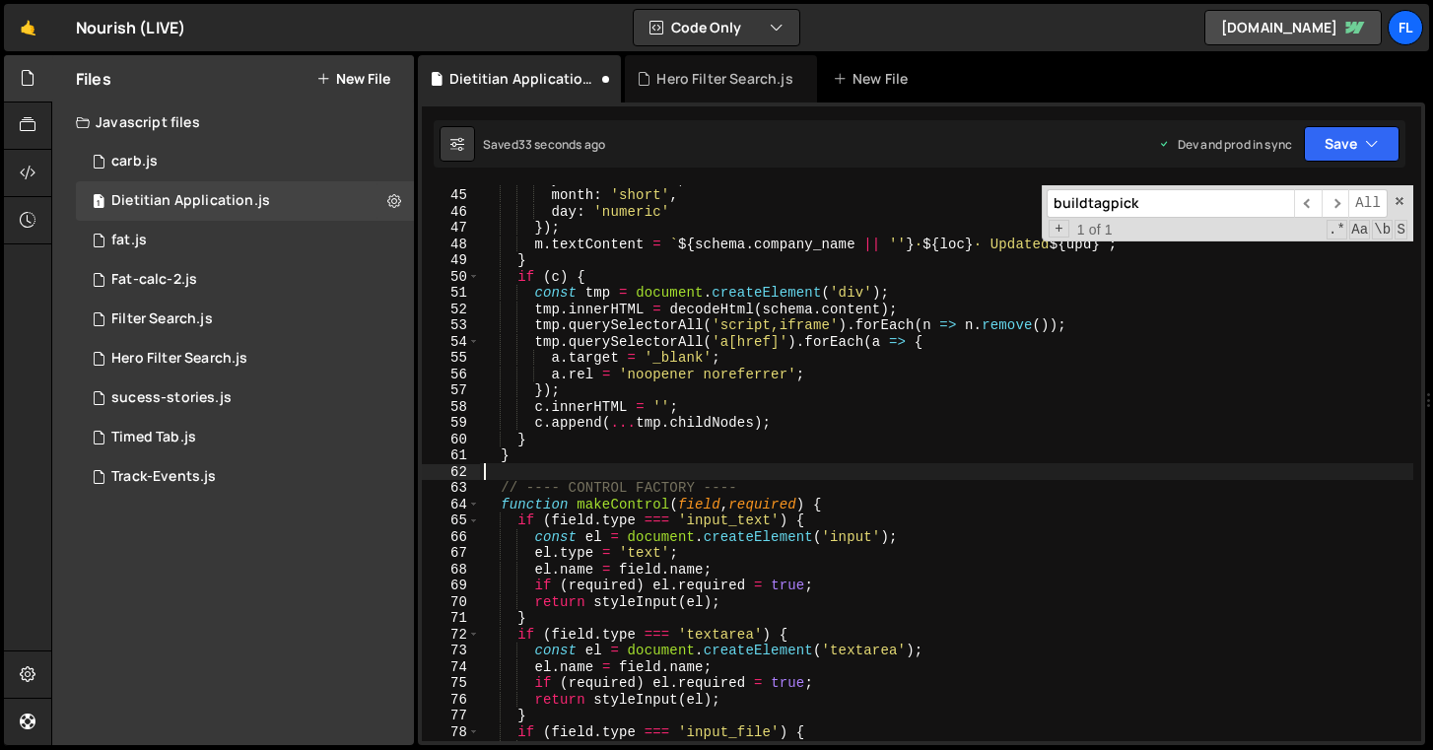
scroll to position [3096, 0]
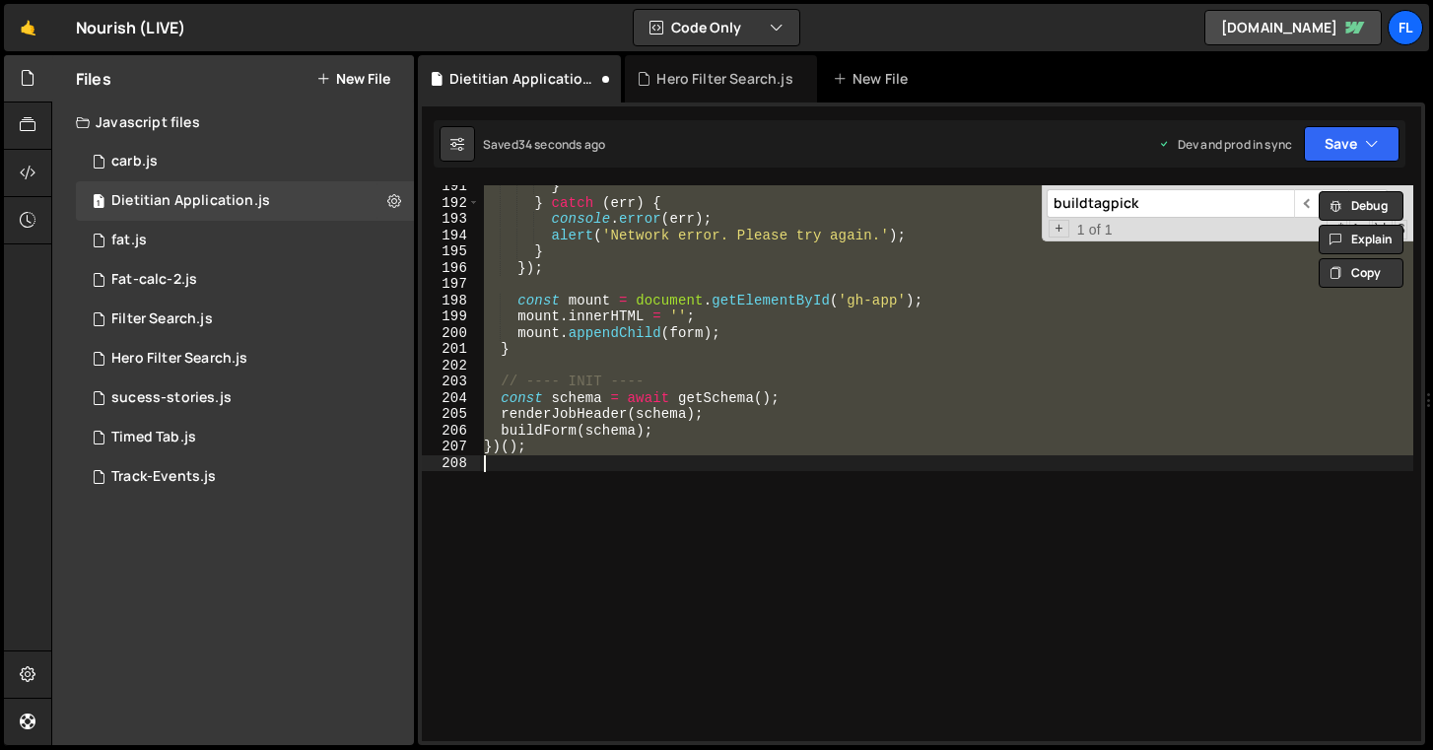
click at [1178, 190] on input "buildtagpick" at bounding box center [1170, 203] width 247 height 29
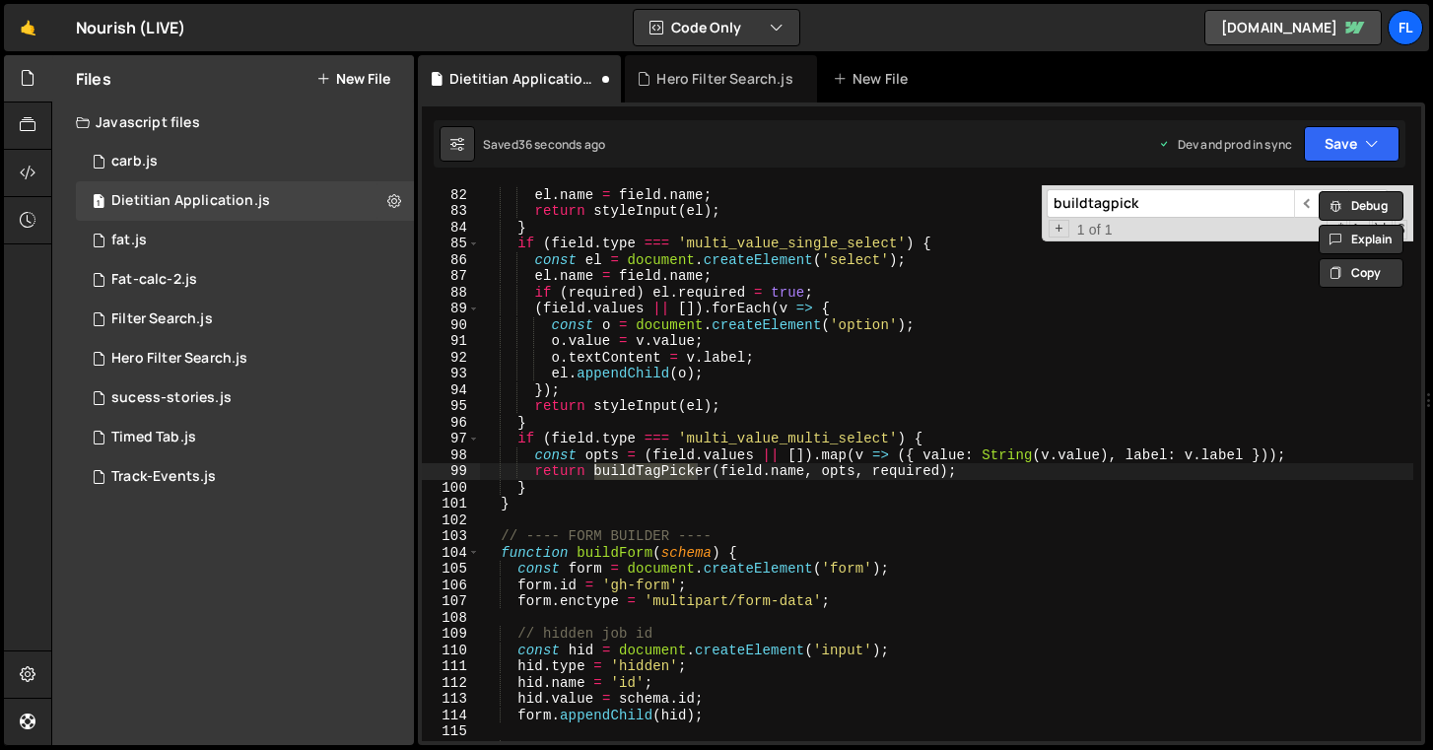
scroll to position [713, 0]
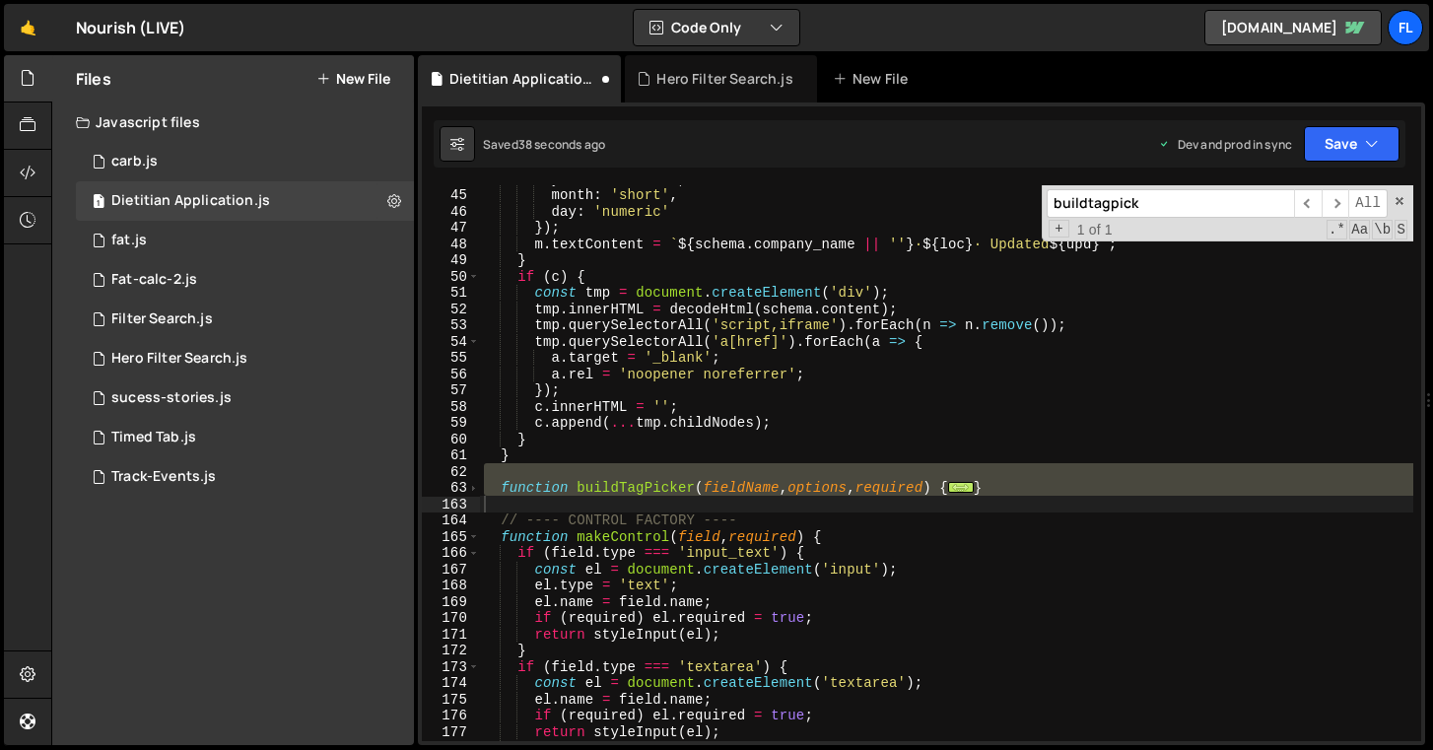
type textarea "}"
click at [506, 499] on div "year : 'numeric' , month : 'short' , day : 'numeric' }) ; m . textContent = ` $…" at bounding box center [946, 463] width 933 height 556
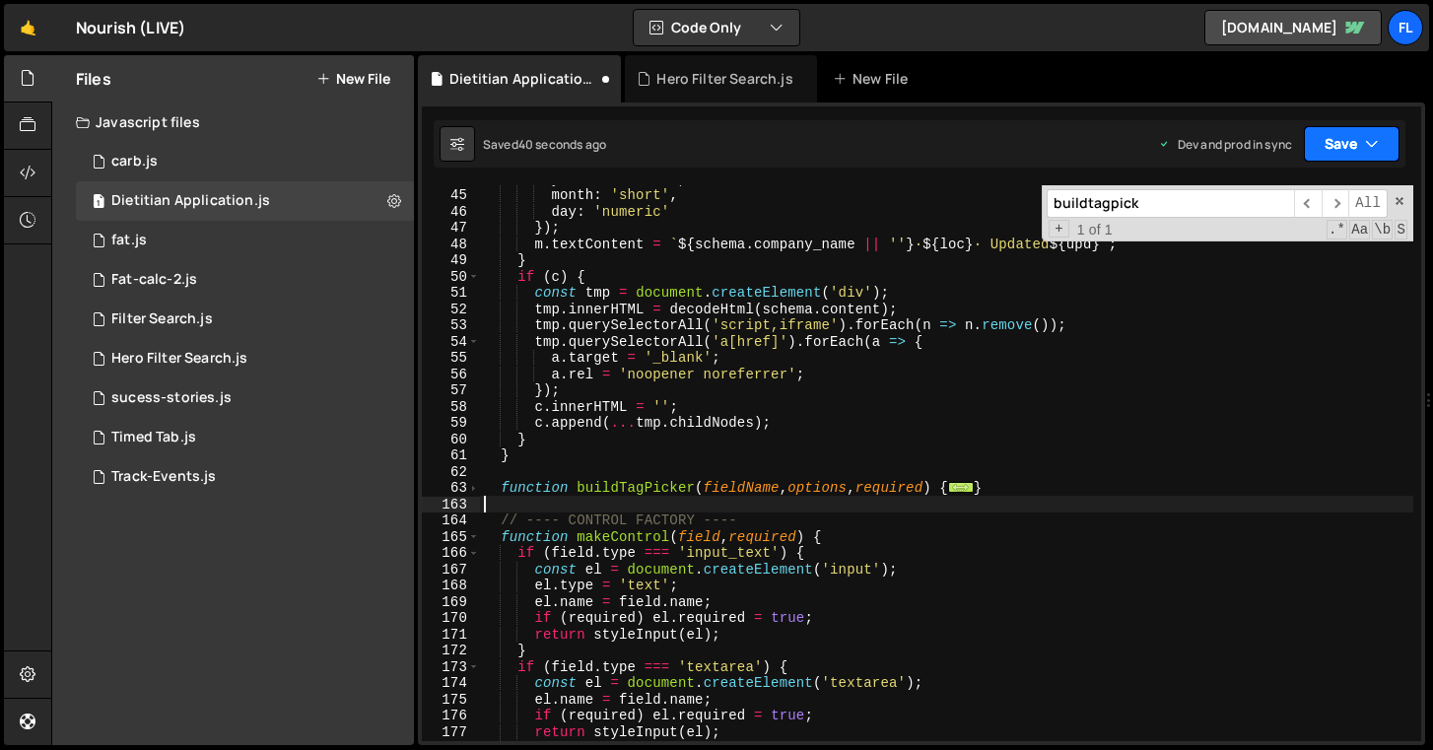
click at [1332, 147] on button "Save" at bounding box center [1352, 143] width 96 height 35
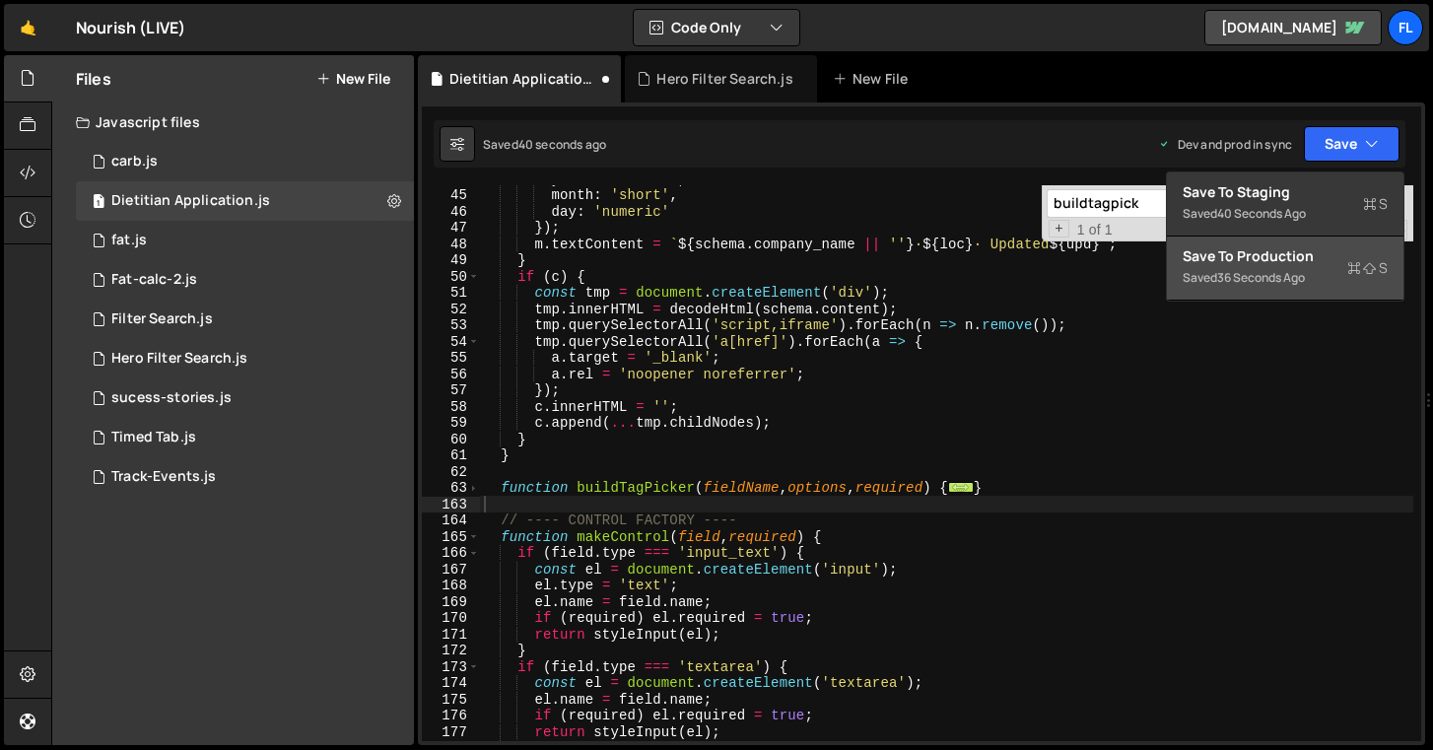
click at [1296, 279] on div "36 seconds ago" at bounding box center [1261, 277] width 88 height 17
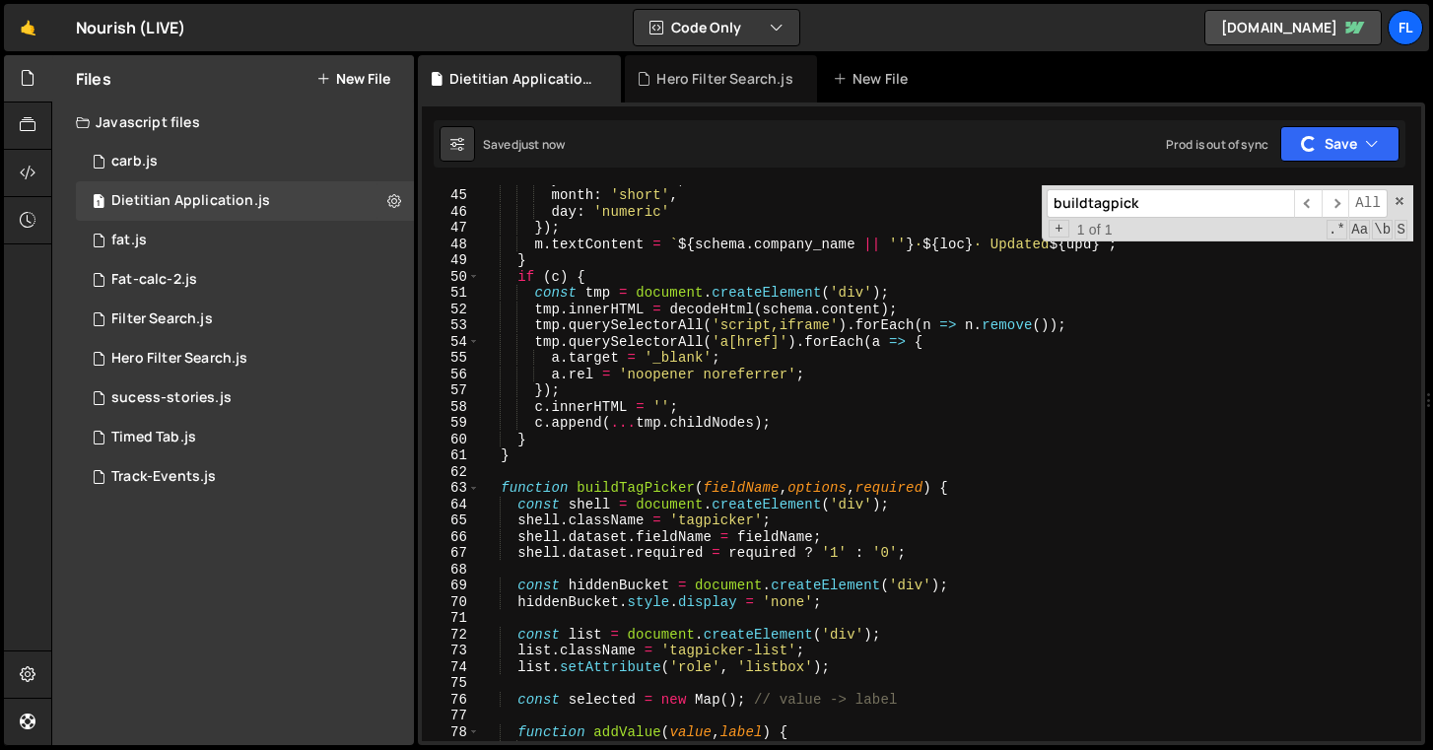
click at [1115, 211] on input "buildtagpick" at bounding box center [1170, 203] width 247 height 29
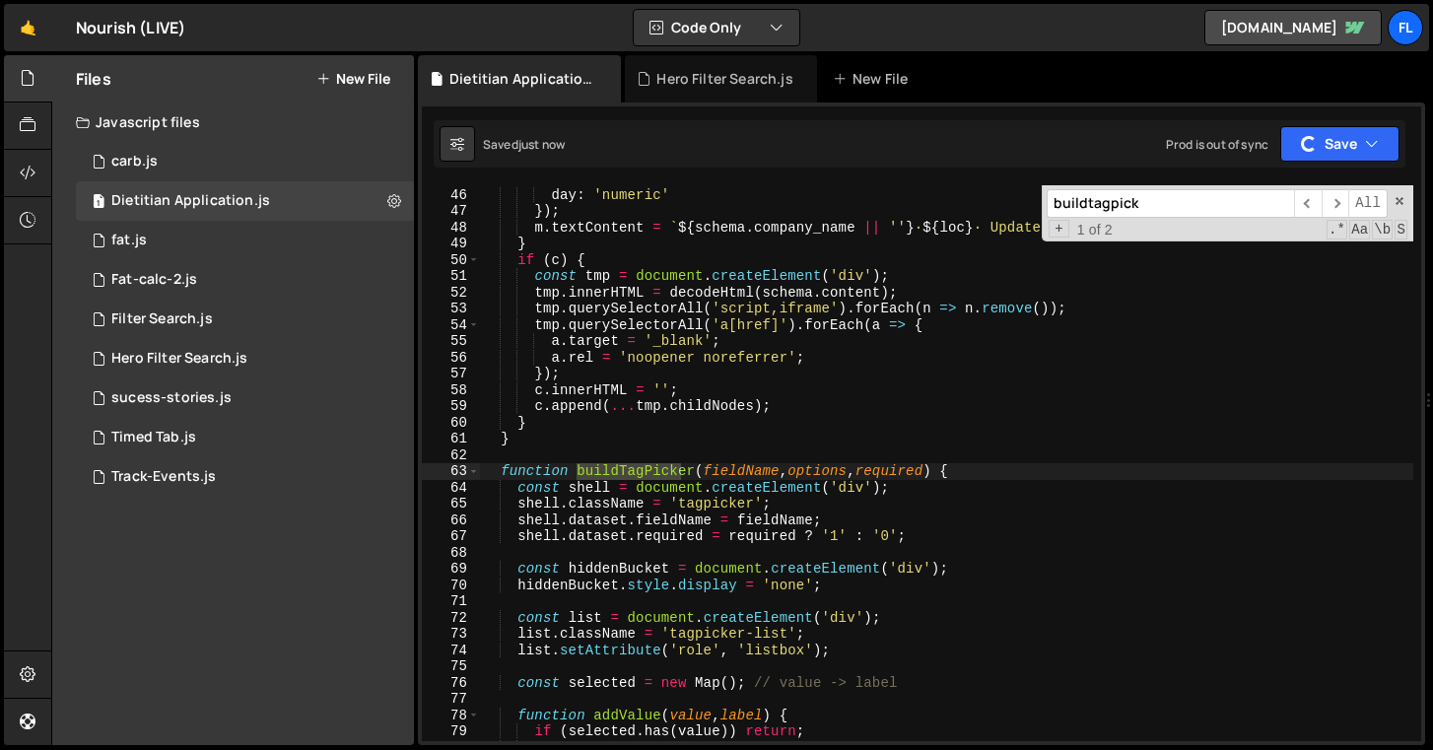
scroll to position [730, 0]
click at [1147, 510] on div "month : 'short' , day : 'numeric' }) ; m . textContent = ` ${ schema . company_…" at bounding box center [946, 464] width 933 height 588
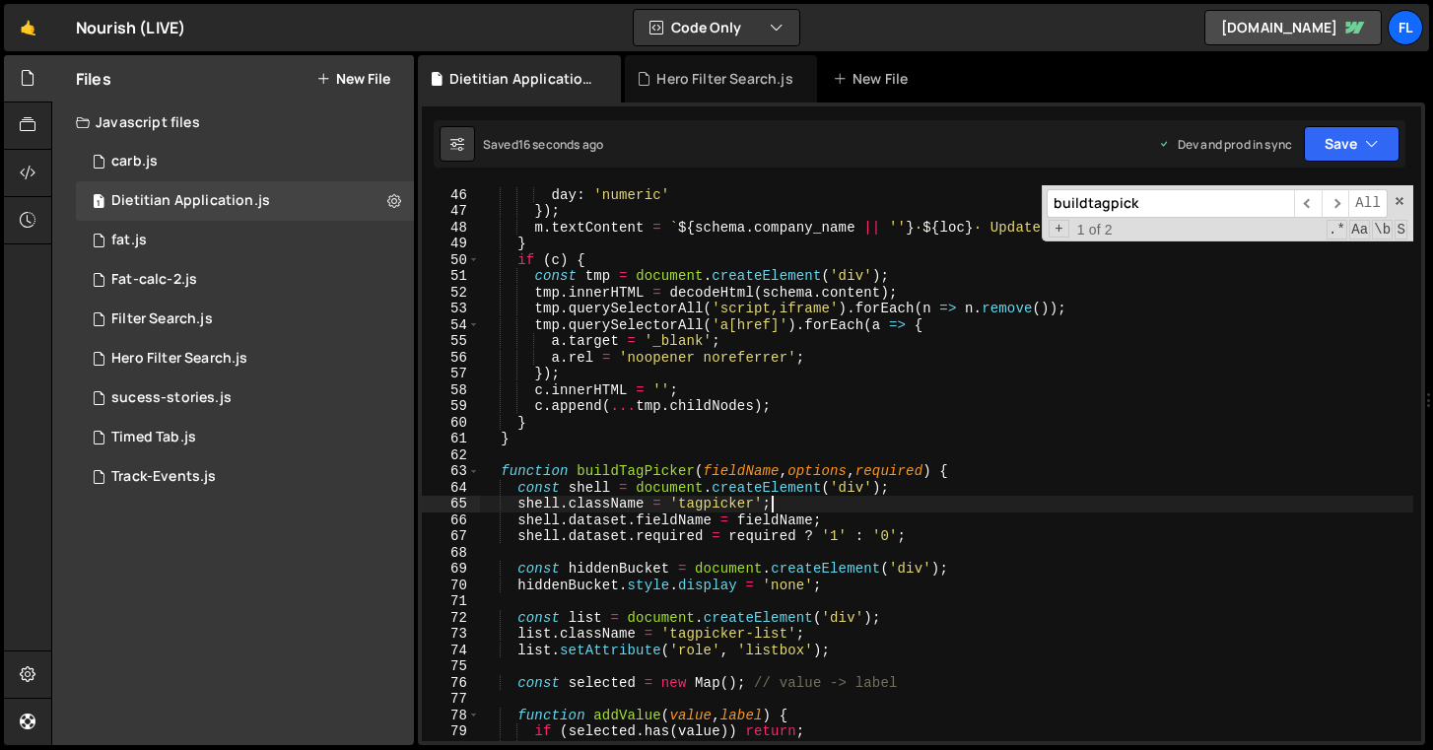
type textarea "})();"
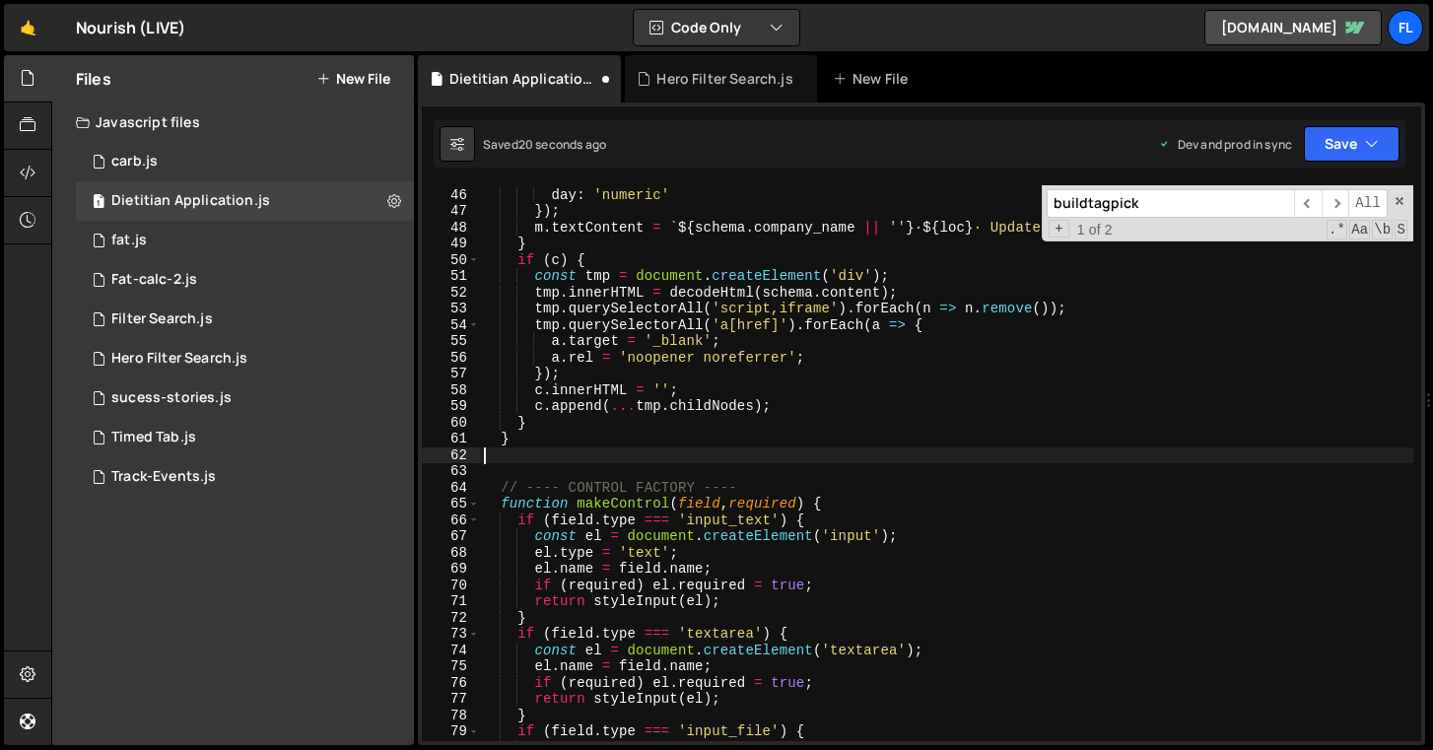
type textarea "}"
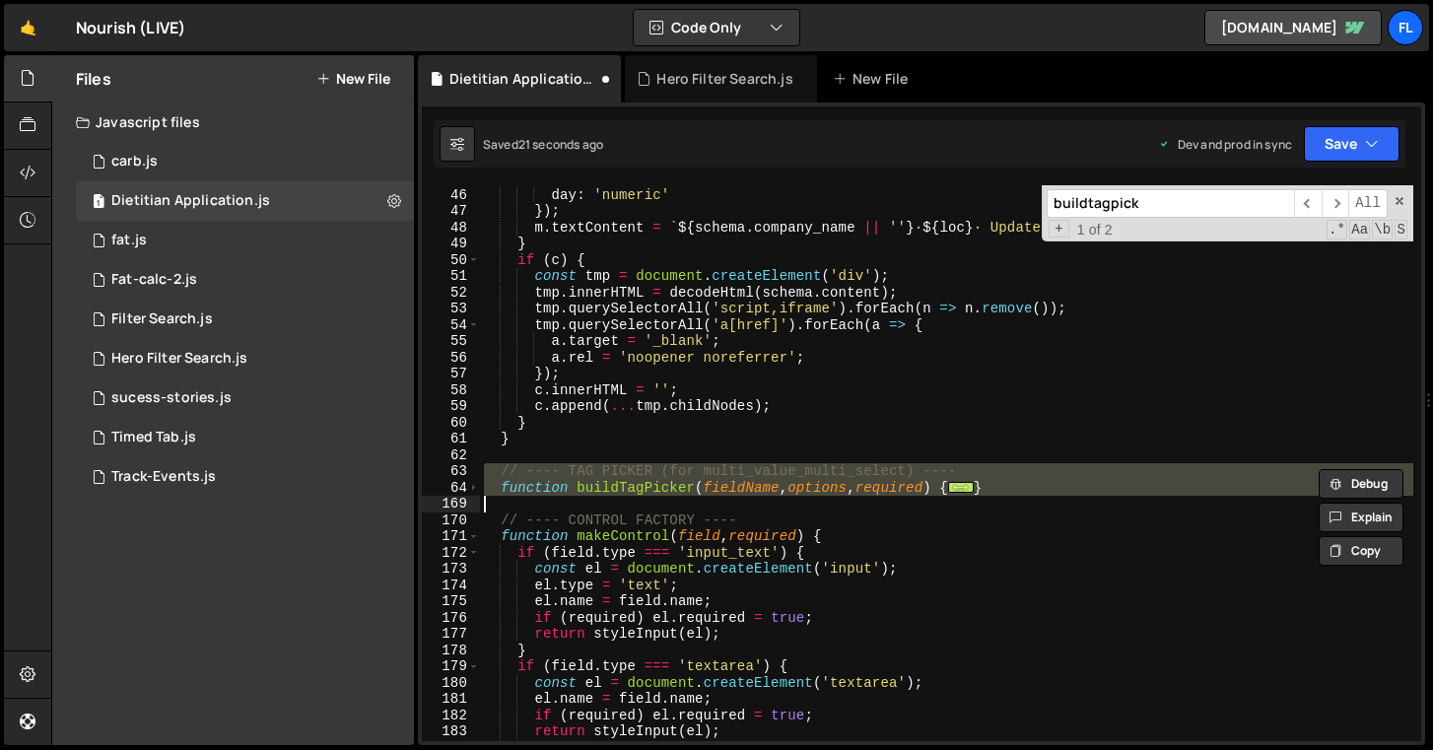
click at [769, 500] on div "month : 'short' , day : 'numeric' }) ; m . textContent = ` ${ schema . company_…" at bounding box center [946, 463] width 933 height 556
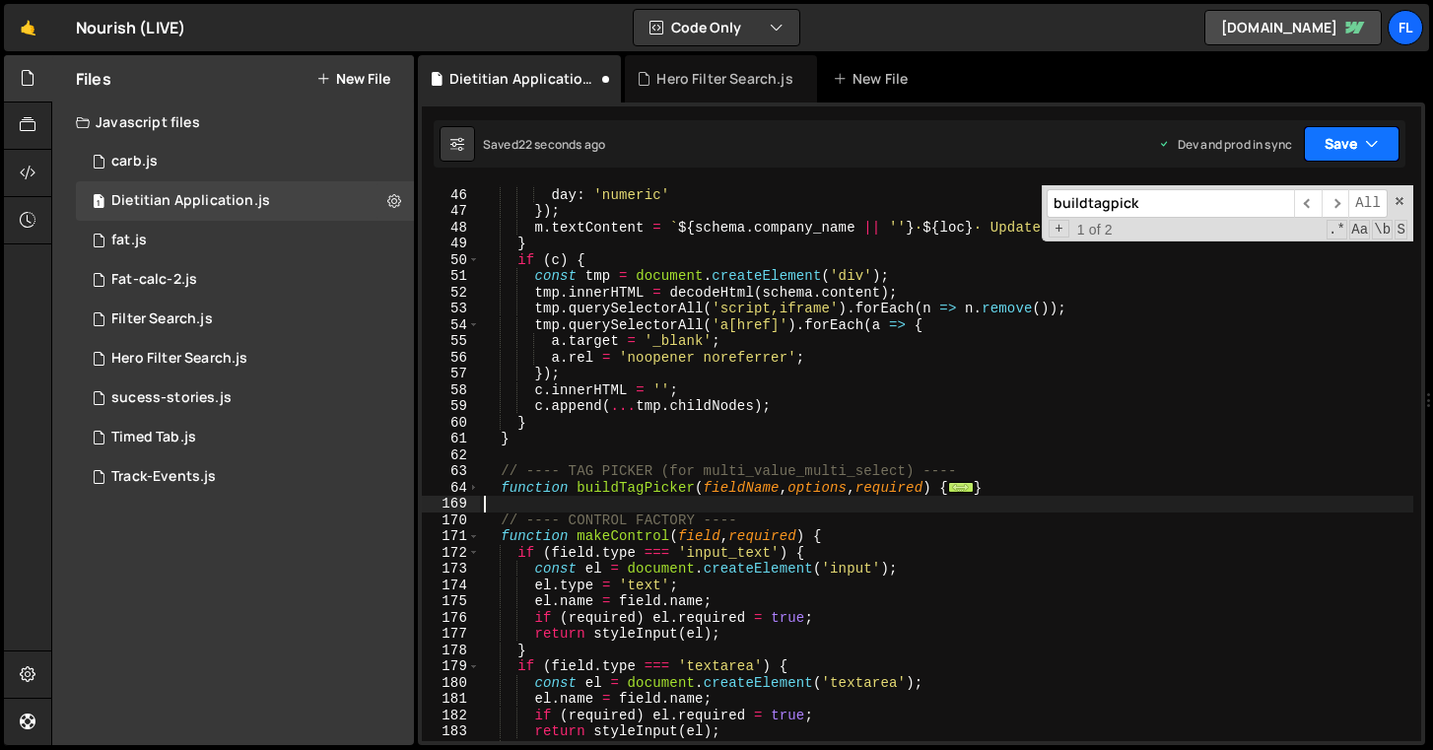
click at [1367, 154] on button "Save" at bounding box center [1352, 143] width 96 height 35
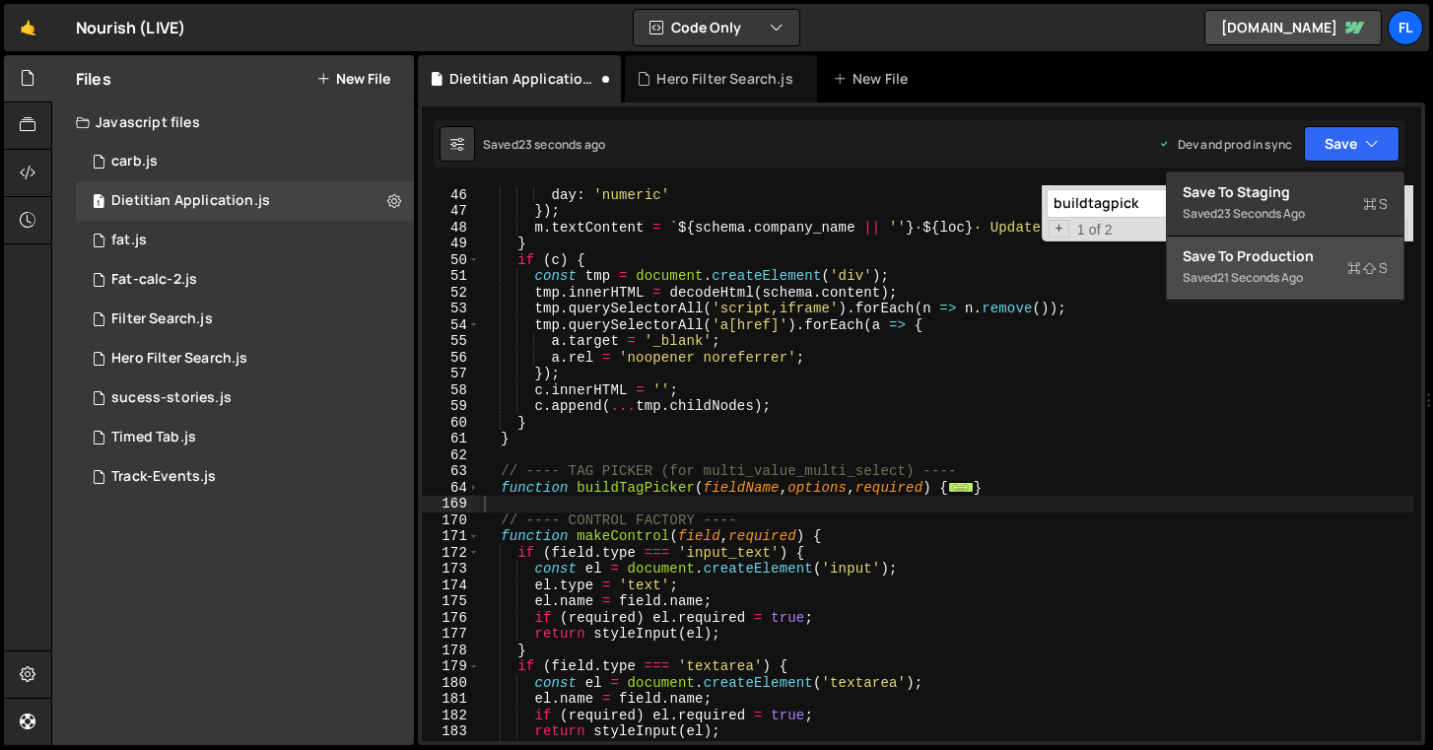
click at [1302, 263] on div "Save to Production S" at bounding box center [1285, 256] width 205 height 20
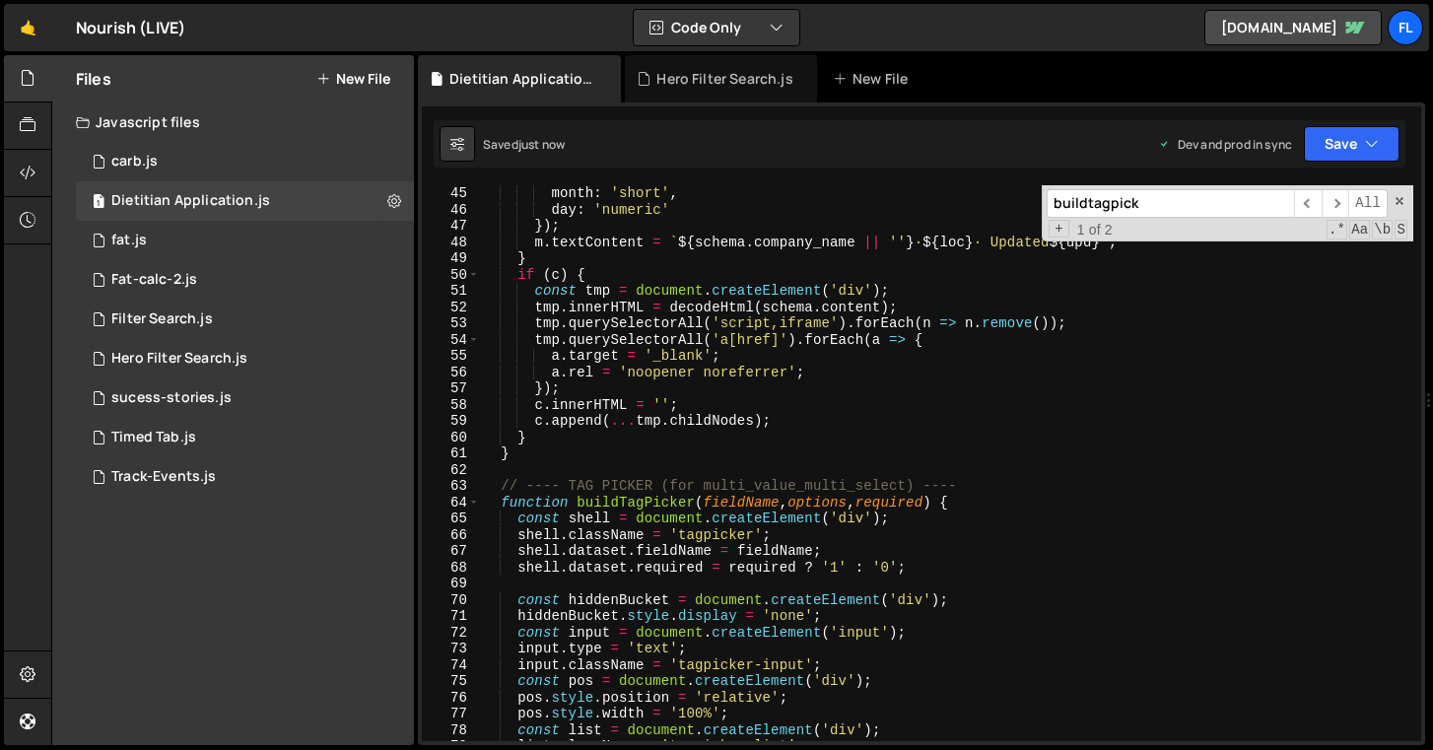
type textarea "}"
click at [906, 451] on div "month : 'short' , day : 'numeric' }) ; m . textContent = ` ${ schema . company_…" at bounding box center [946, 479] width 933 height 588
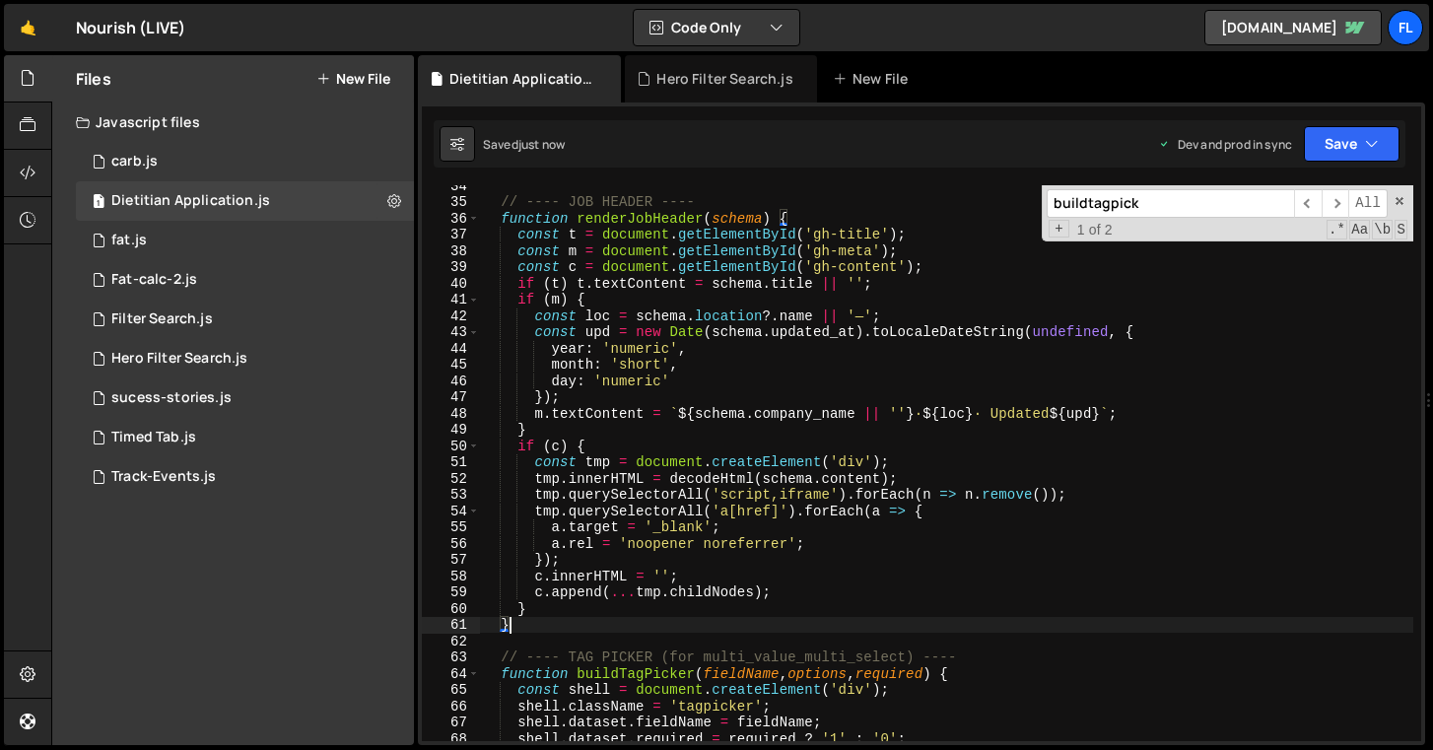
scroll to position [415, 0]
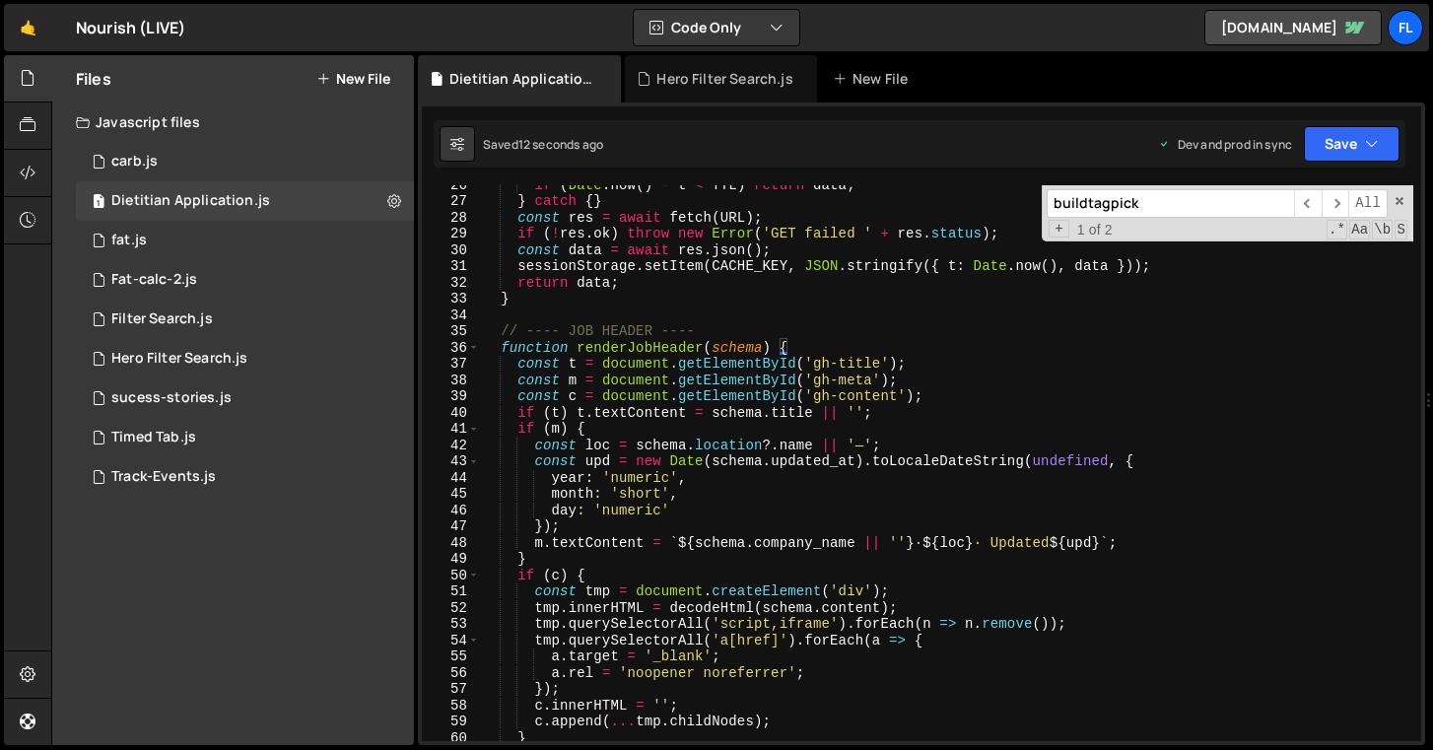
click at [1200, 213] on input "buildtagpick" at bounding box center [1170, 203] width 247 height 29
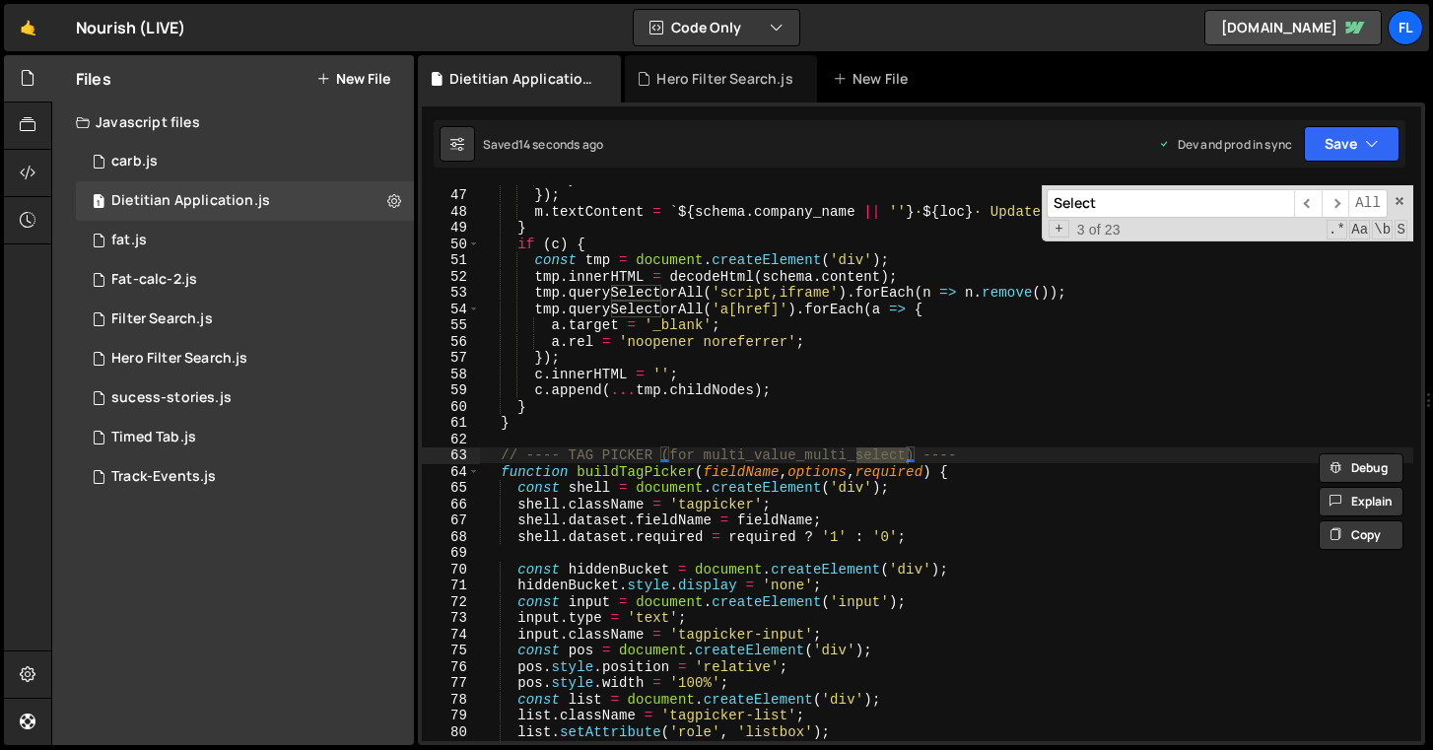
scroll to position [2064, 0]
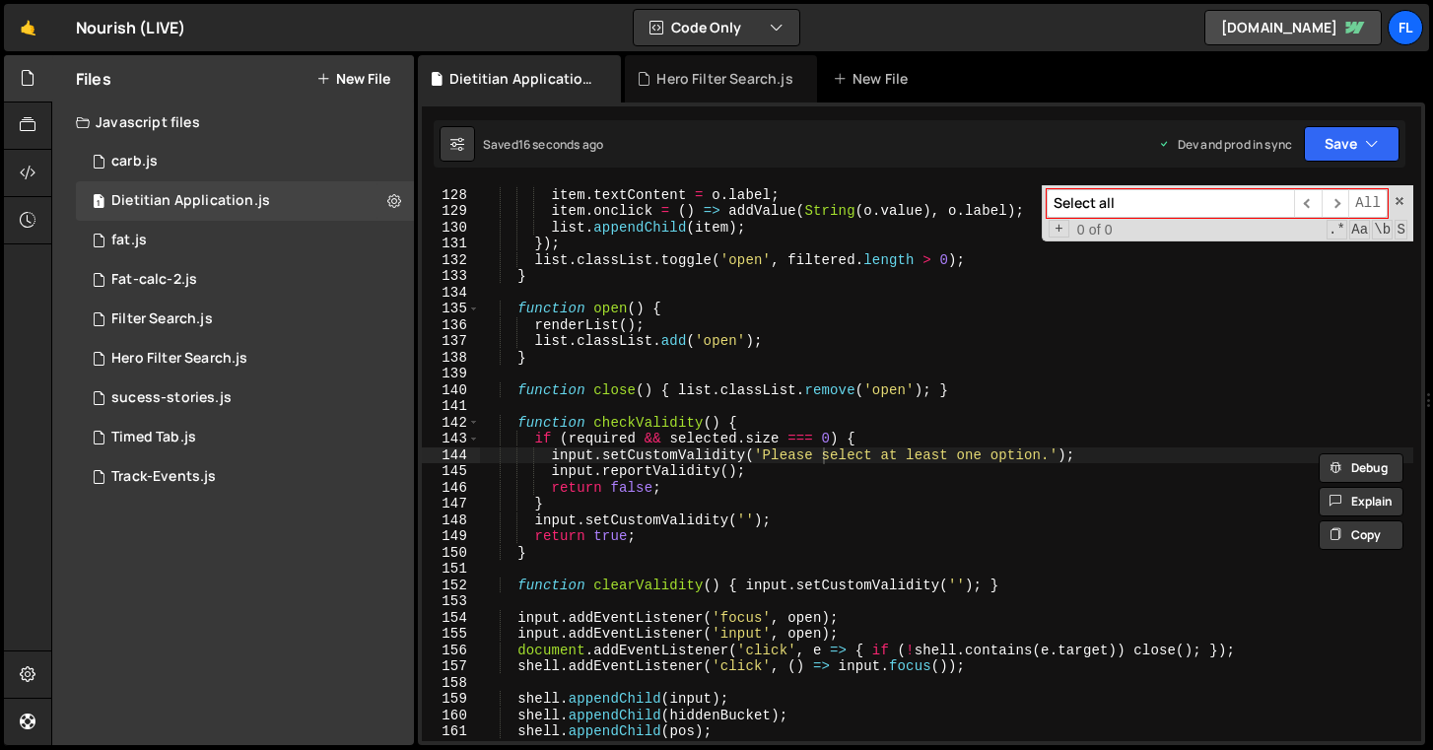
type input "Select all"
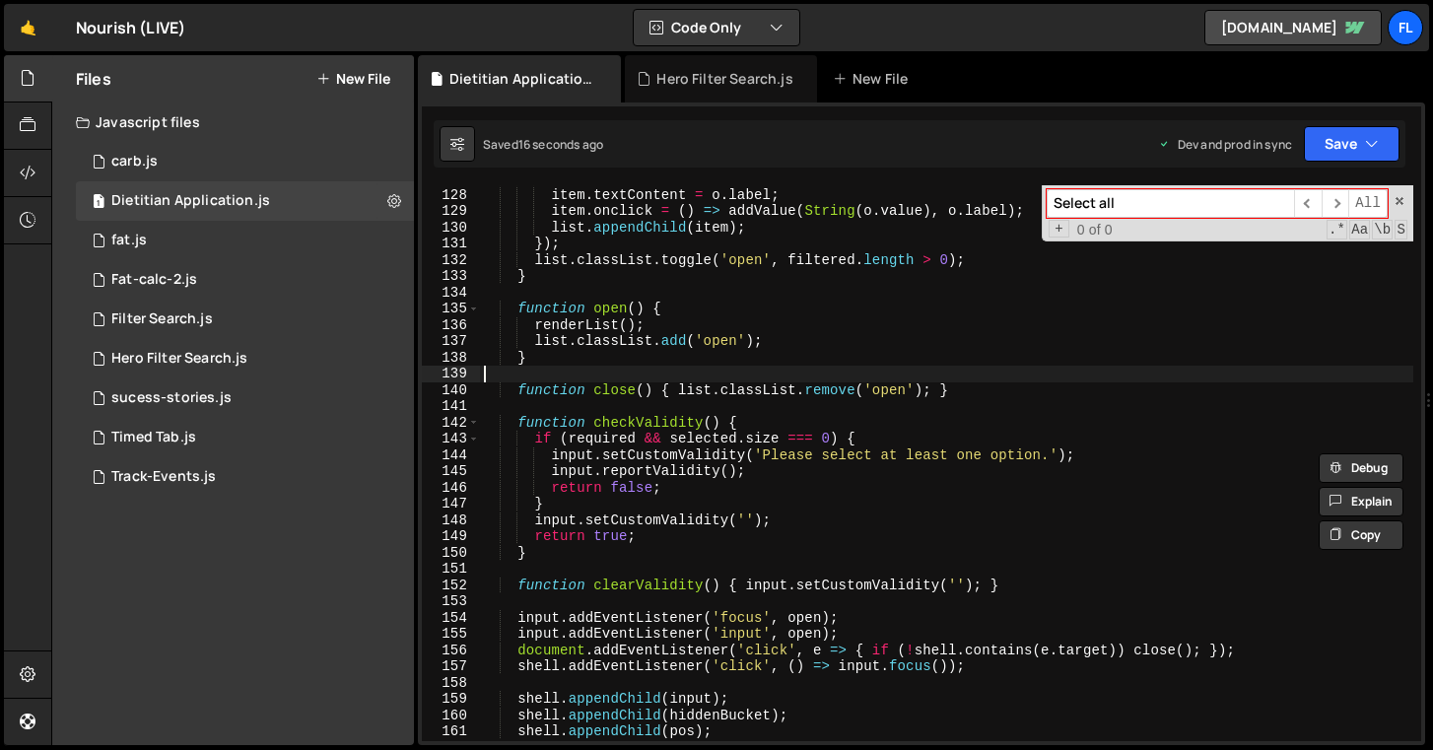
click at [1013, 373] on div "item . className = 'tagpicker-option' ; item . textContent = o . label ; item .…" at bounding box center [946, 464] width 933 height 588
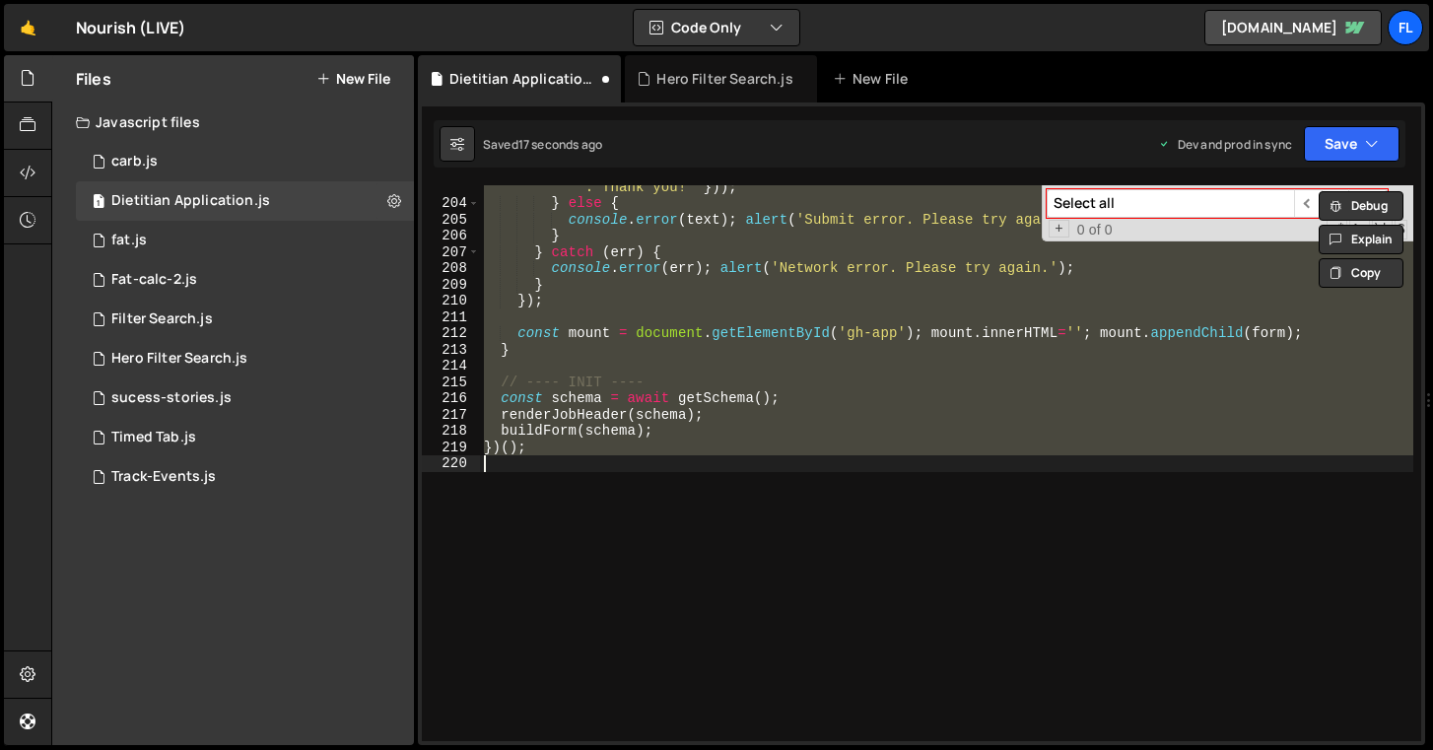
scroll to position [3567, 0]
type textarea "<script> (async () => {"
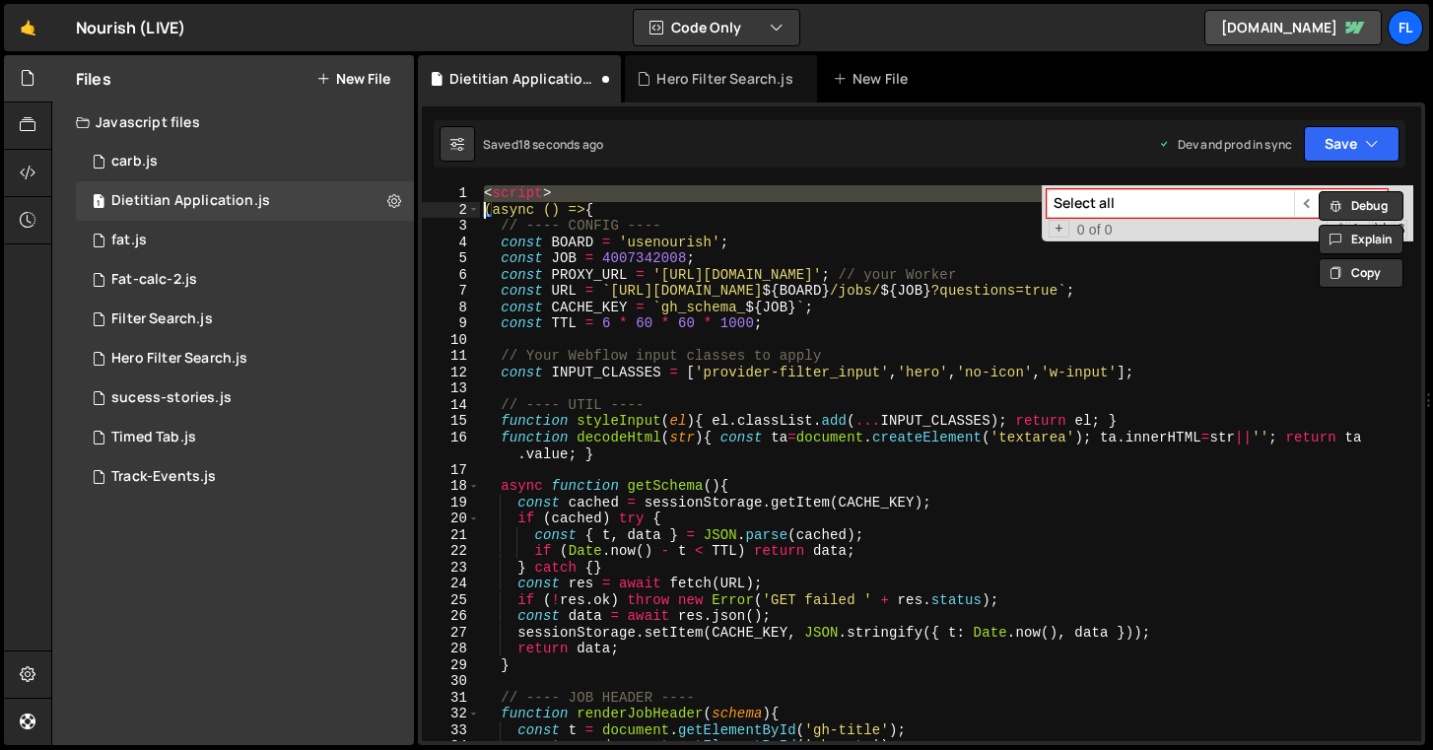
click at [1157, 199] on input "Select all" at bounding box center [1170, 203] width 247 height 29
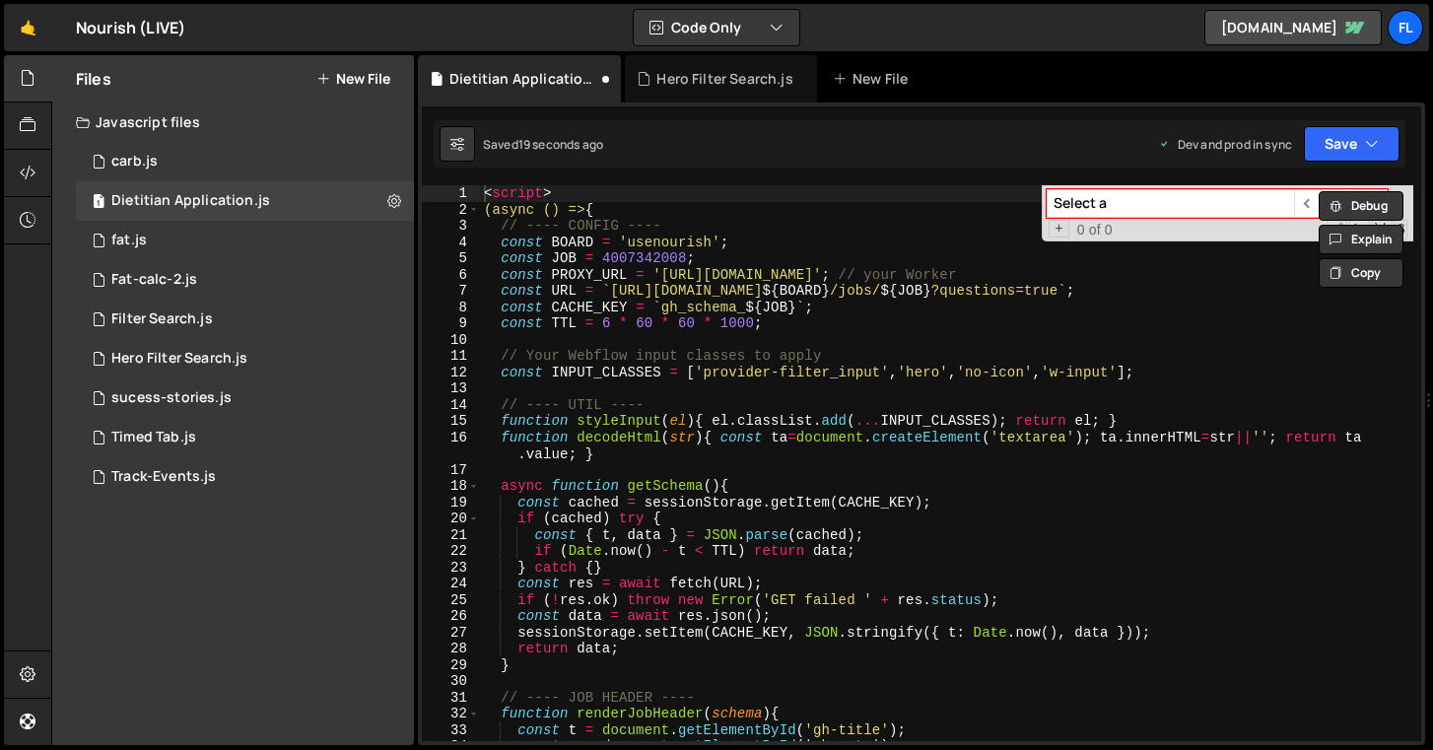
scroll to position [1478, 0]
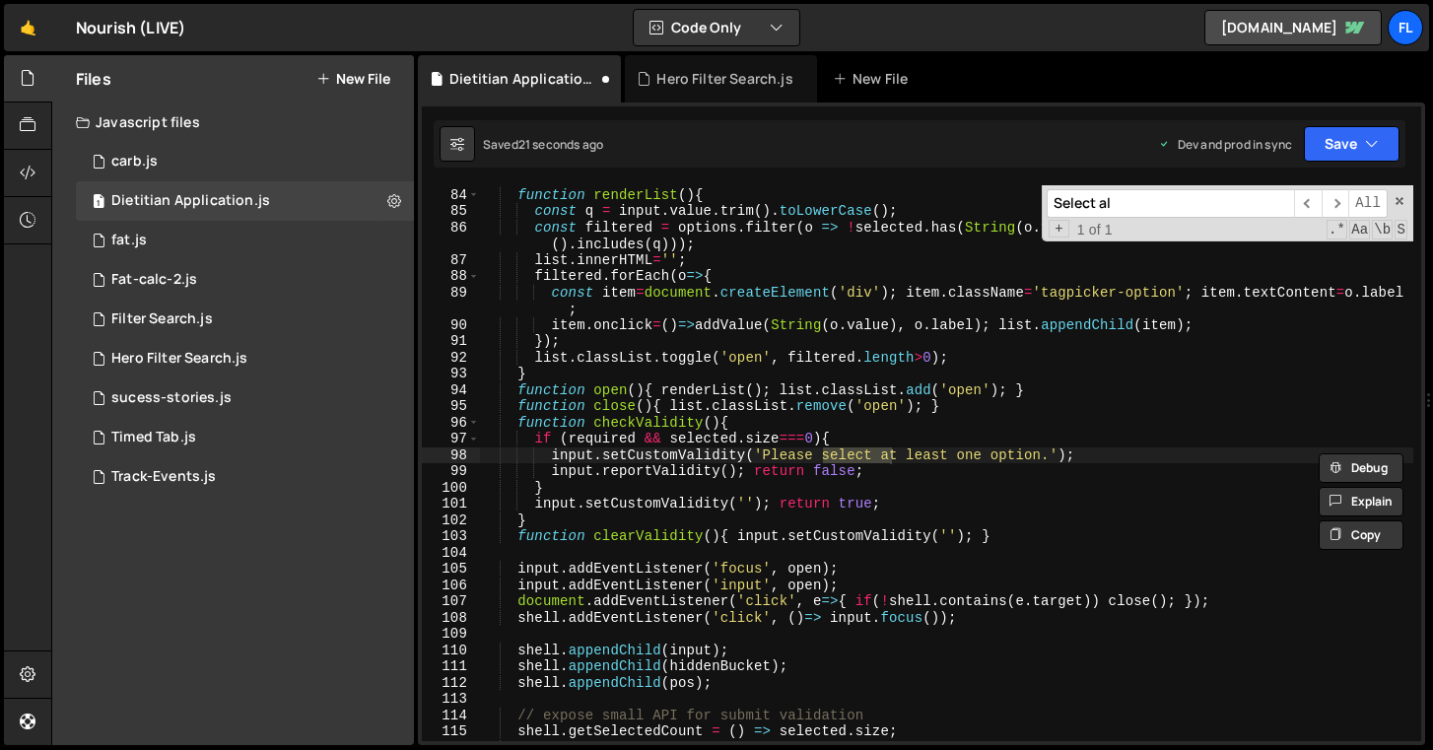
type input "Select all"
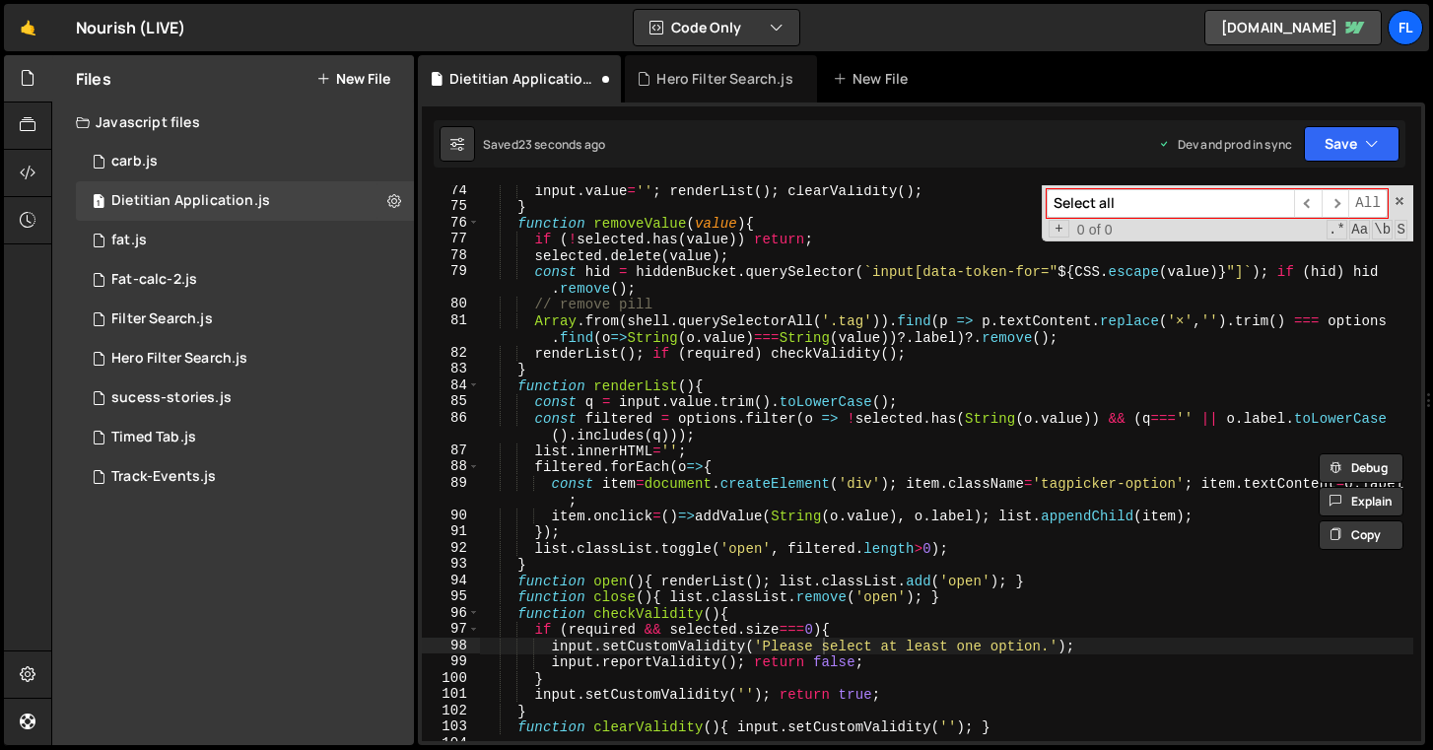
scroll to position [1214, 0]
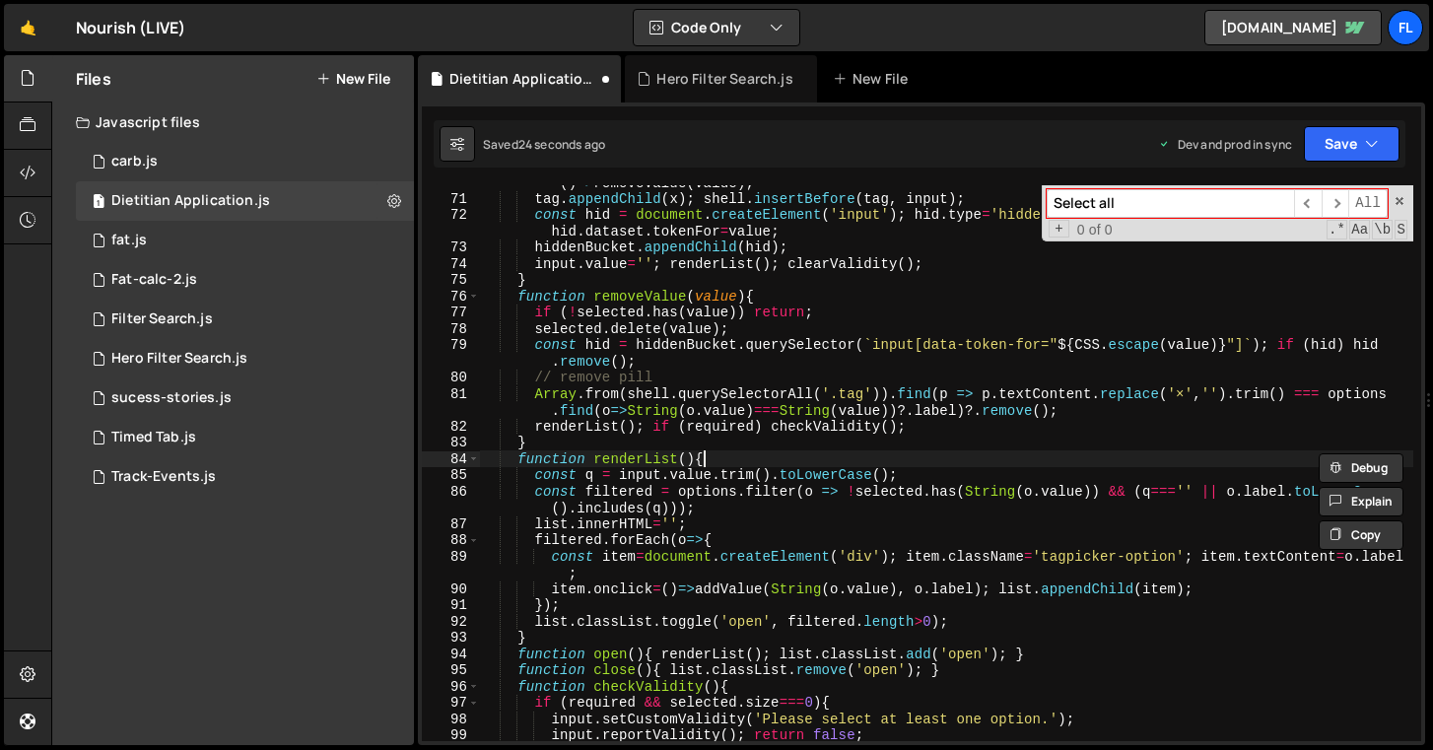
click at [891, 460] on div "const x = document . createElement ( 'button' ) ; x . type = 'button' ; x . tex…" at bounding box center [946, 460] width 933 height 605
click at [722, 462] on div "const x = document . createElement ( 'button' ) ; x . type = 'button' ; x . tex…" at bounding box center [946, 460] width 933 height 605
paste textarea
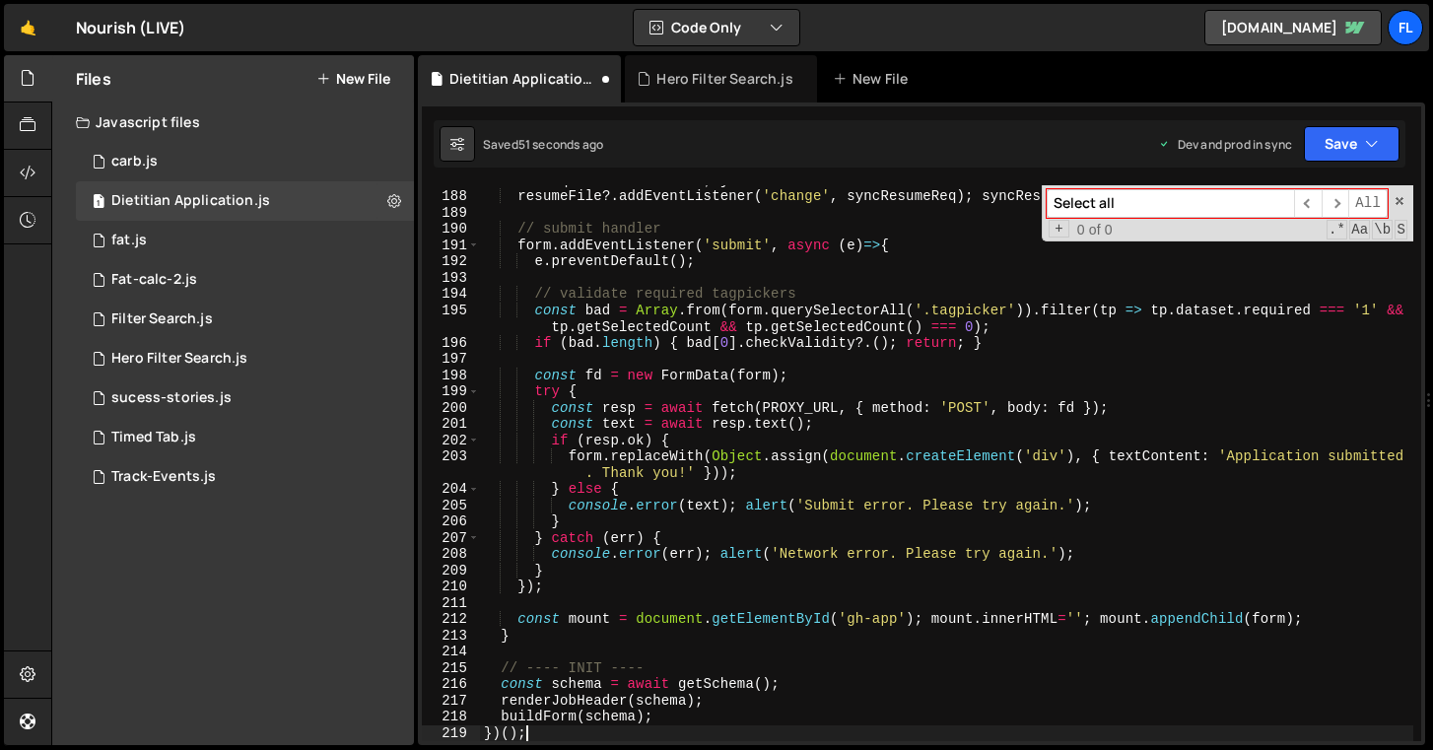
scroll to position [3282, 0]
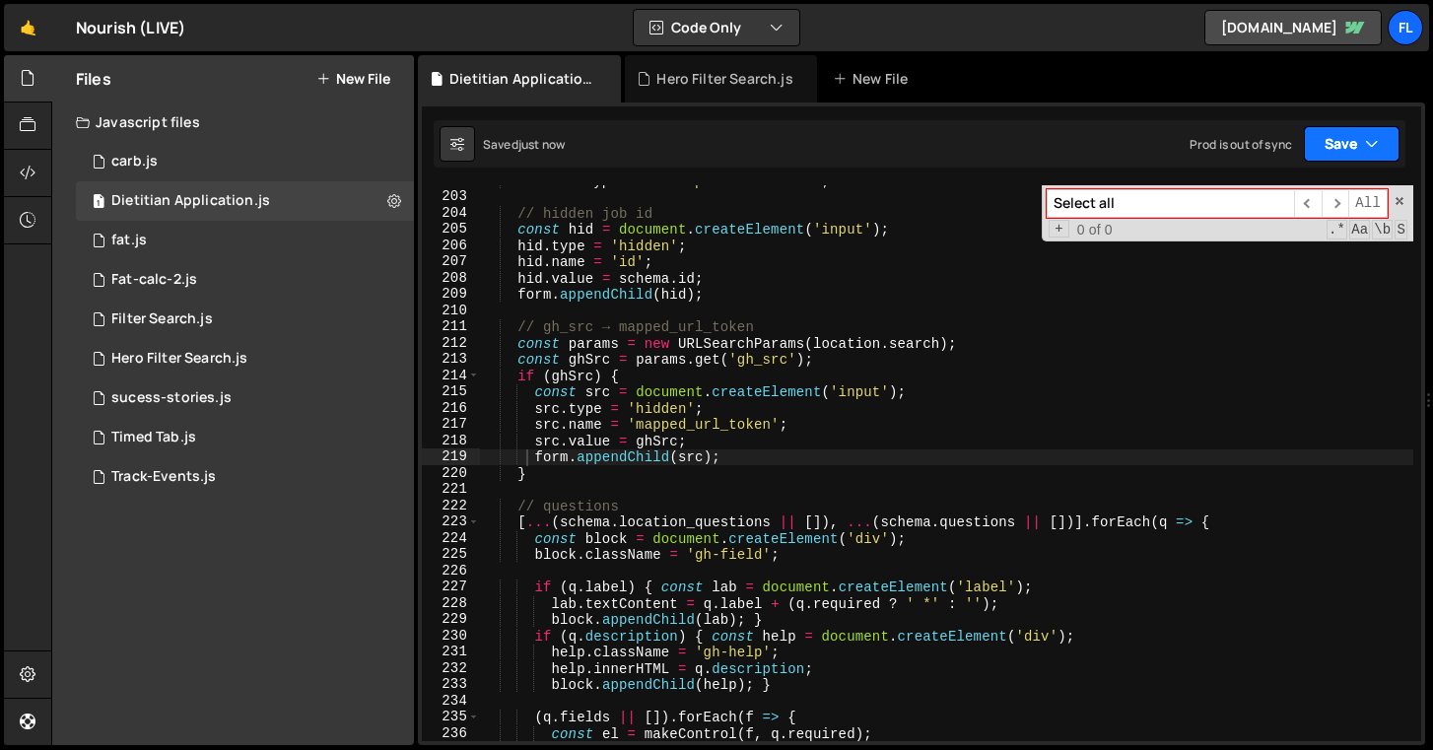
click at [1343, 135] on button "Save" at bounding box center [1352, 143] width 96 height 35
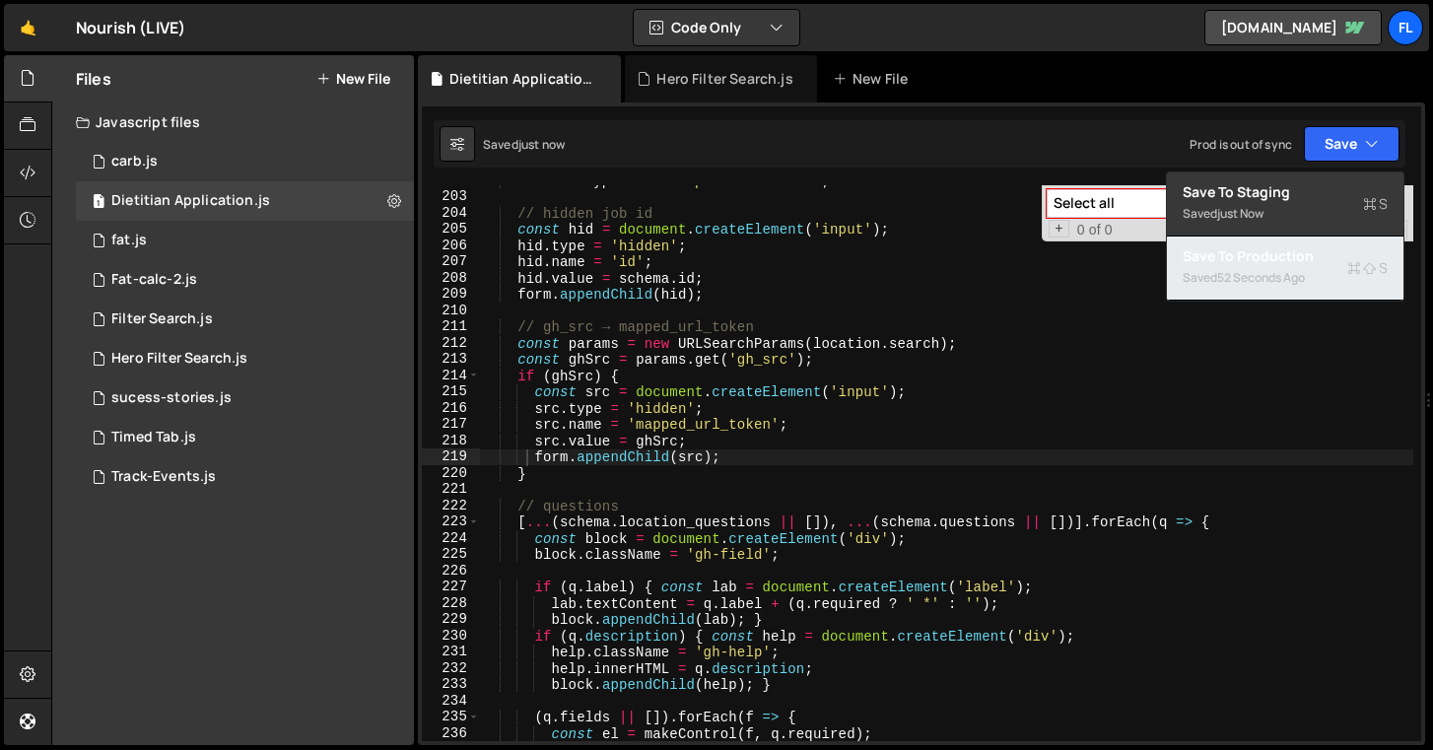
click at [1260, 281] on div "52 seconds ago" at bounding box center [1261, 277] width 88 height 17
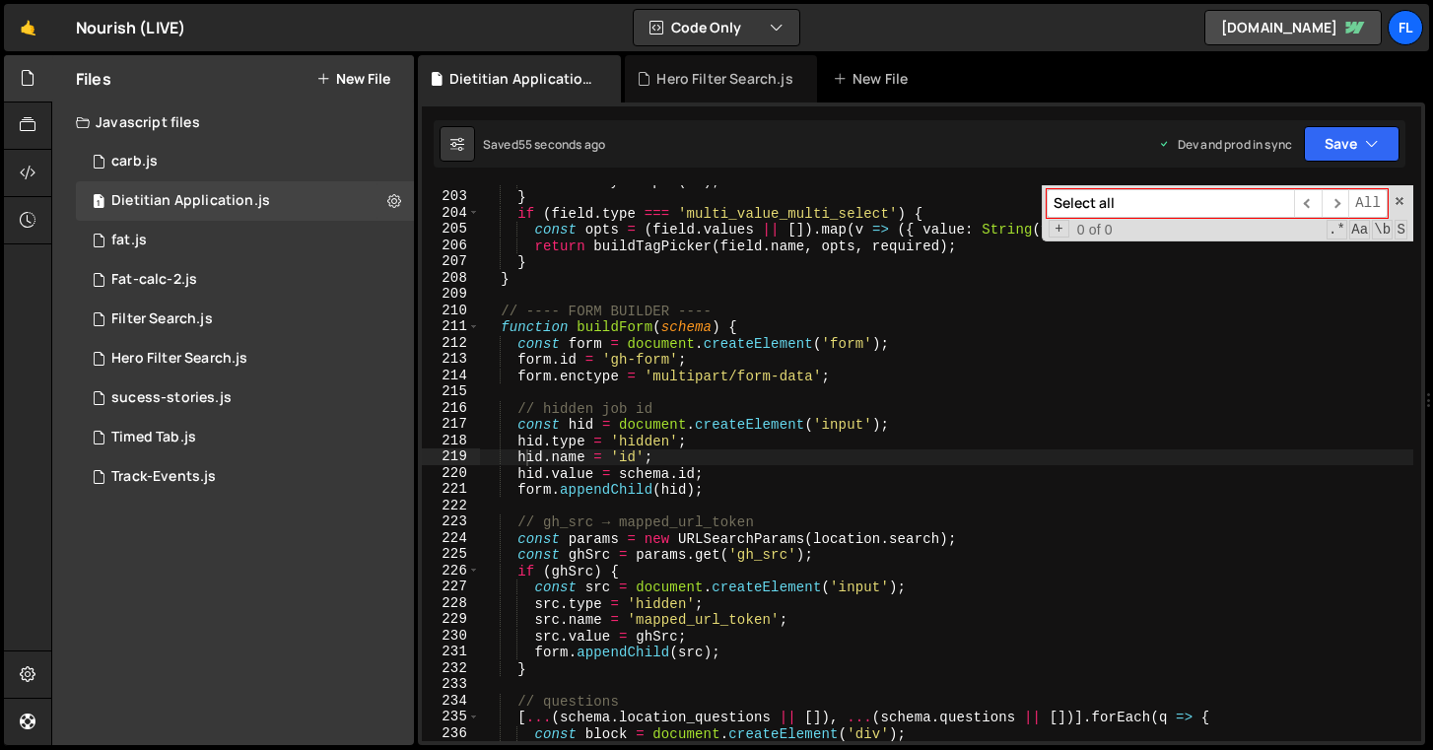
drag, startPoint x: 986, startPoint y: 444, endPoint x: 982, endPoint y: 435, distance: 11.0
click at [986, 444] on div "return styleInput ( el ) ; } if ( field . type === 'multi_value_multi_select' )…" at bounding box center [946, 466] width 933 height 588
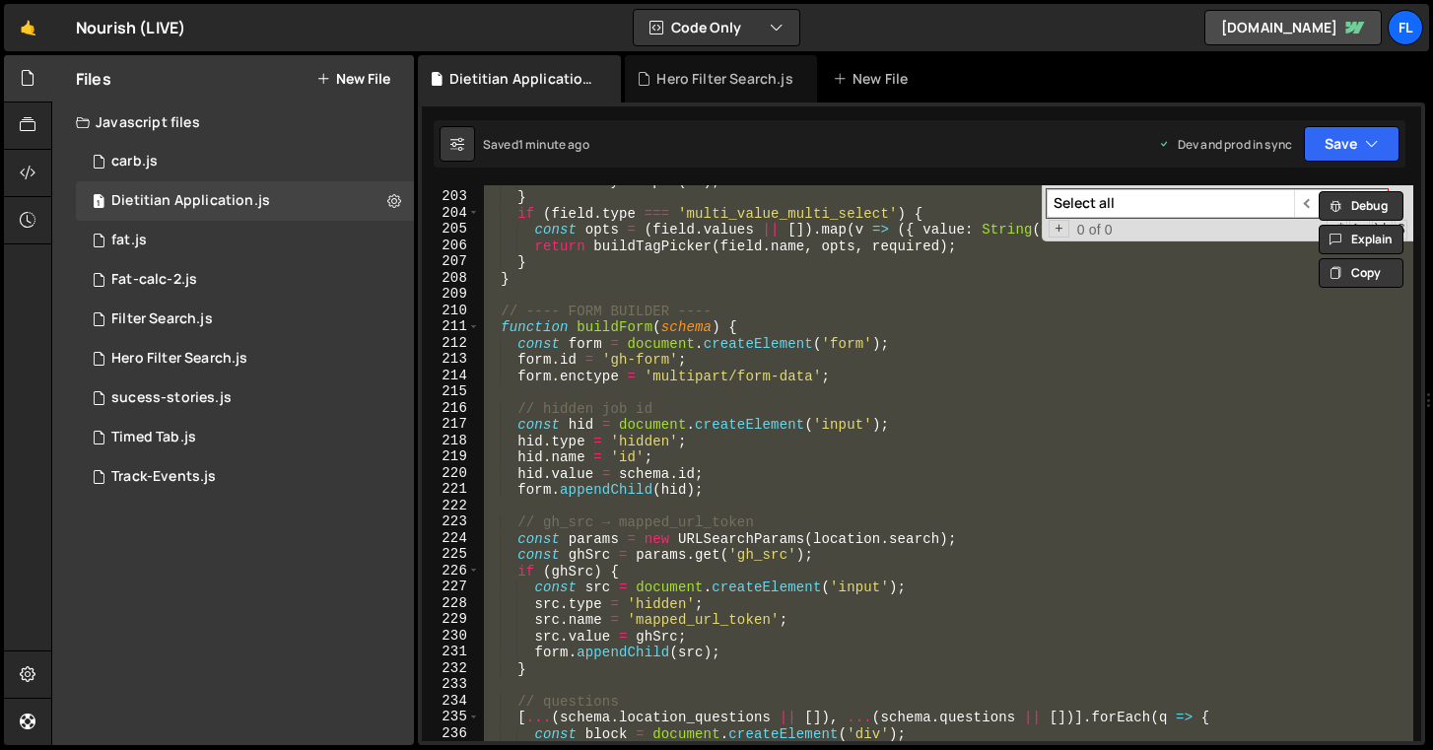
click at [1012, 440] on div "return styleInput ( el ) ; } if ( field . type === 'multi_value_multi_select' )…" at bounding box center [946, 463] width 933 height 556
type textarea "hid.type = 'hidden';"
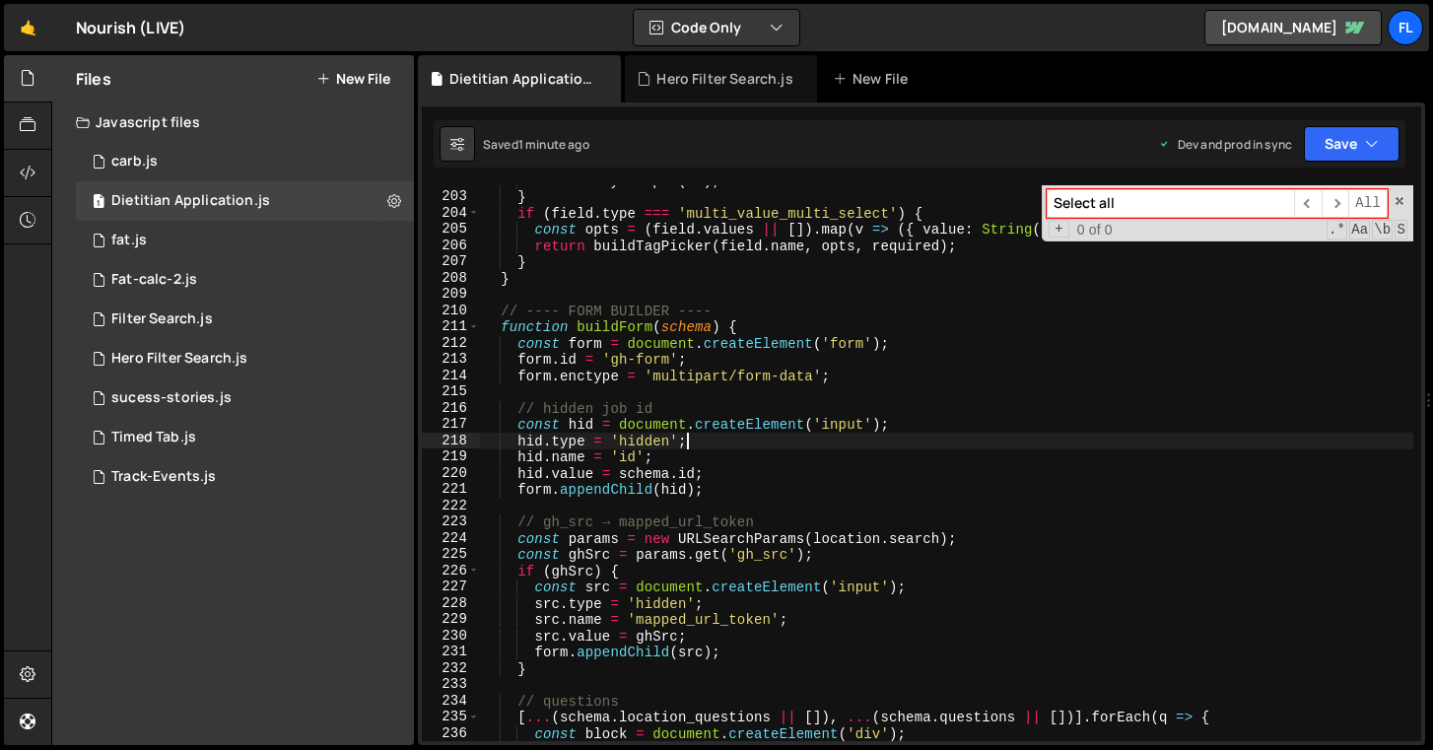
paste input "if (field.type === 'multi_value_multi_select') {"
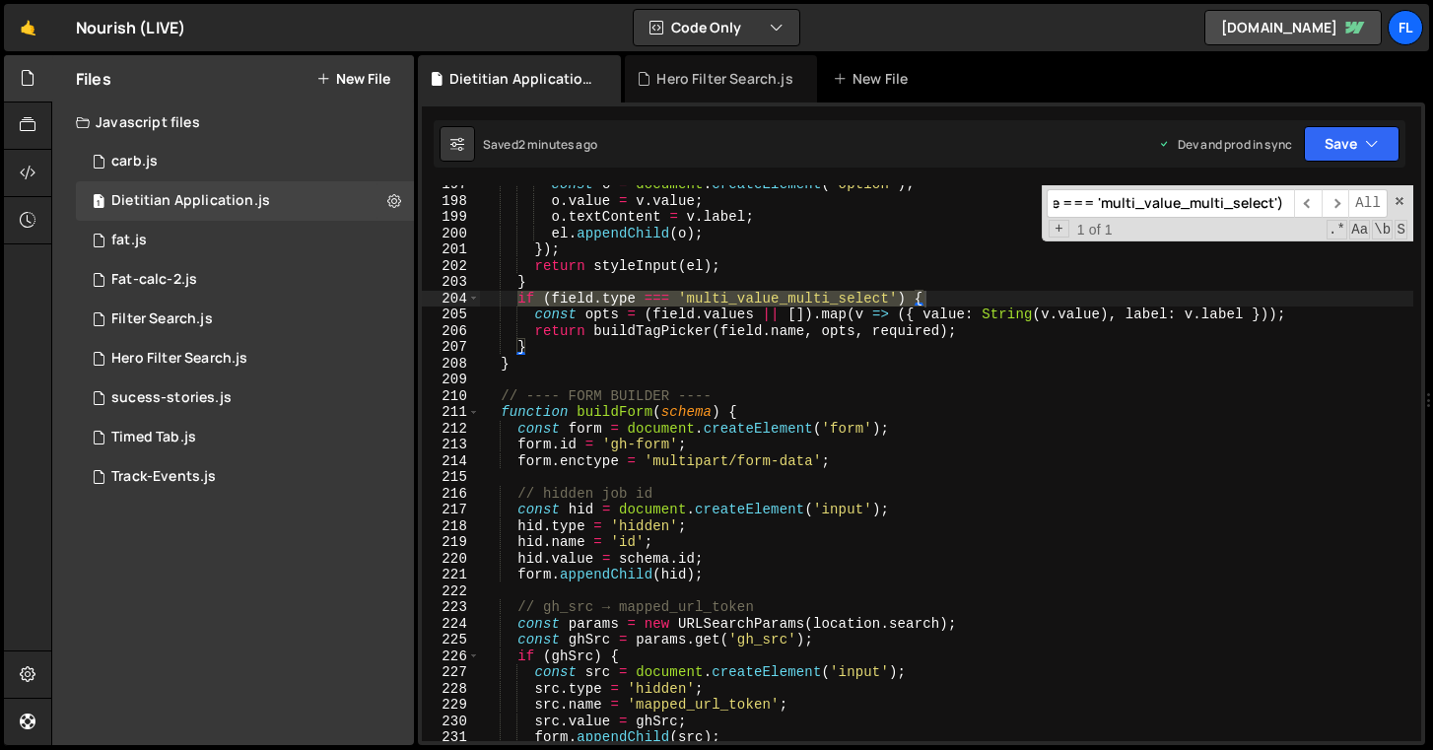
scroll to position [3145, 0]
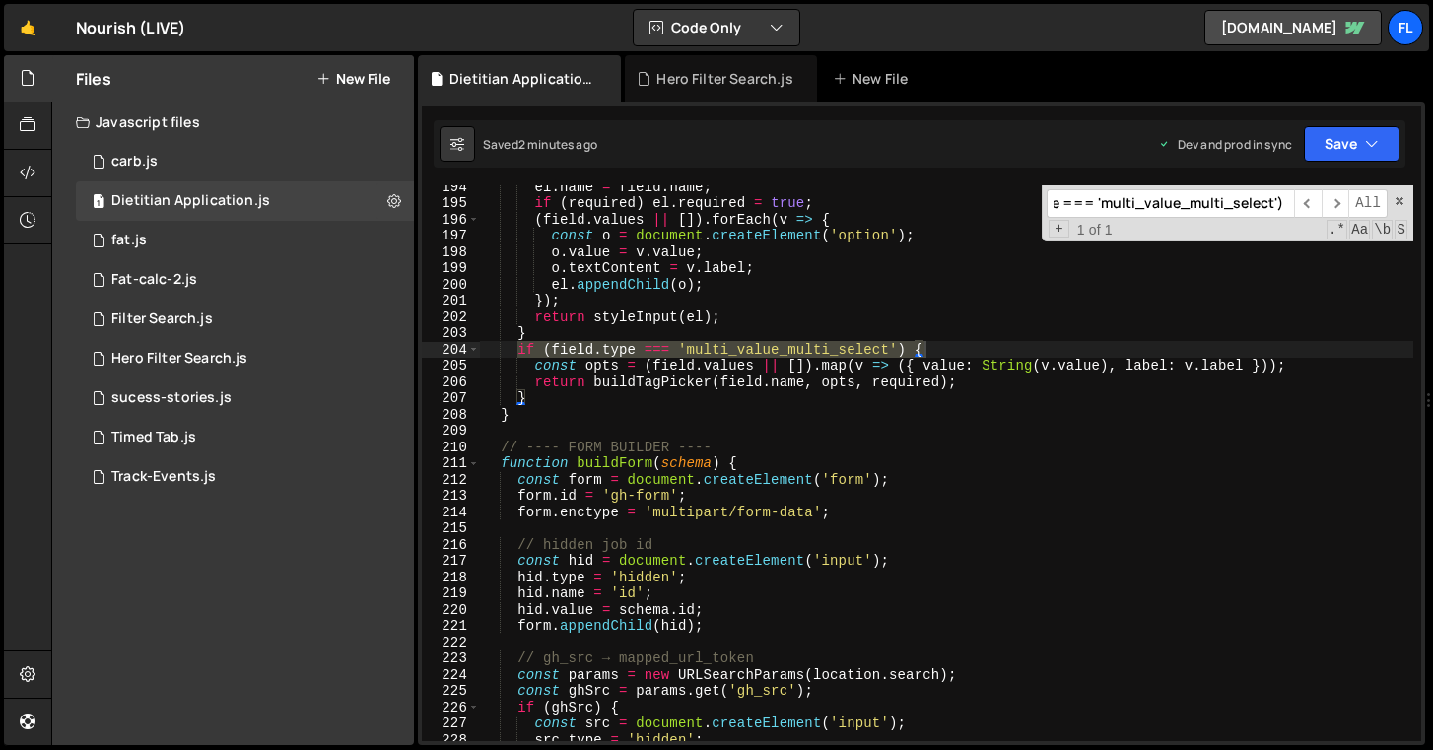
type input "if (field.type === 'multi_value_multi_select') {"
type textarea "}"
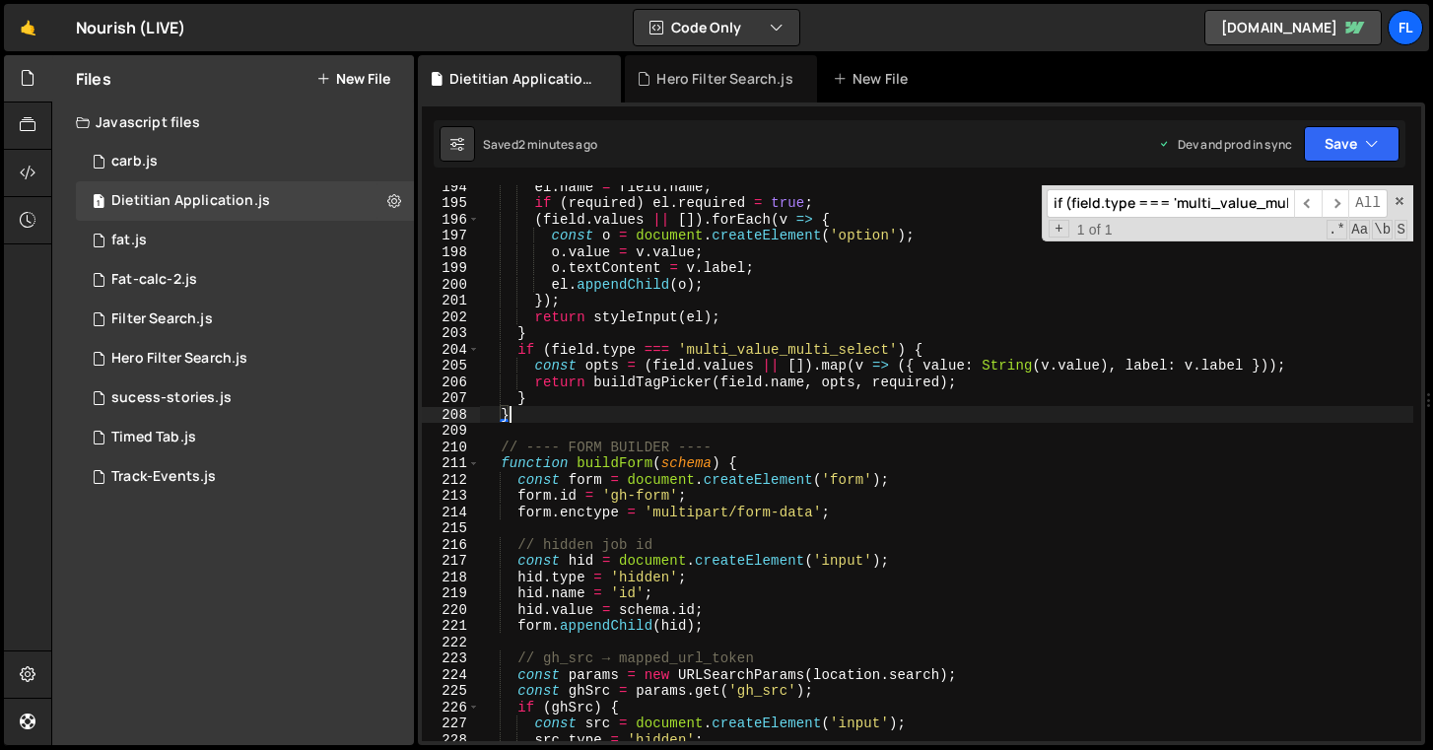
click at [965, 418] on div "el . name = field . name ; if ( required ) el . required = true ; ( field . val…" at bounding box center [946, 472] width 933 height 588
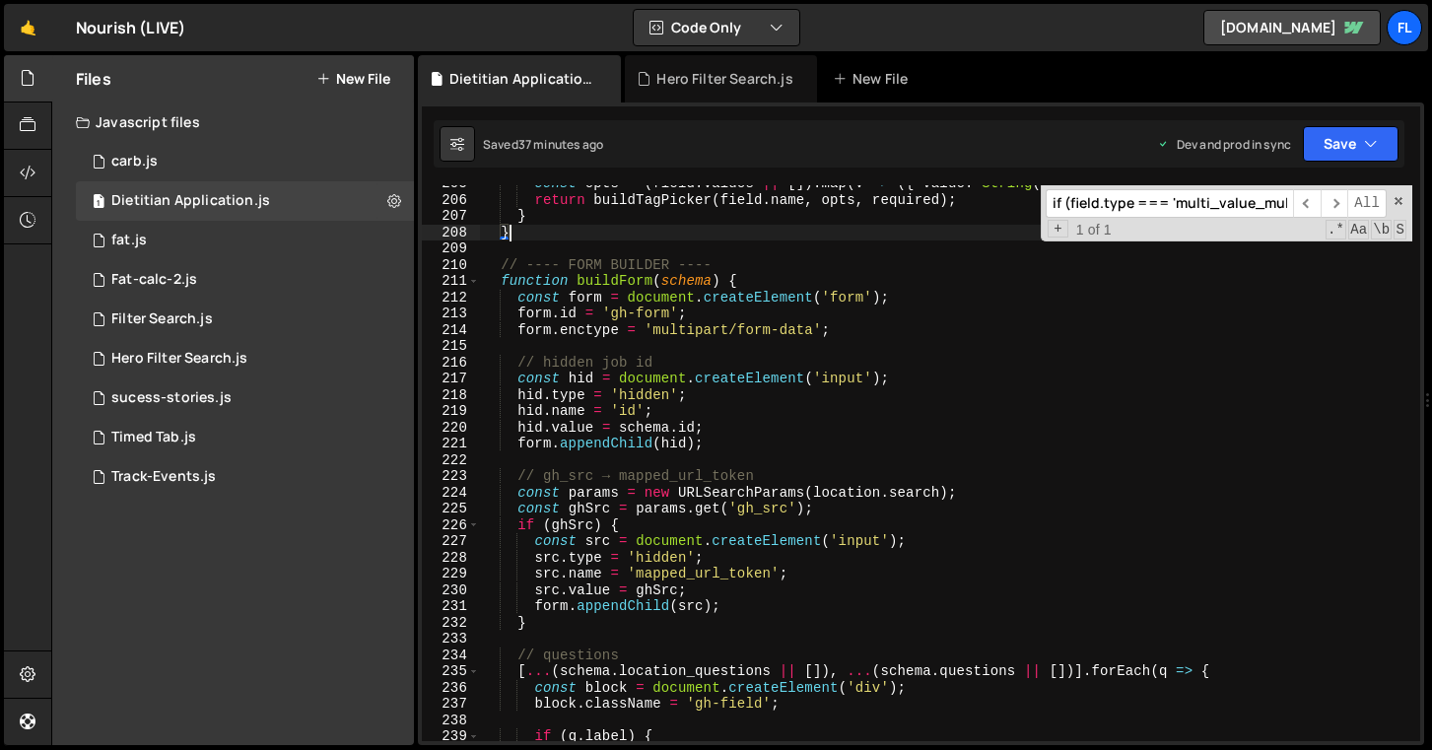
scroll to position [4029, 0]
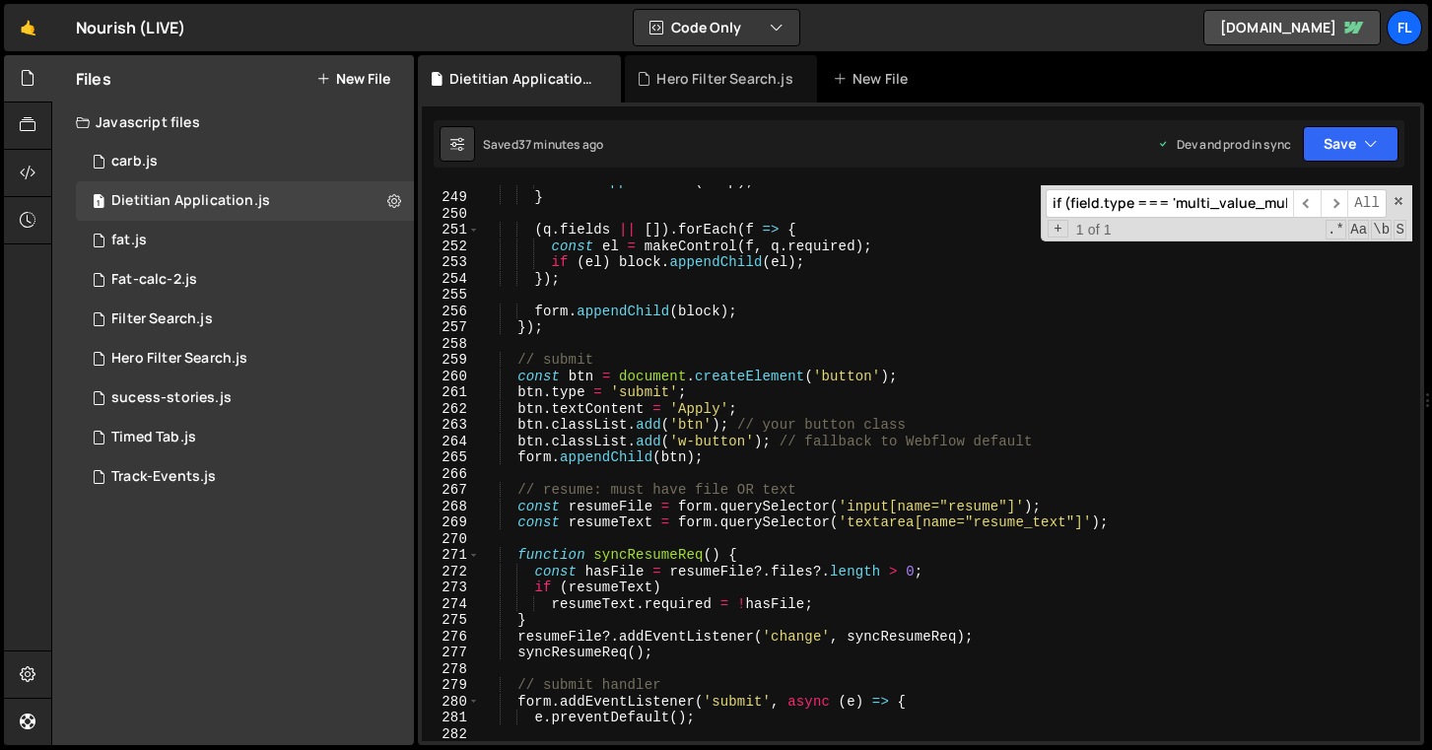
click at [1169, 199] on input "if (field.type === 'multi_value_multi_select') {" at bounding box center [1169, 203] width 247 height 29
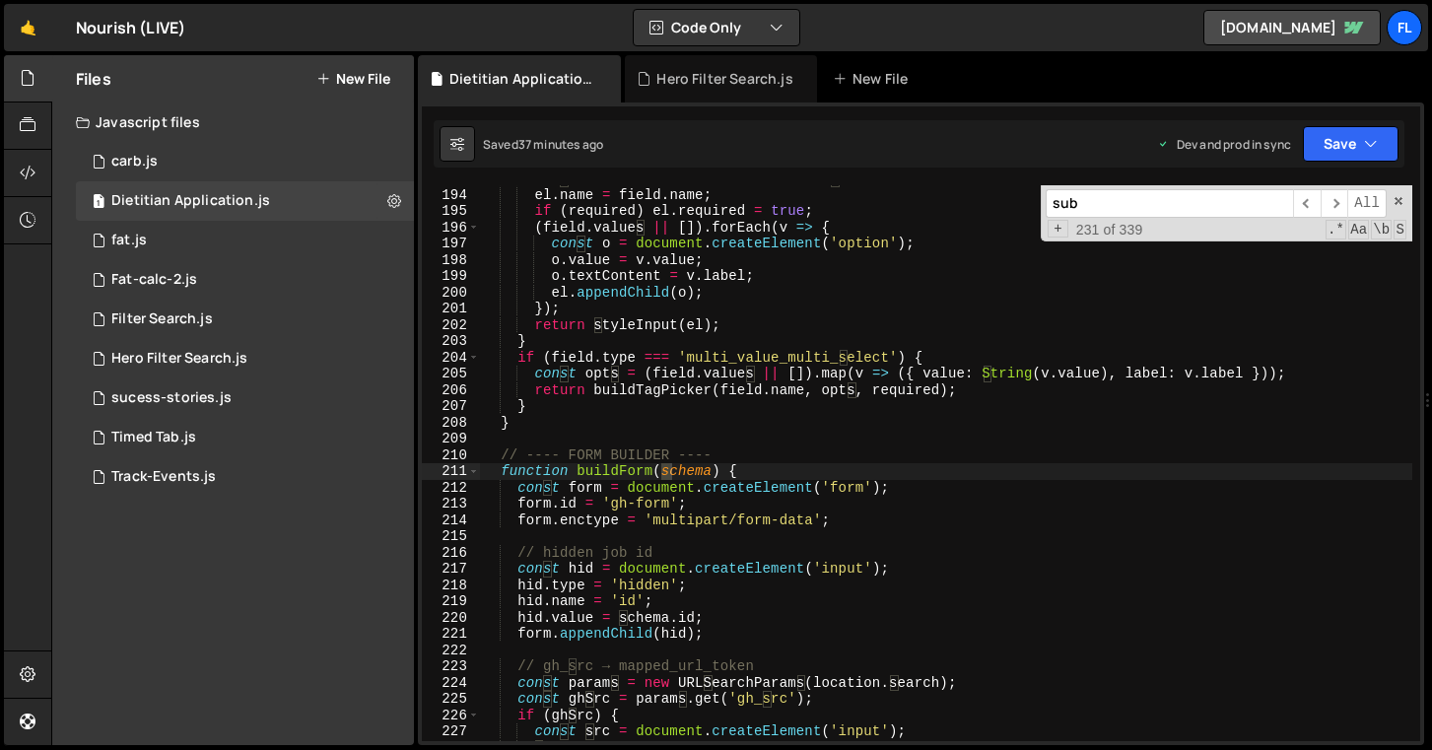
scroll to position [3933, 0]
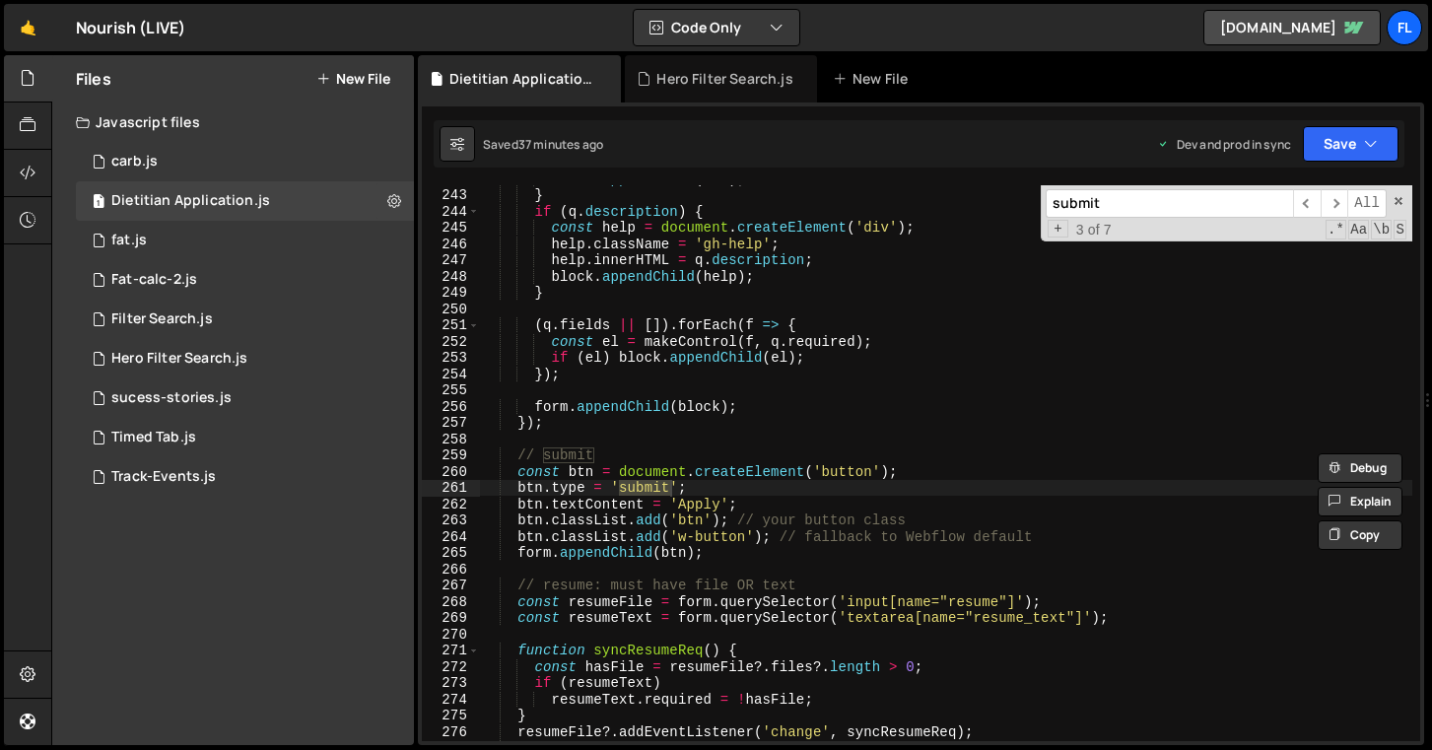
type input "submit"
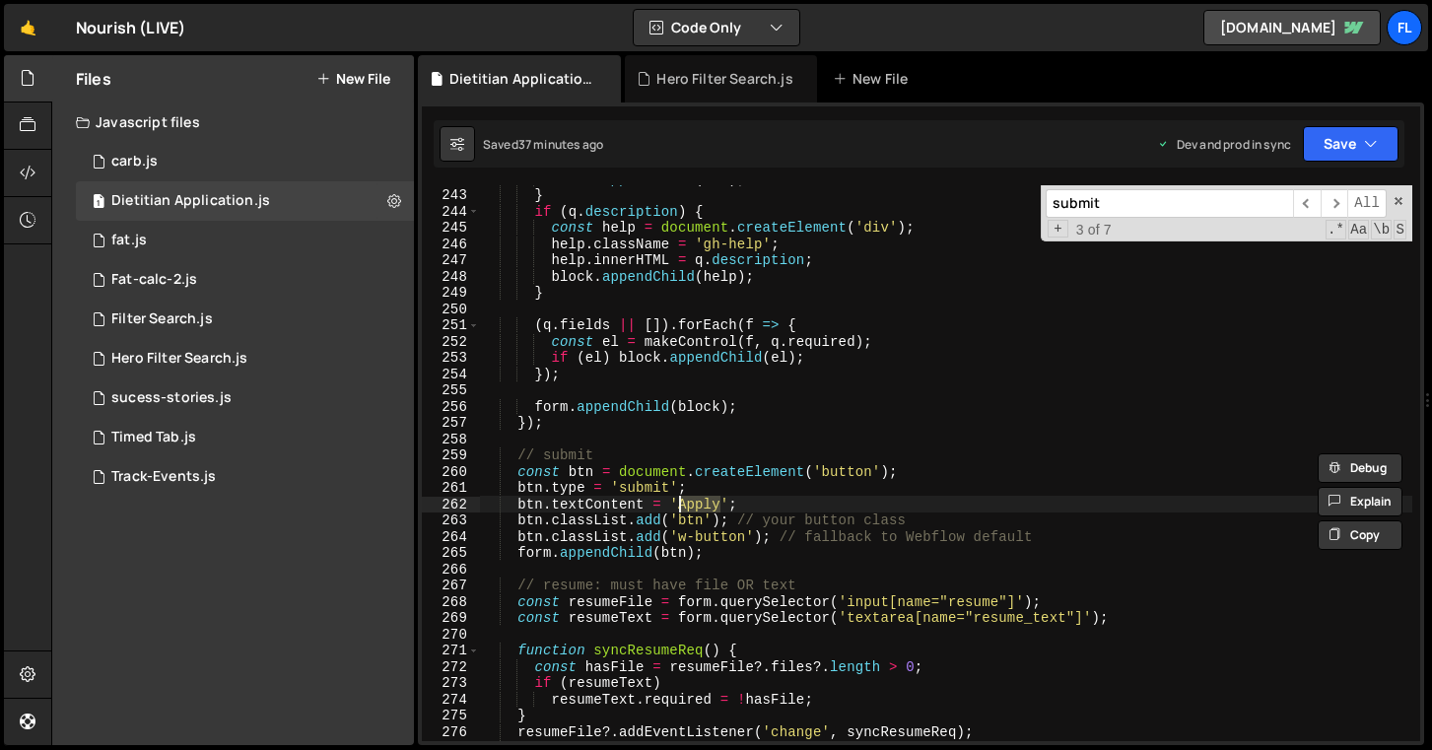
drag, startPoint x: 722, startPoint y: 505, endPoint x: 678, endPoint y: 505, distance: 44.3
click at [678, 505] on div "block . appendChild ( lab ) ; } if ( q . description ) { const help = document …" at bounding box center [946, 464] width 932 height 588
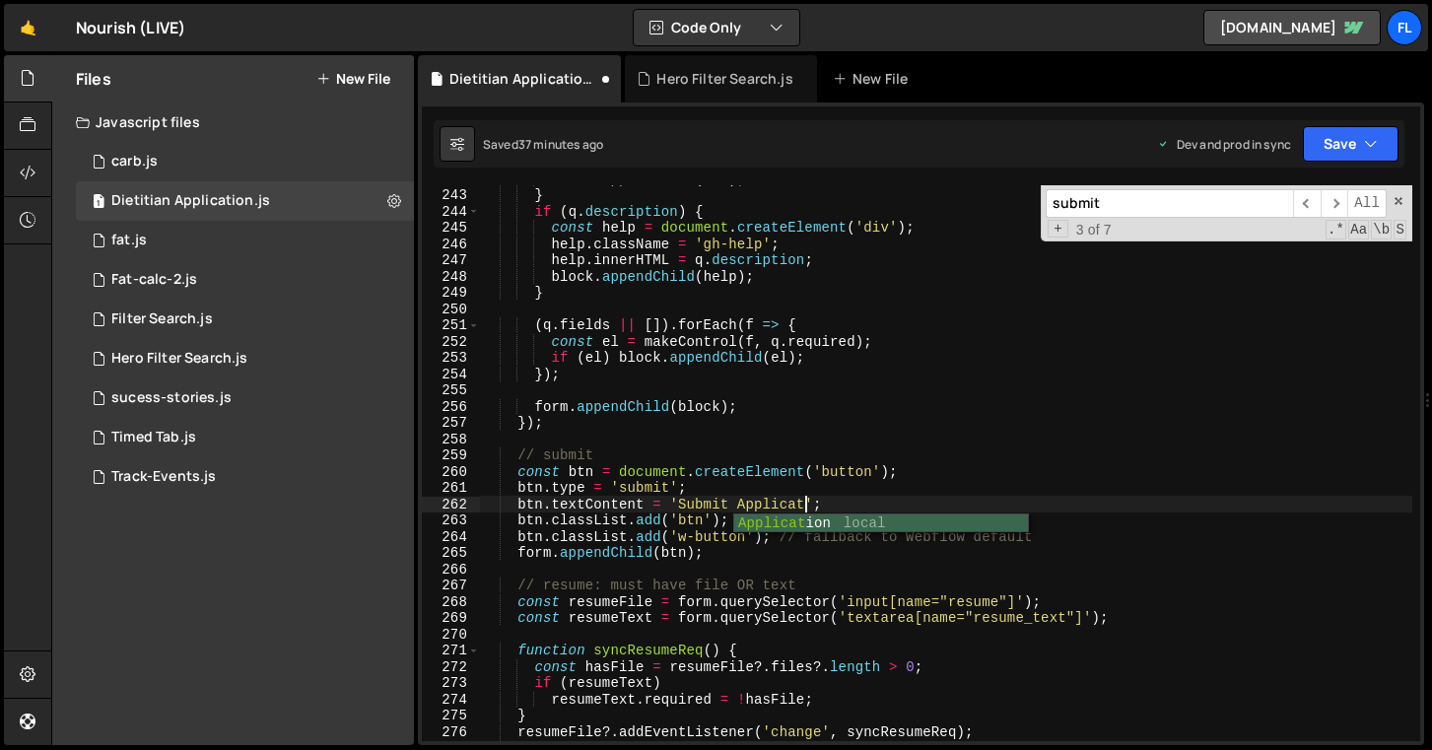
type textarea "btn.textContent = 'Submit Application';"
click at [846, 438] on div "block . appendChild ( lab ) ; } if ( q . description ) { const help = document …" at bounding box center [946, 464] width 932 height 588
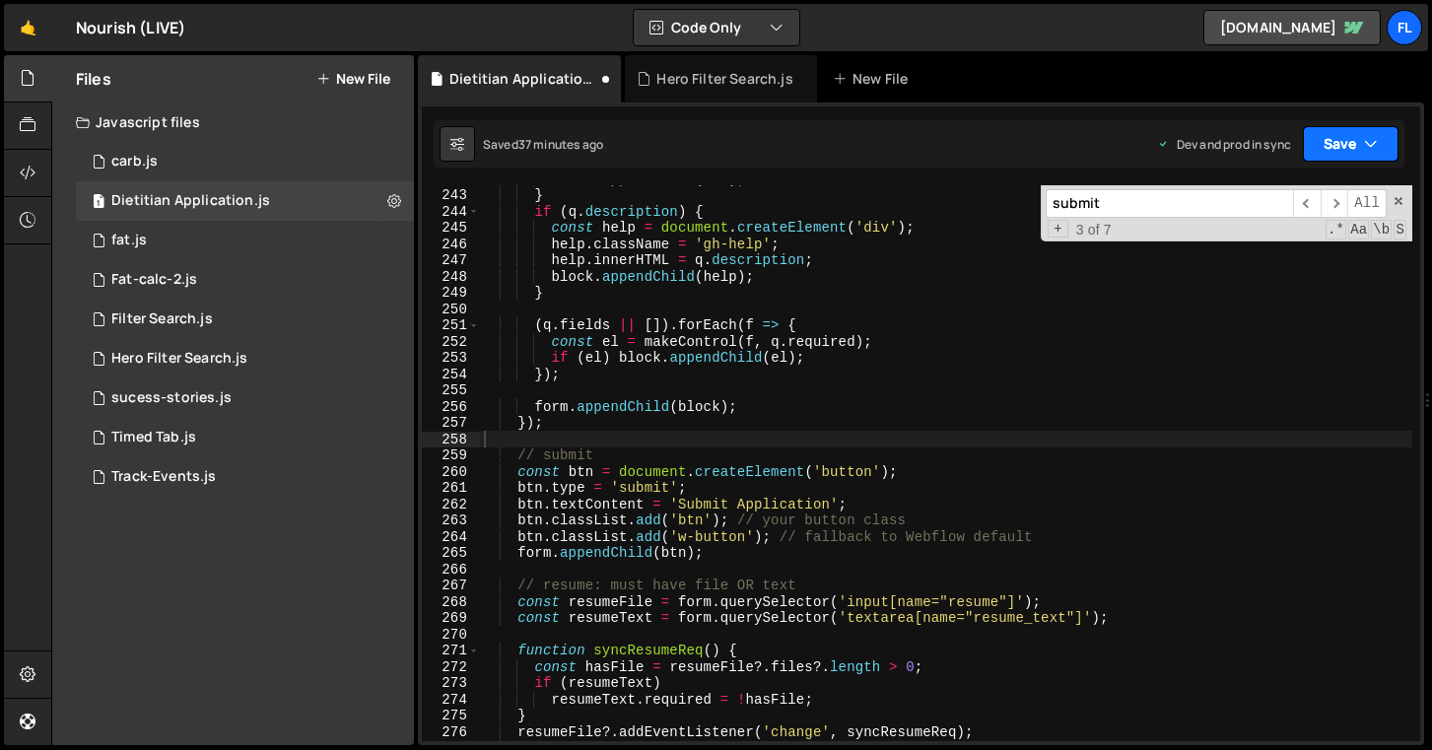
click at [1347, 139] on button "Save" at bounding box center [1351, 143] width 96 height 35
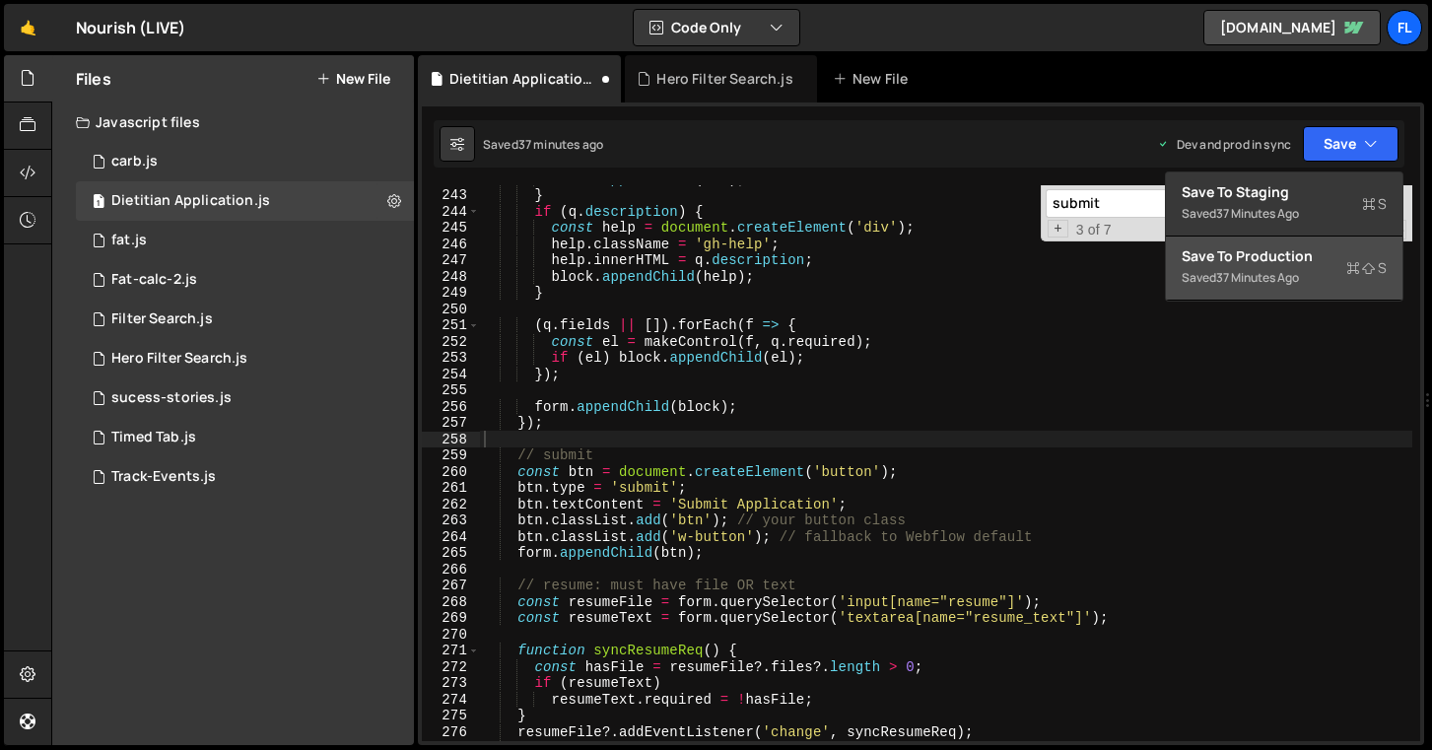
click at [1274, 263] on div "Save to Production S" at bounding box center [1284, 256] width 205 height 20
